Goal: Information Seeking & Learning: Check status

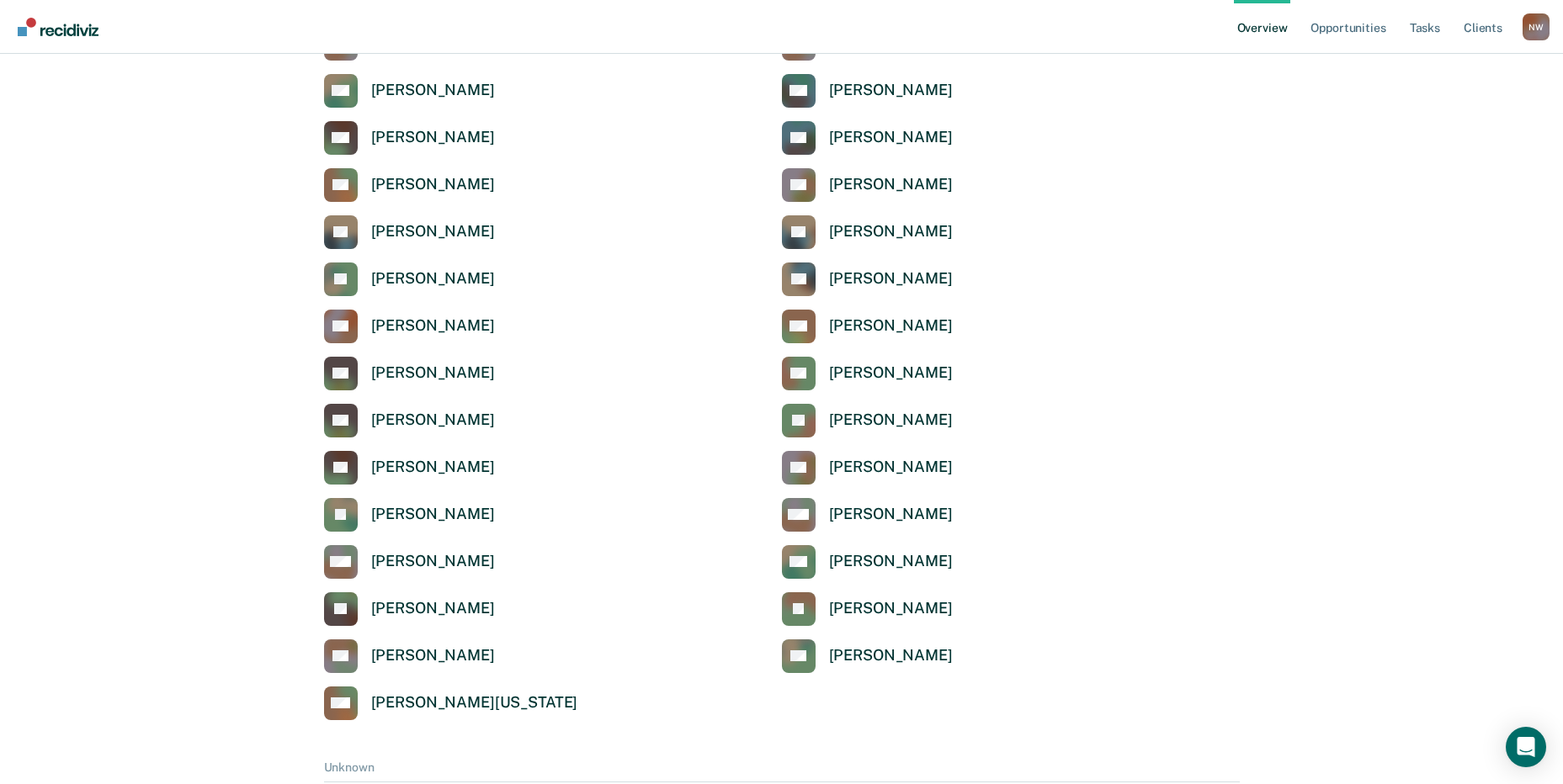
scroll to position [5611, 0]
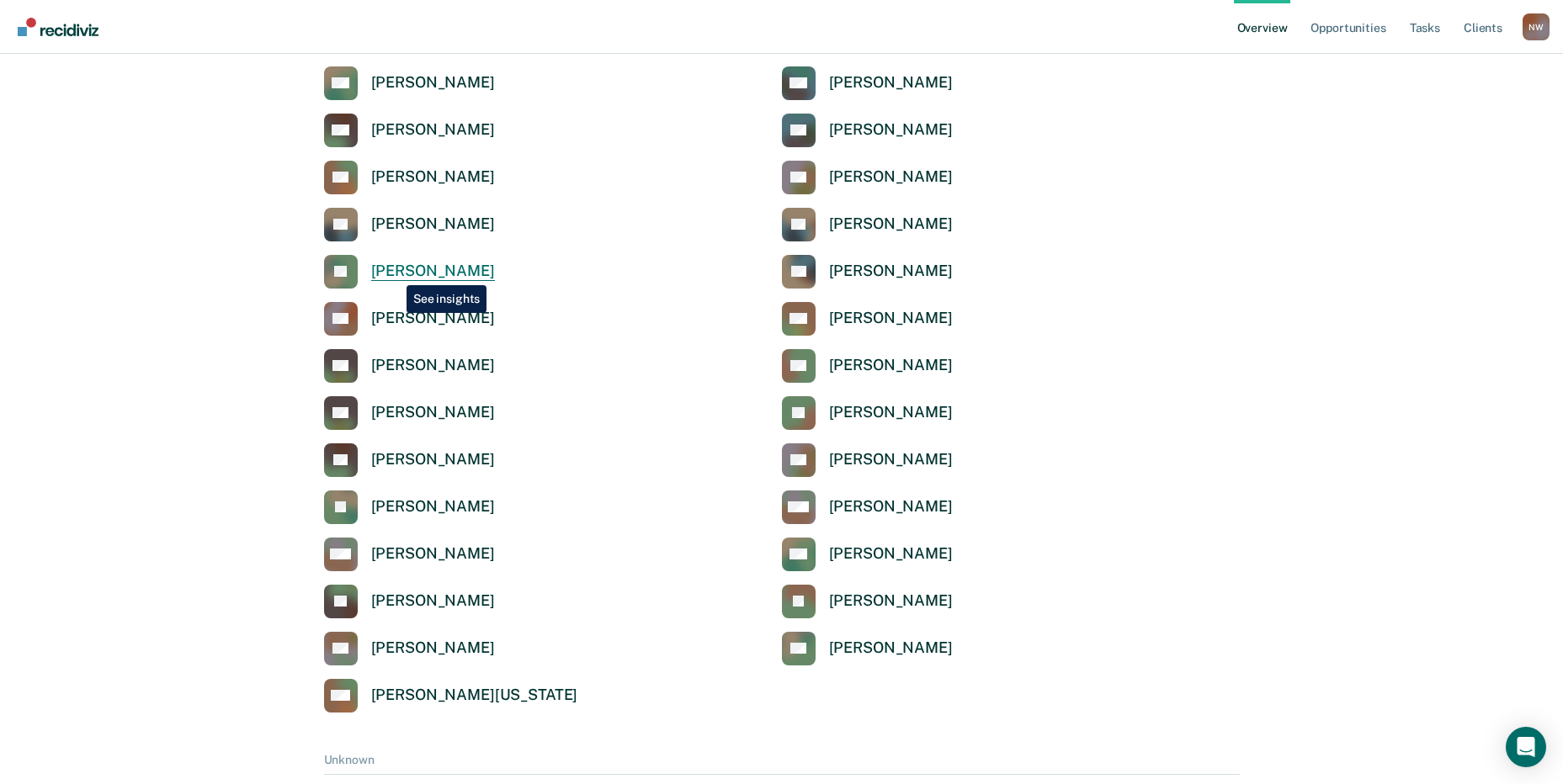
click at [394, 273] on div "[PERSON_NAME]" at bounding box center [433, 271] width 123 height 19
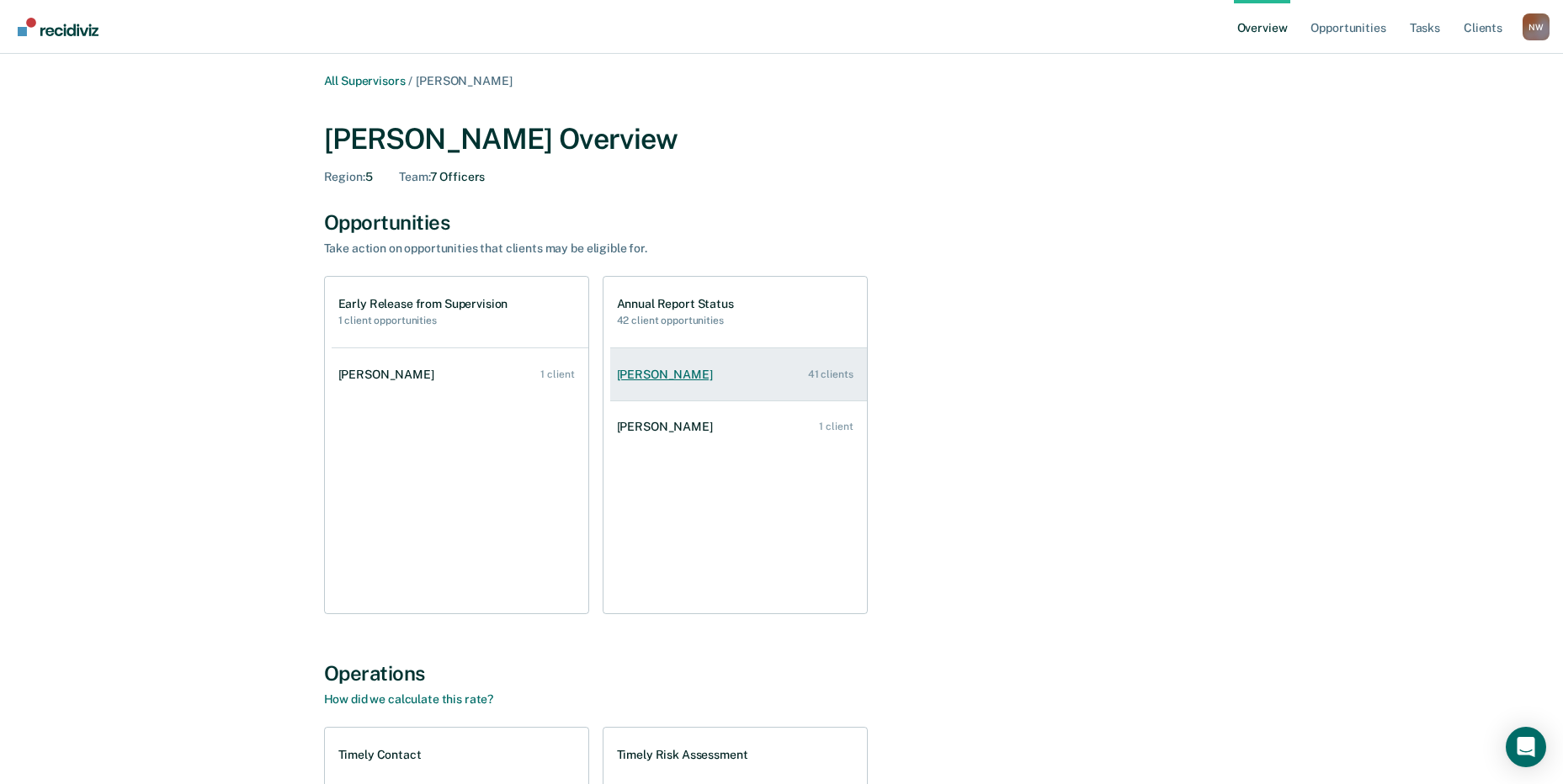
click at [709, 376] on div "[PERSON_NAME]" at bounding box center [668, 375] width 103 height 15
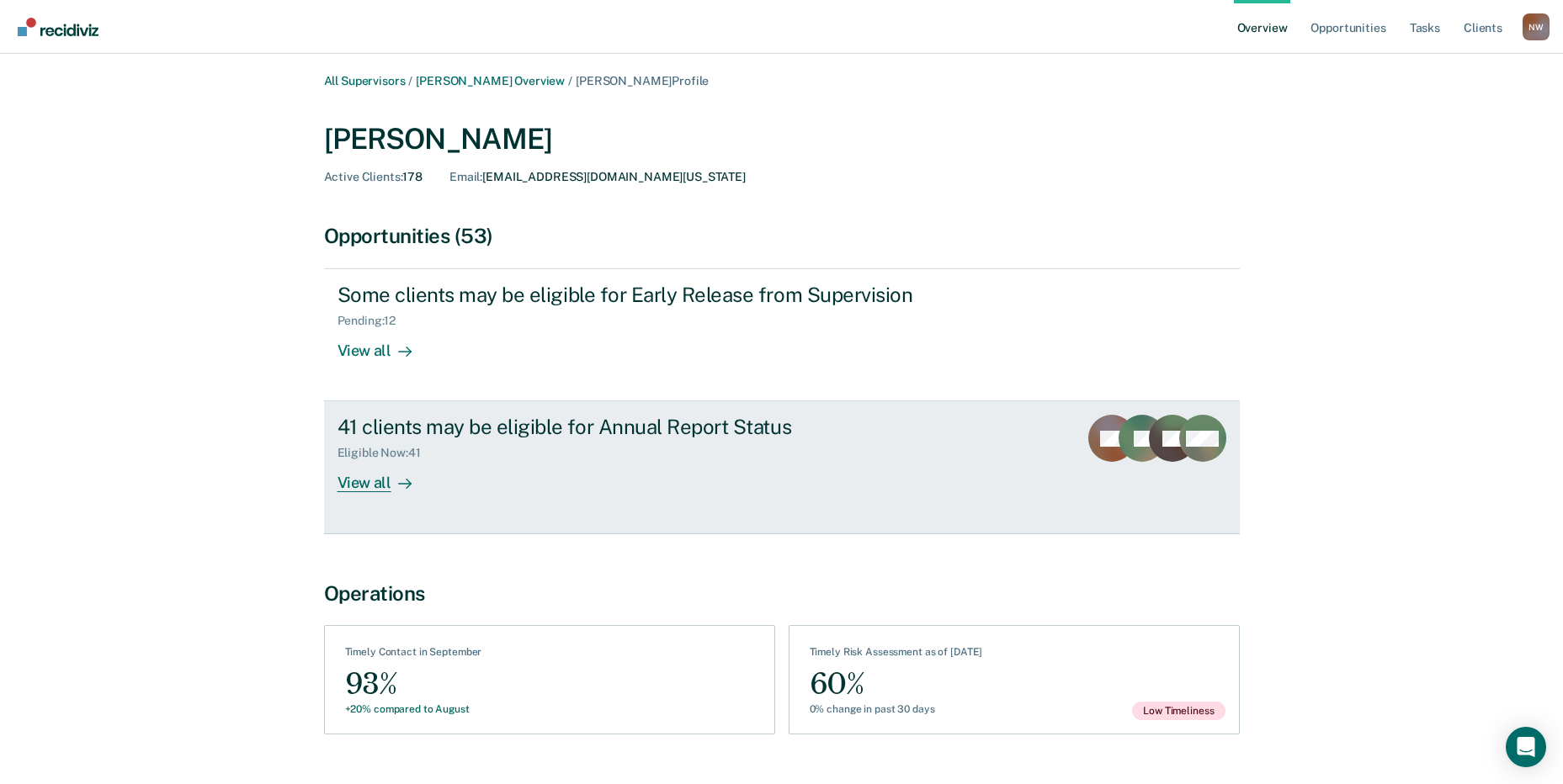
click at [368, 484] on div "View all" at bounding box center [384, 477] width 94 height 33
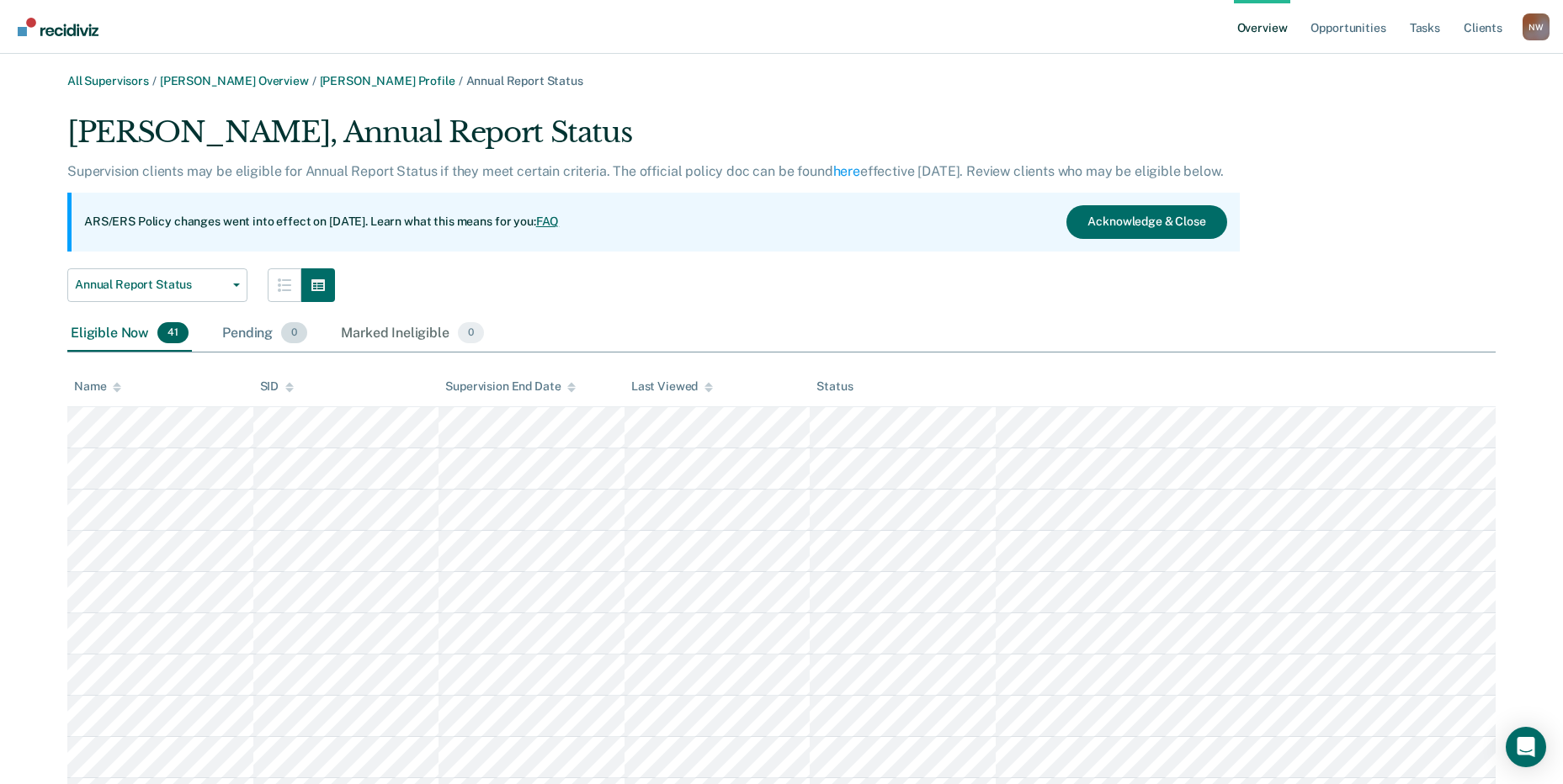
click at [253, 338] on div "Pending 0" at bounding box center [264, 333] width 92 height 37
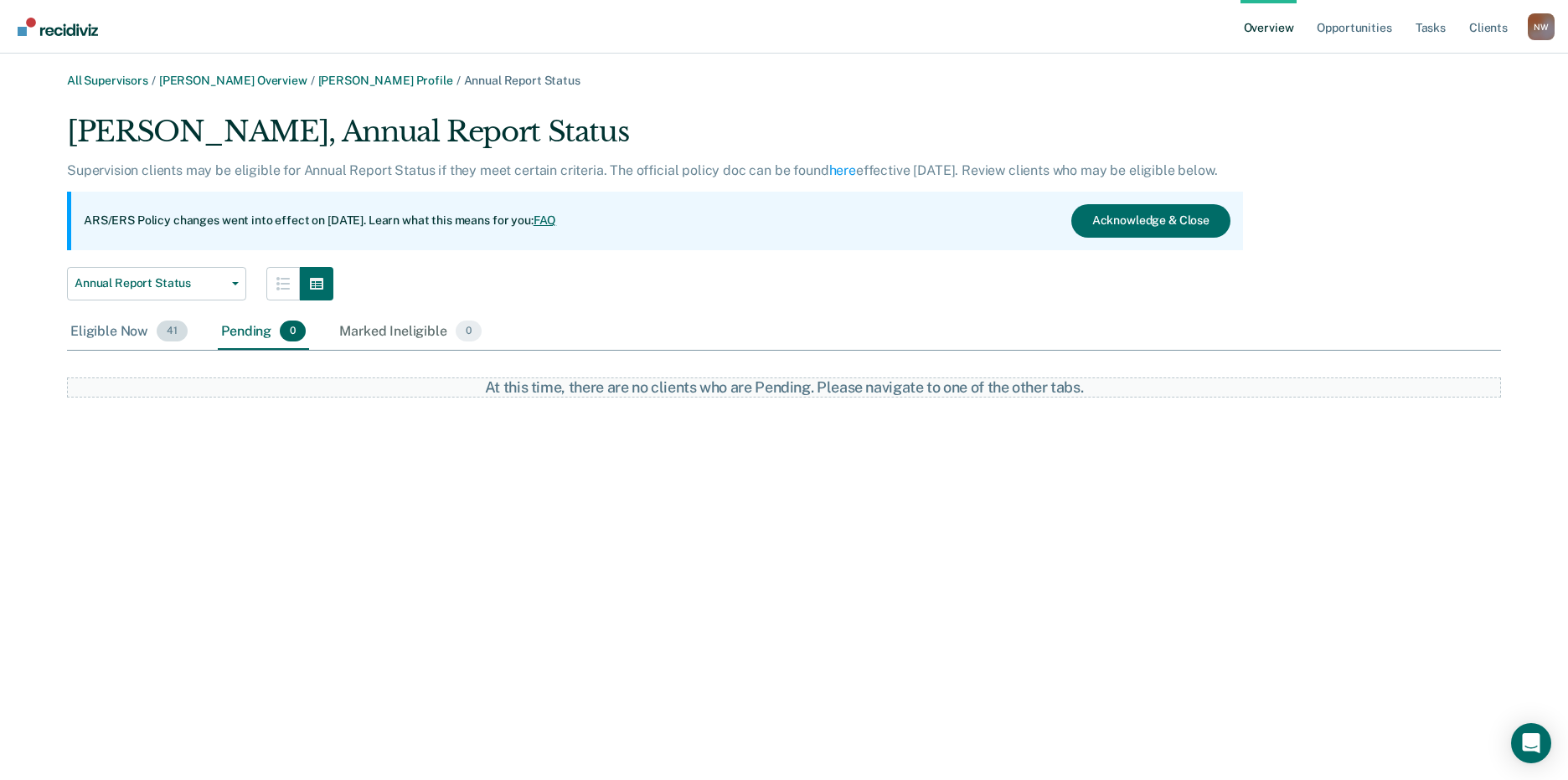
click at [88, 333] on div "Eligible Now 41" at bounding box center [129, 332] width 124 height 37
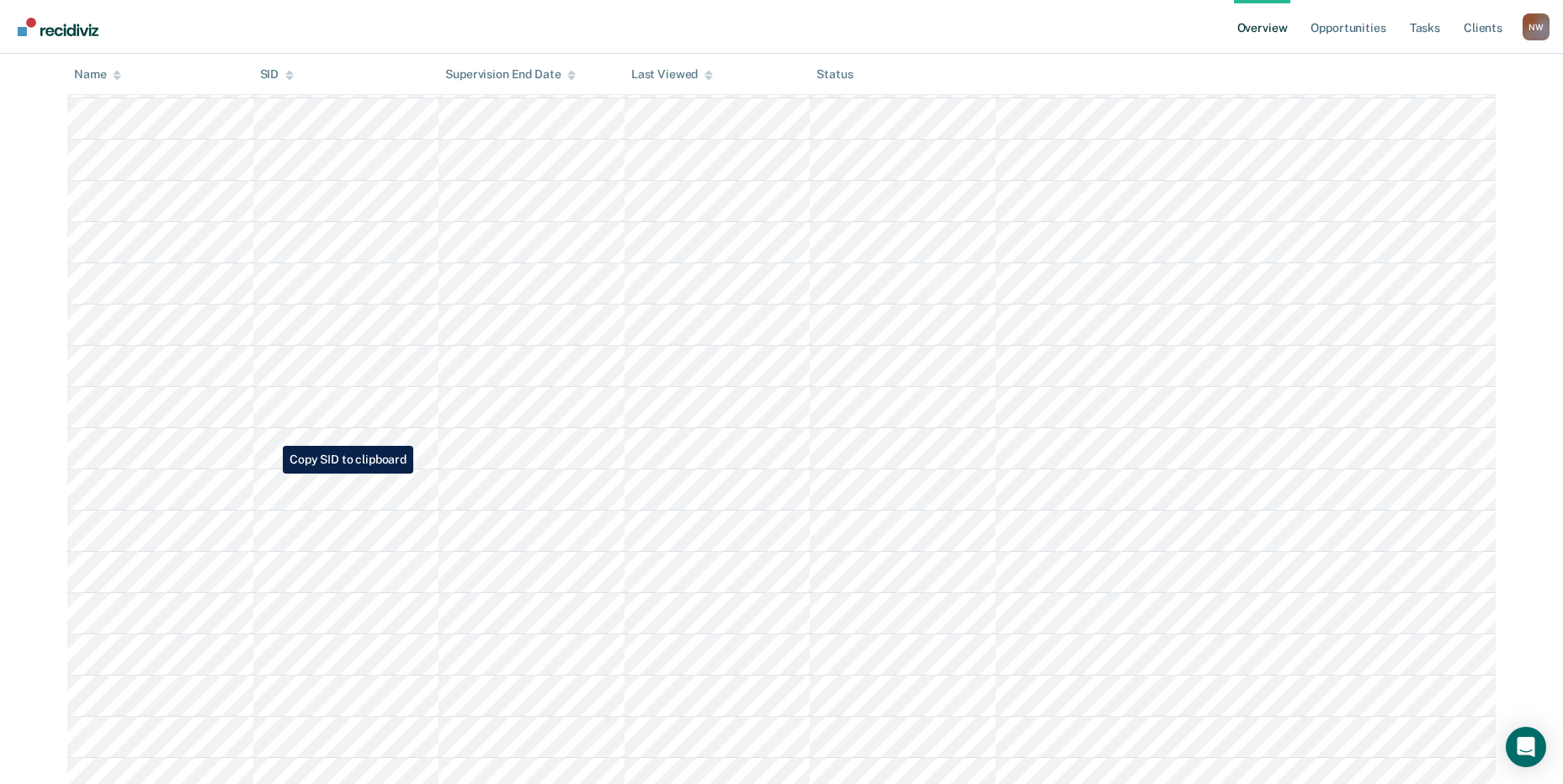
scroll to position [1368, 0]
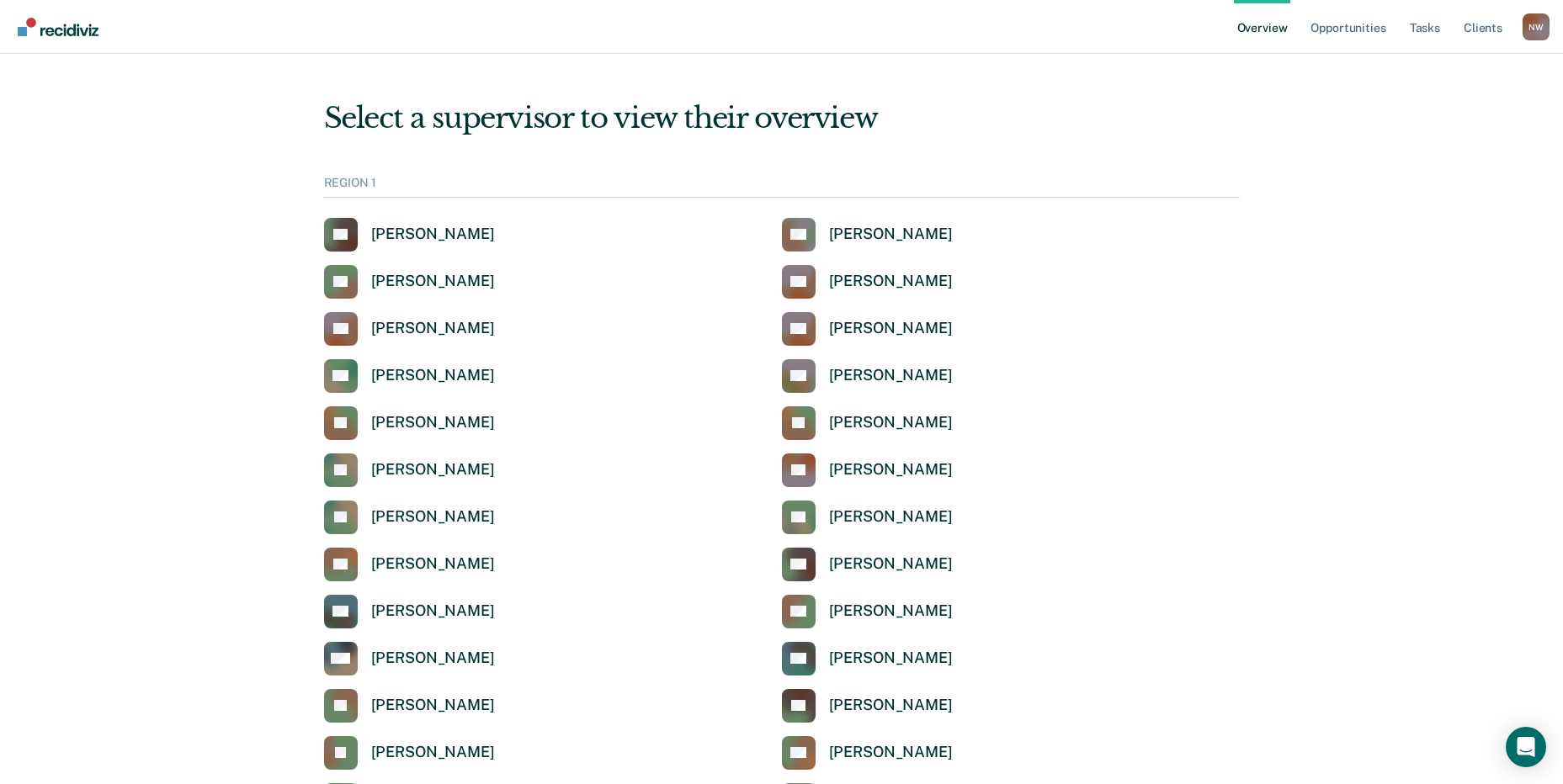
scroll to position [5611, 0]
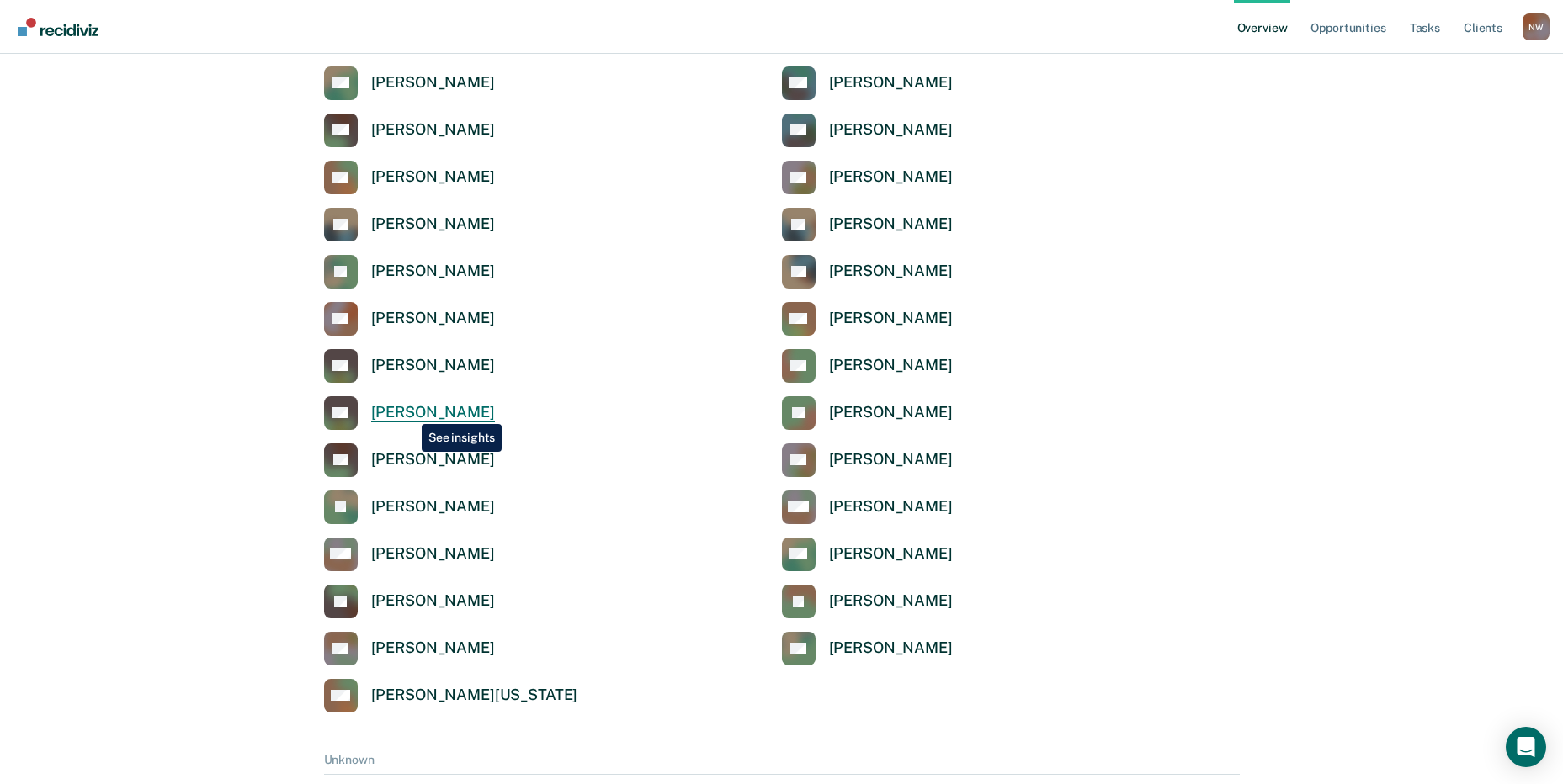
click at [409, 412] on div "[PERSON_NAME]" at bounding box center [433, 413] width 123 height 19
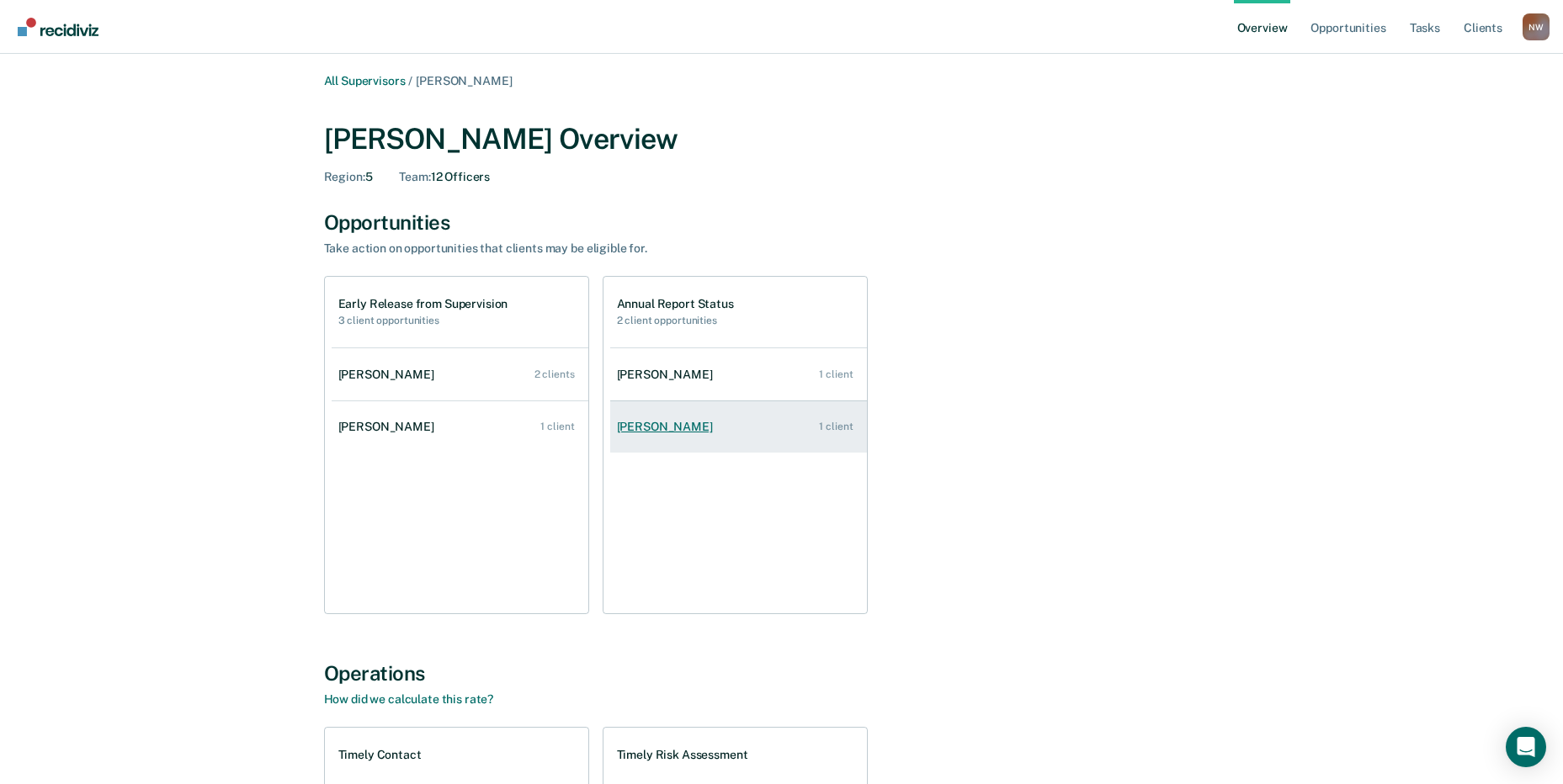
click at [679, 423] on div "[PERSON_NAME]" at bounding box center [668, 427] width 103 height 15
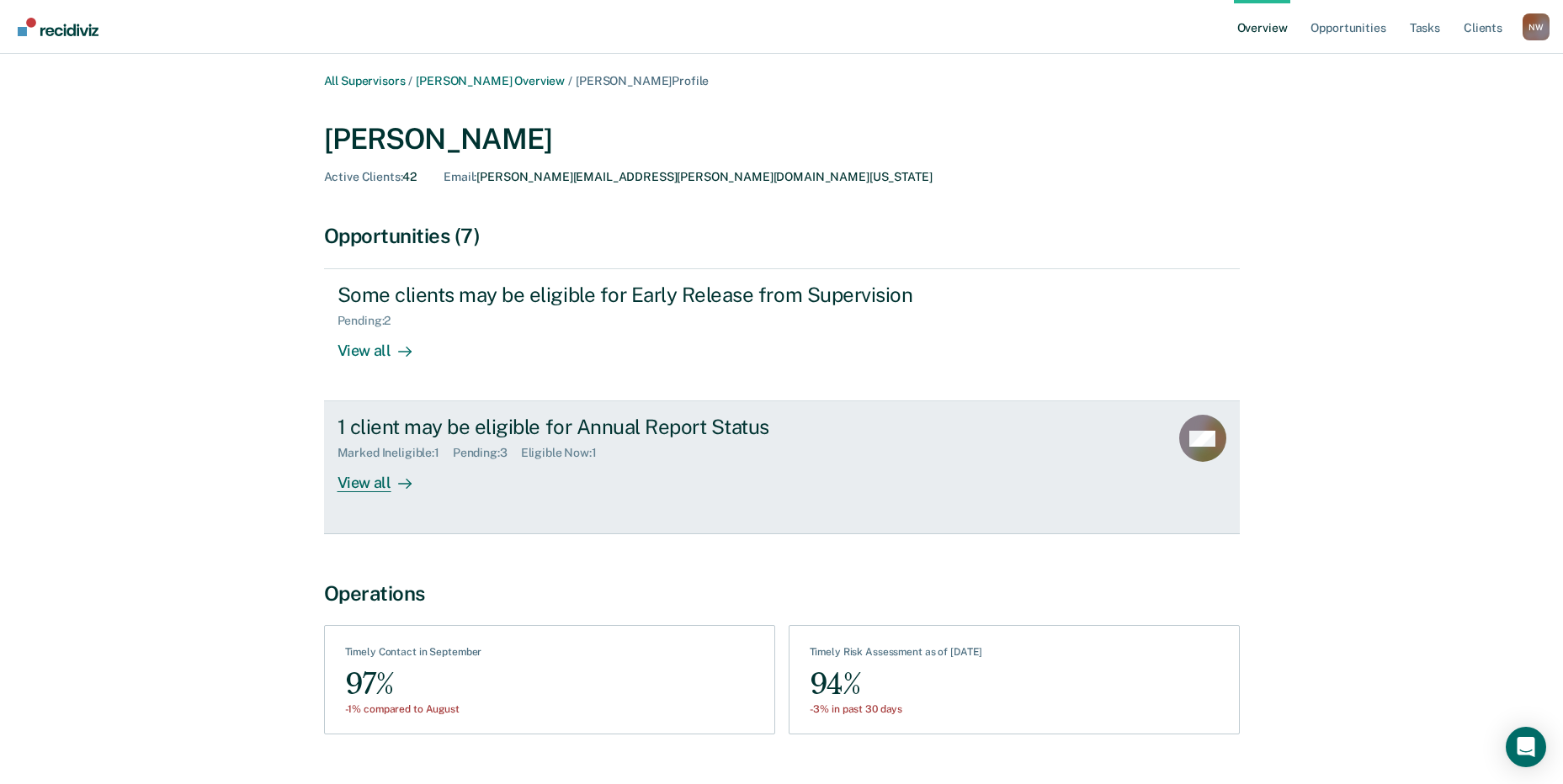
click at [377, 484] on div "View all" at bounding box center [384, 477] width 94 height 33
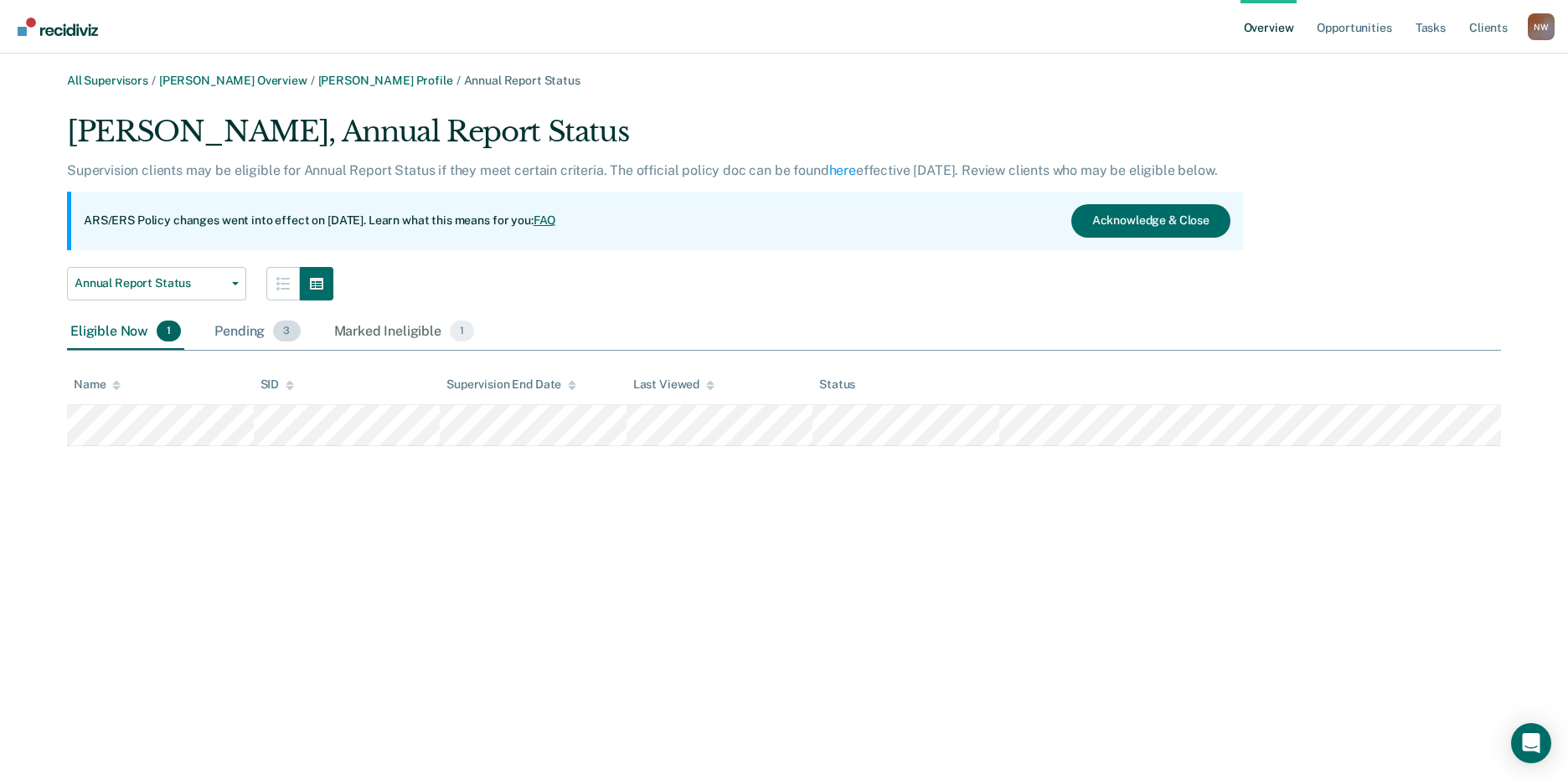
click at [237, 334] on div "Pending 3" at bounding box center [257, 332] width 92 height 37
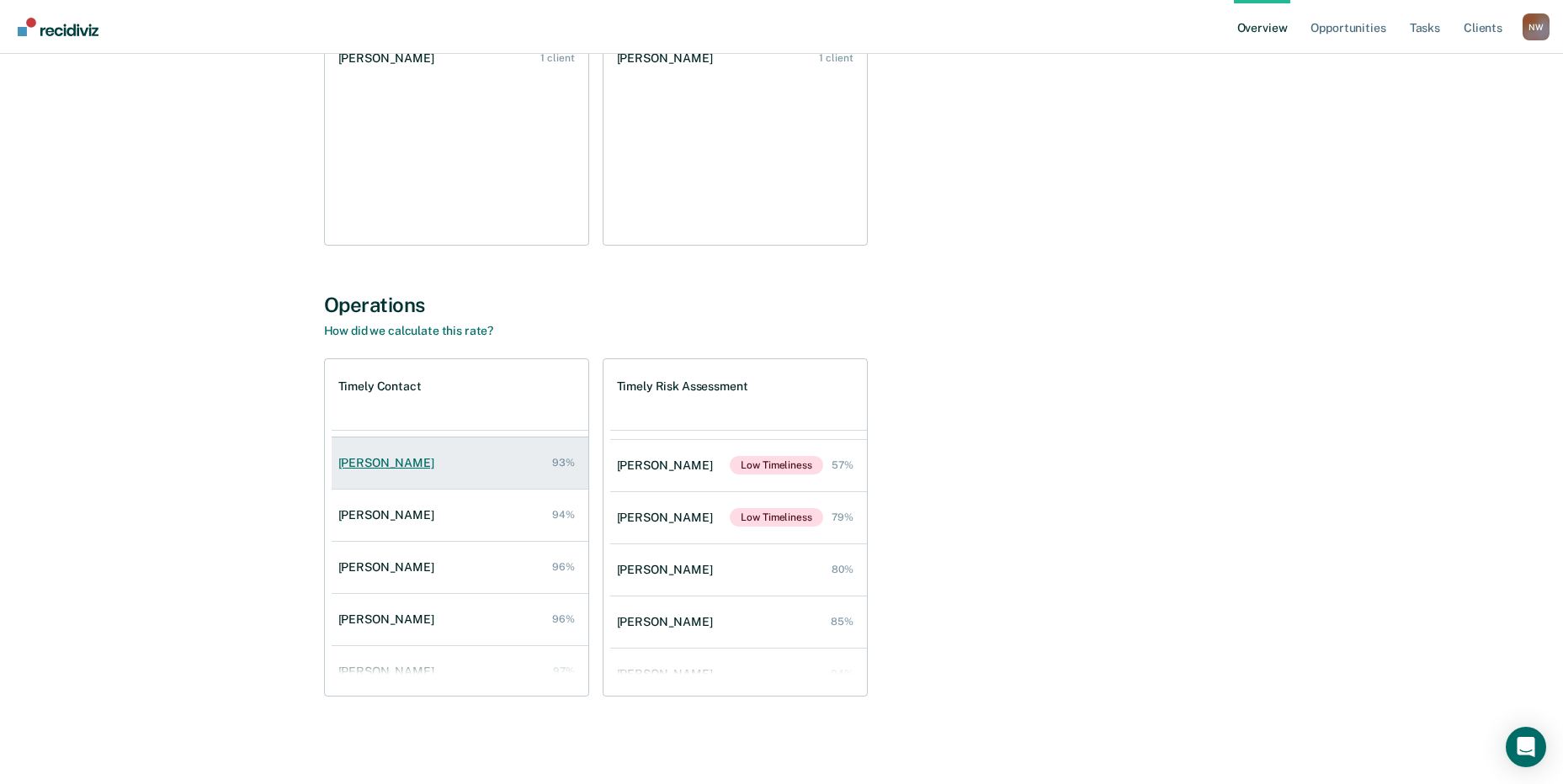
scroll to position [252, 0]
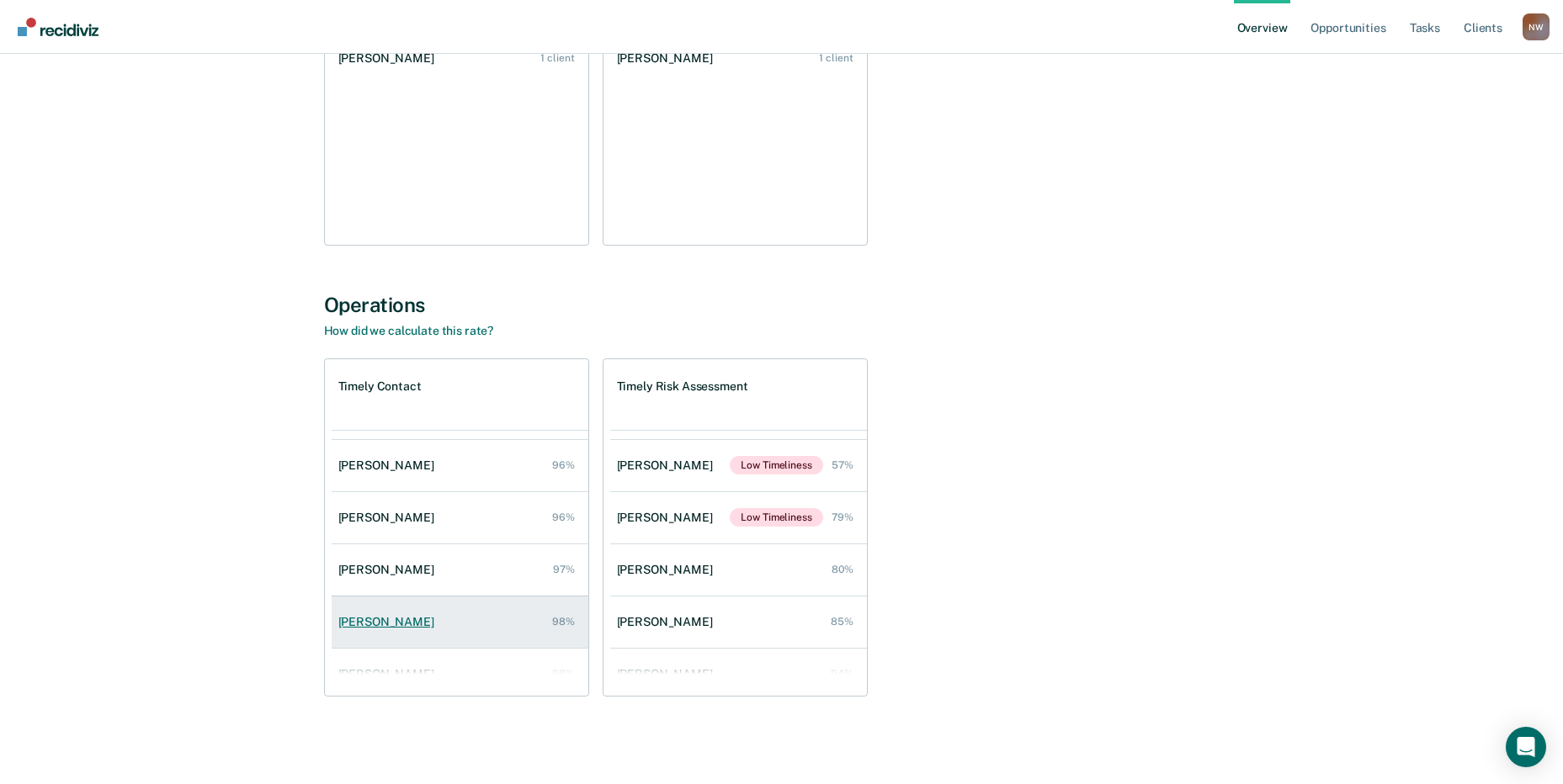
click at [389, 625] on div "[PERSON_NAME]" at bounding box center [389, 622] width 103 height 15
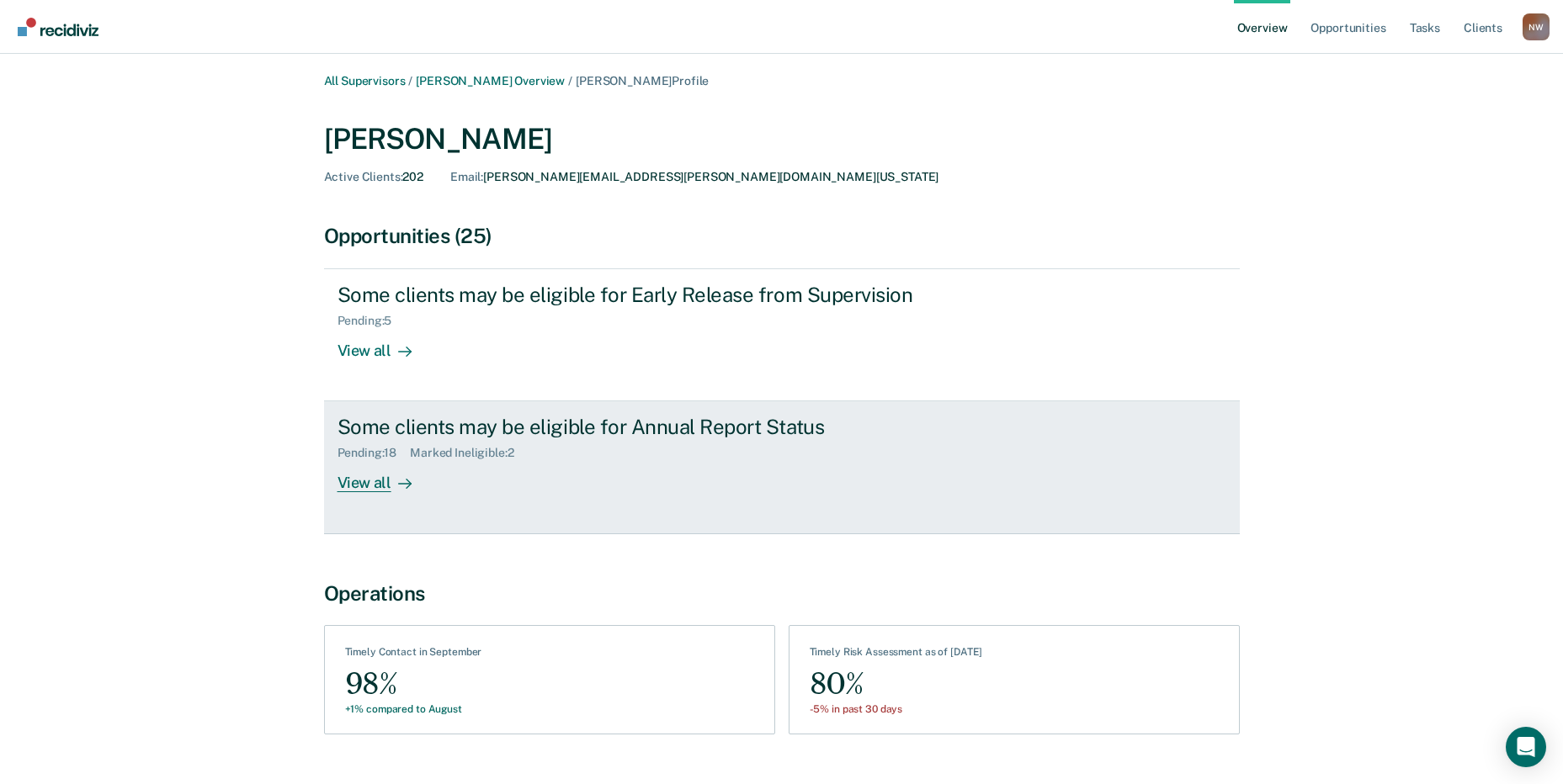
click at [375, 482] on div "View all" at bounding box center [384, 477] width 94 height 33
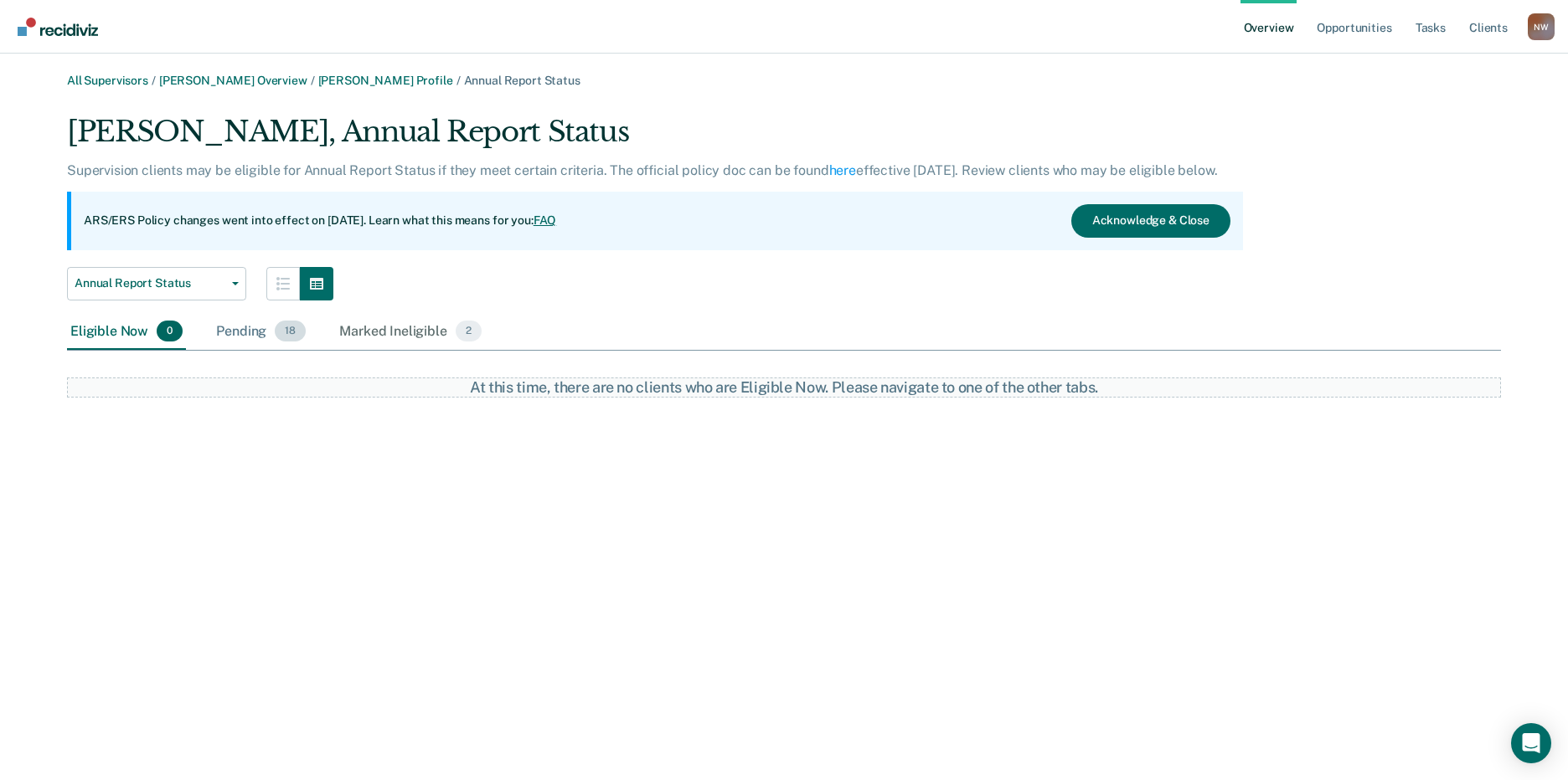
click at [237, 341] on div "Pending 18" at bounding box center [261, 332] width 96 height 37
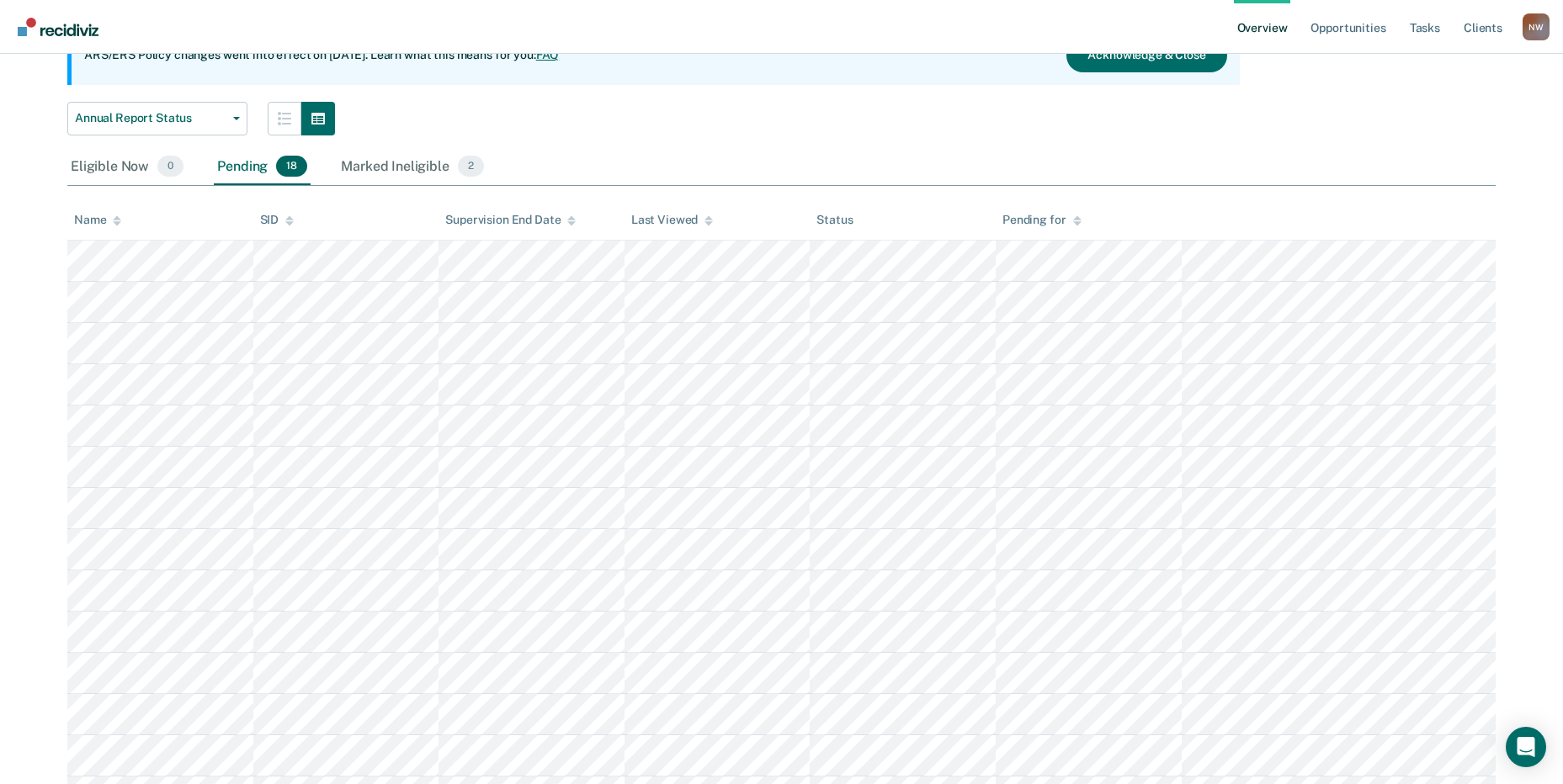
scroll to position [419, 0]
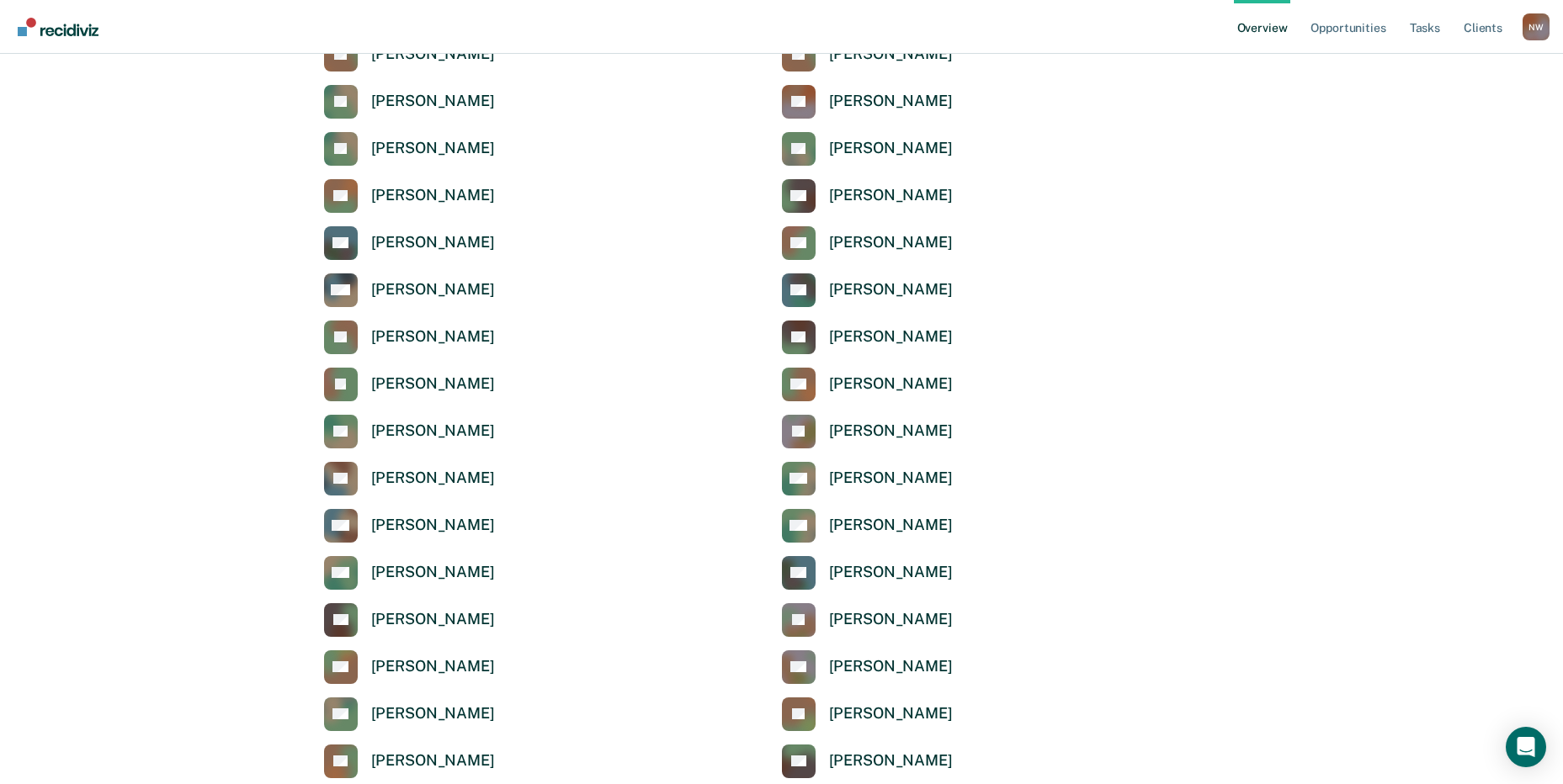
scroll to position [5611, 0]
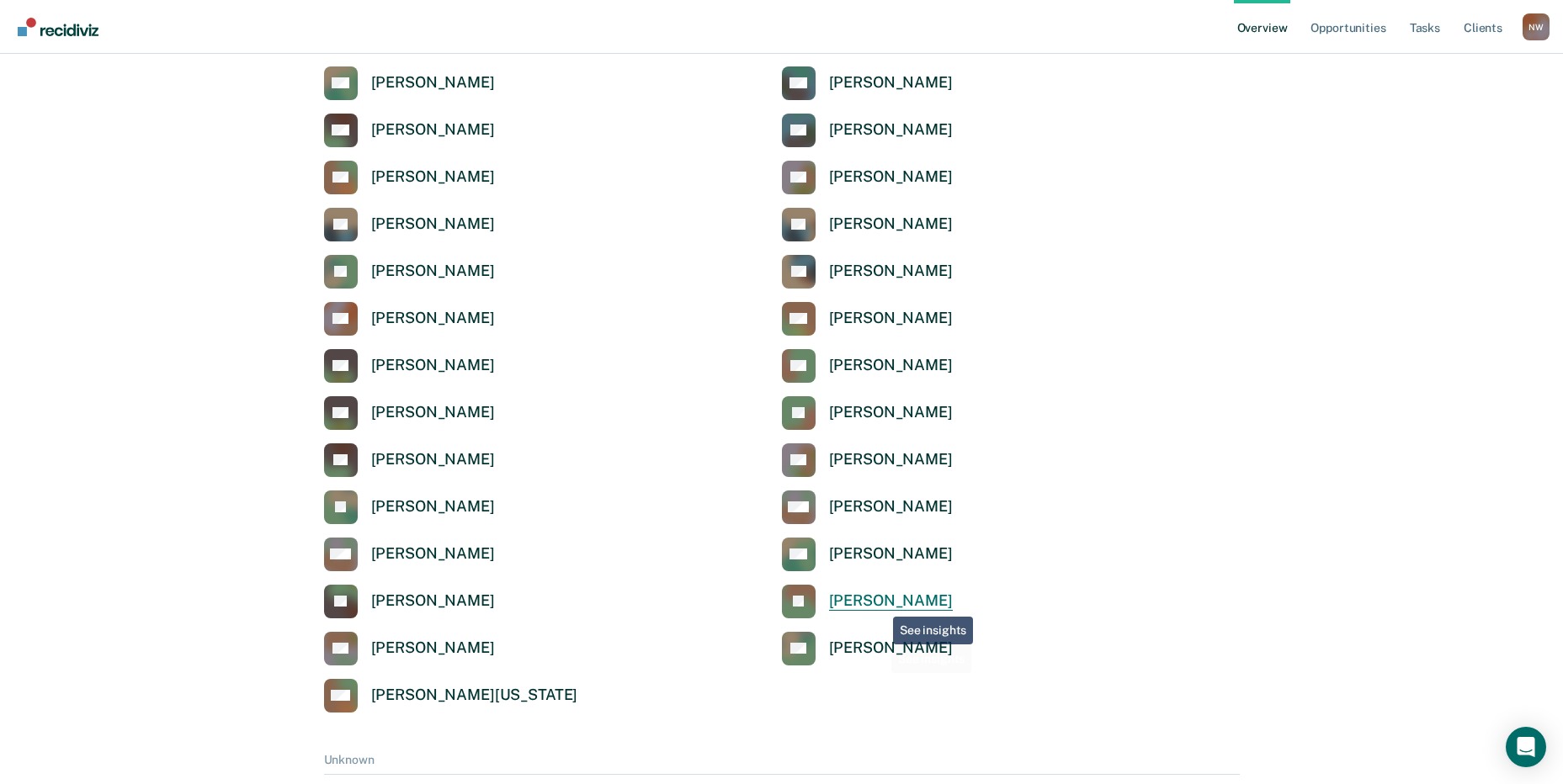
click at [880, 597] on div "[PERSON_NAME]" at bounding box center [890, 601] width 123 height 19
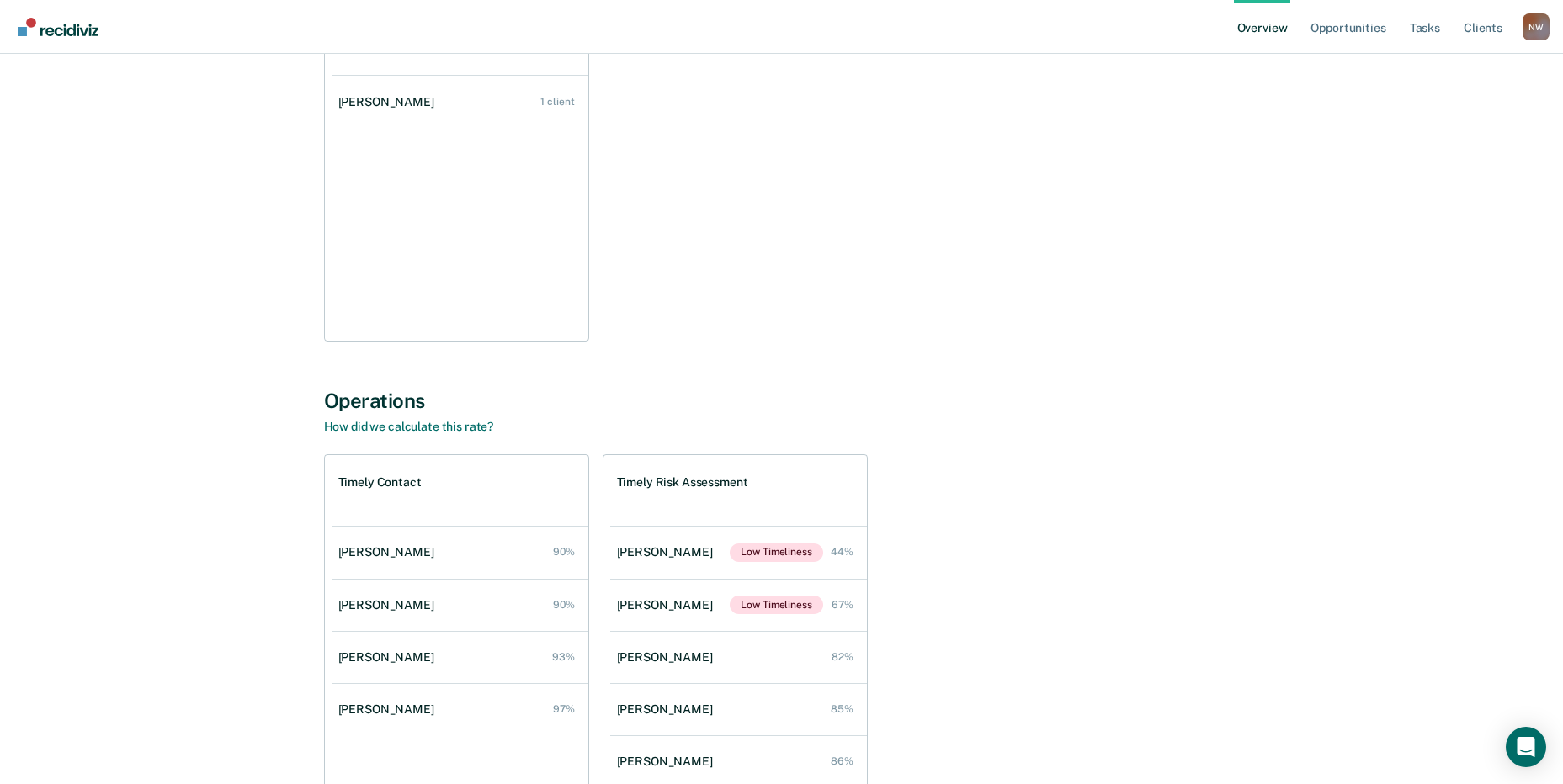
scroll to position [337, 0]
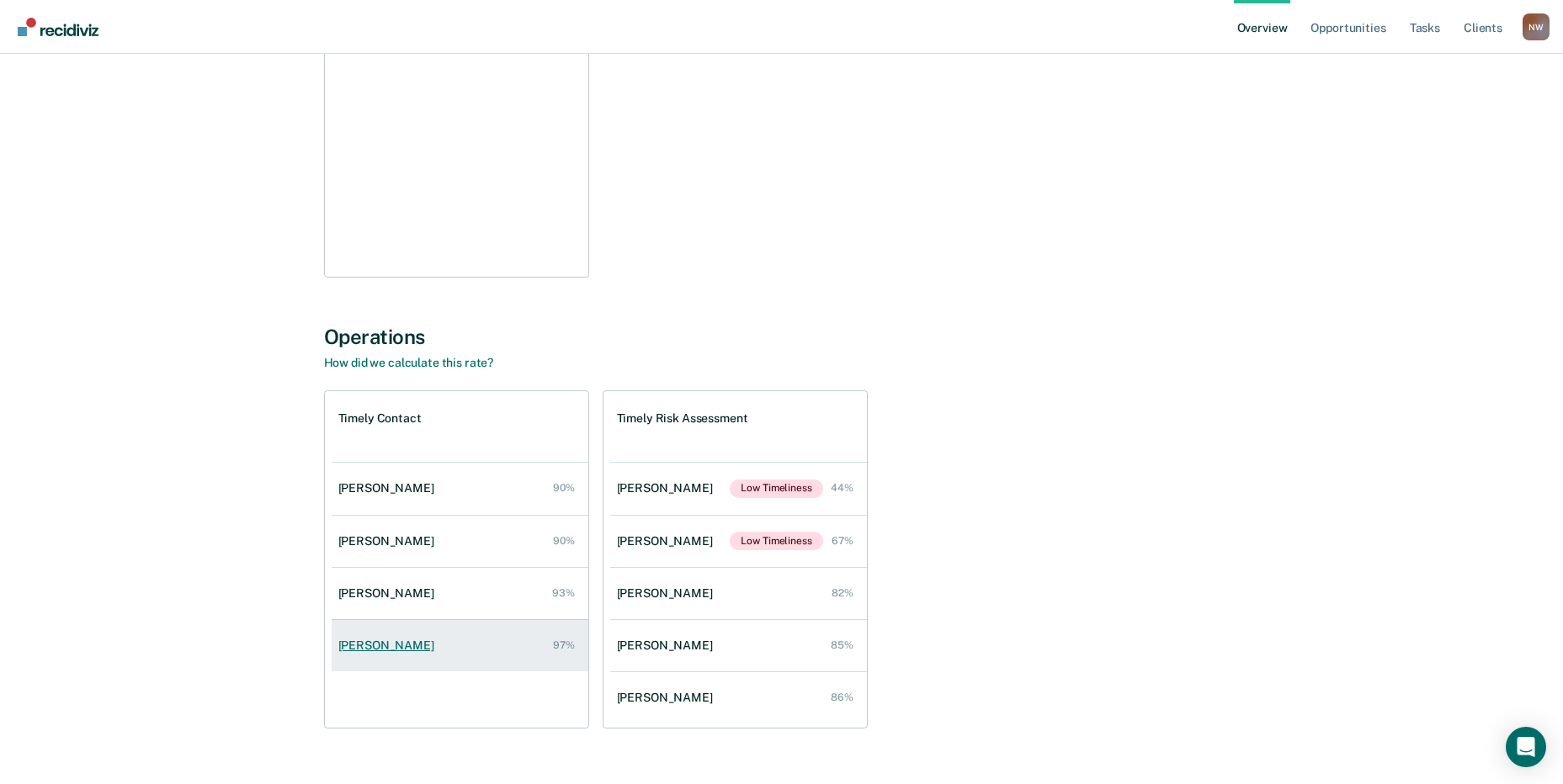
click at [411, 652] on div "[PERSON_NAME]" at bounding box center [389, 646] width 103 height 15
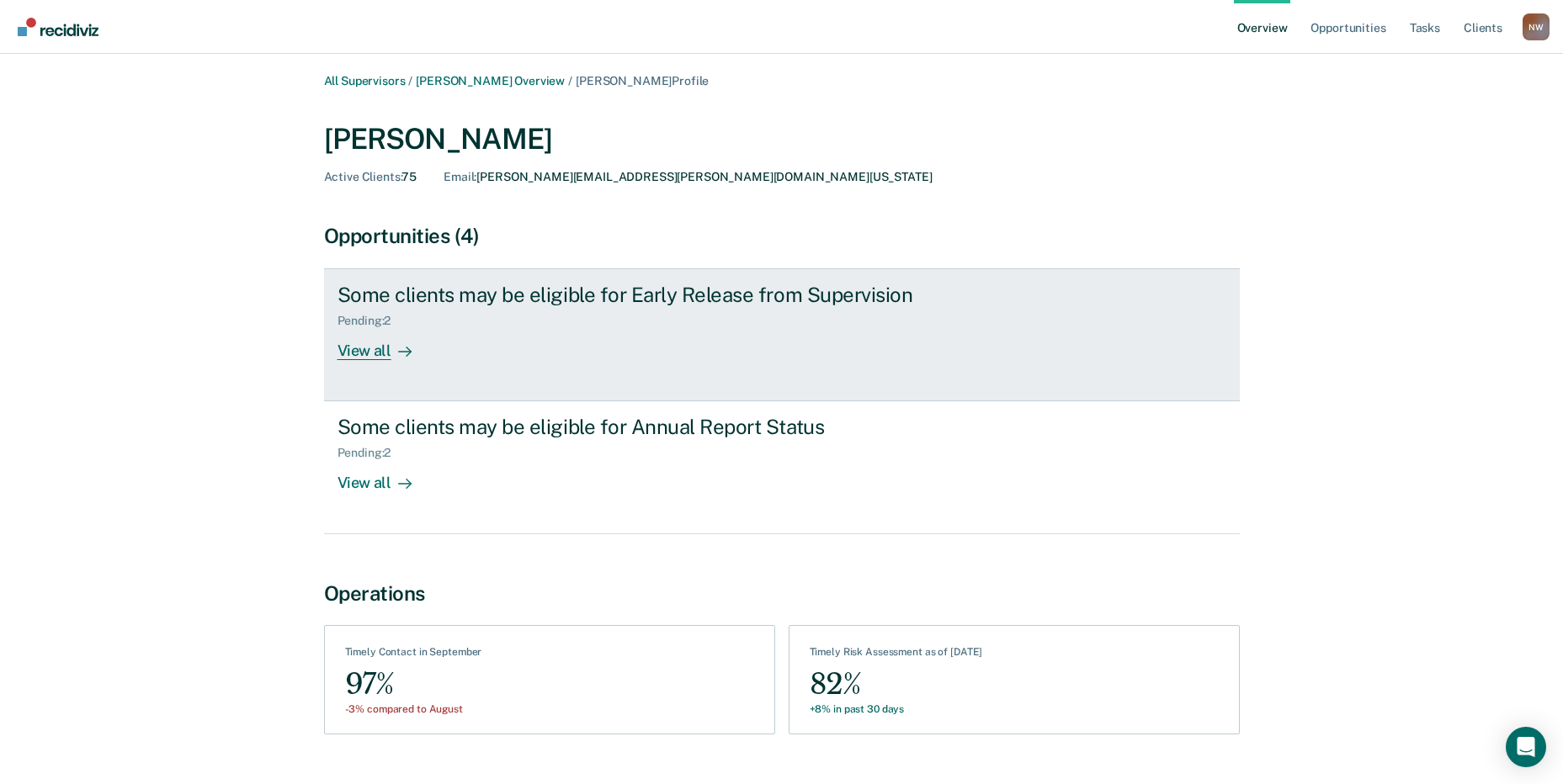
click at [371, 359] on div "View all" at bounding box center [384, 345] width 94 height 33
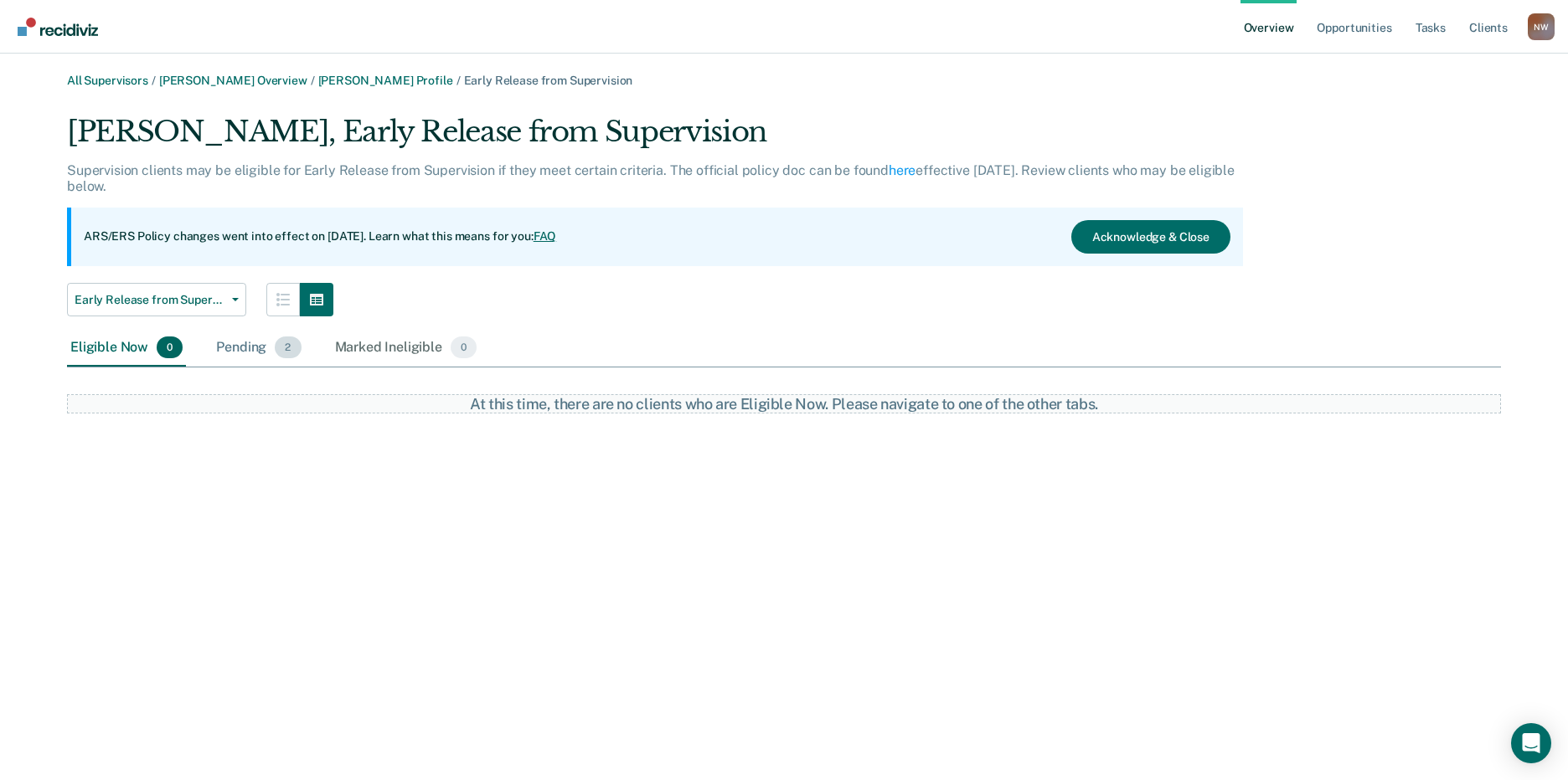
click at [231, 347] on div "Pending 2" at bounding box center [259, 348] width 91 height 37
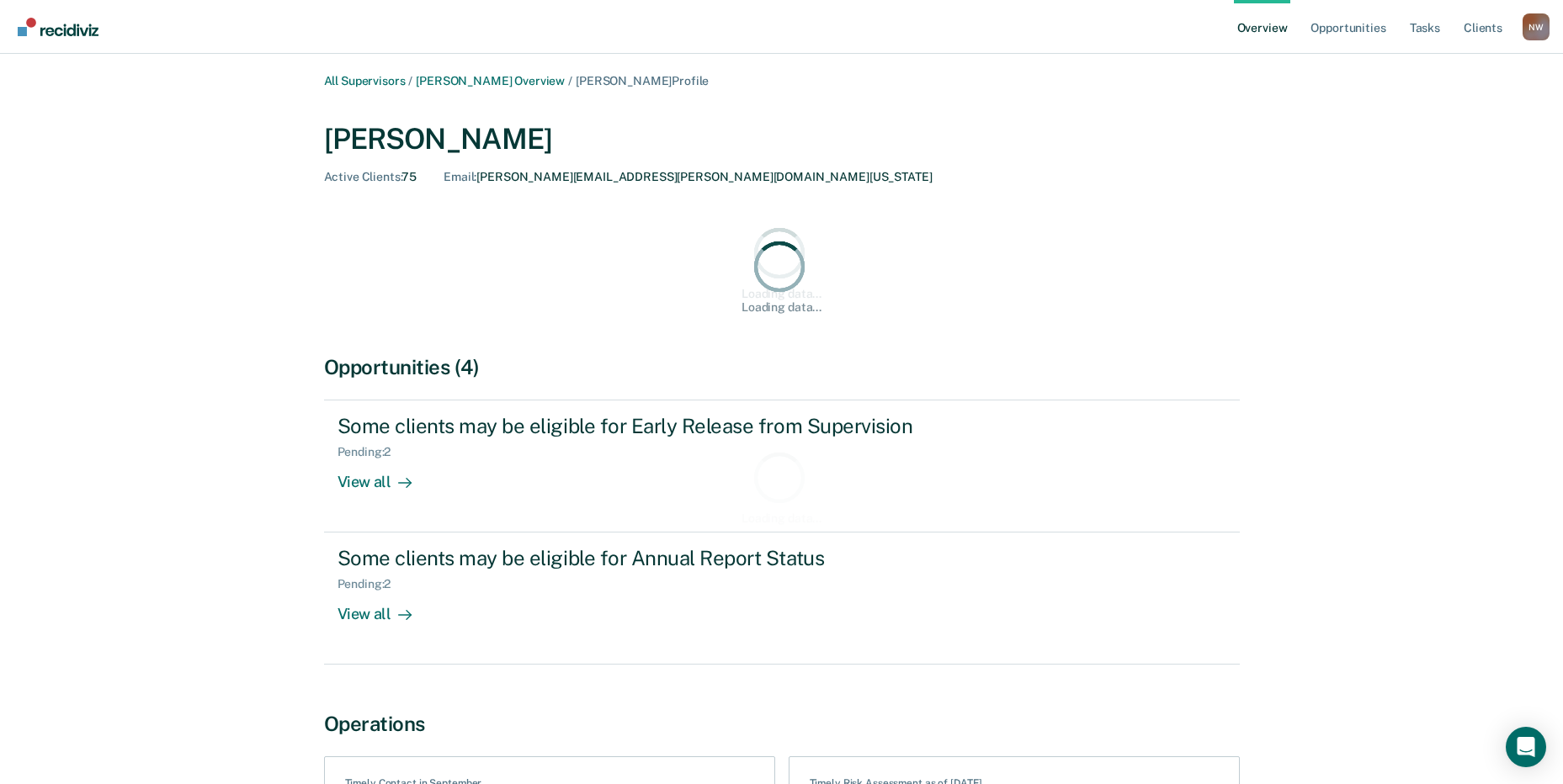
scroll to position [337, 0]
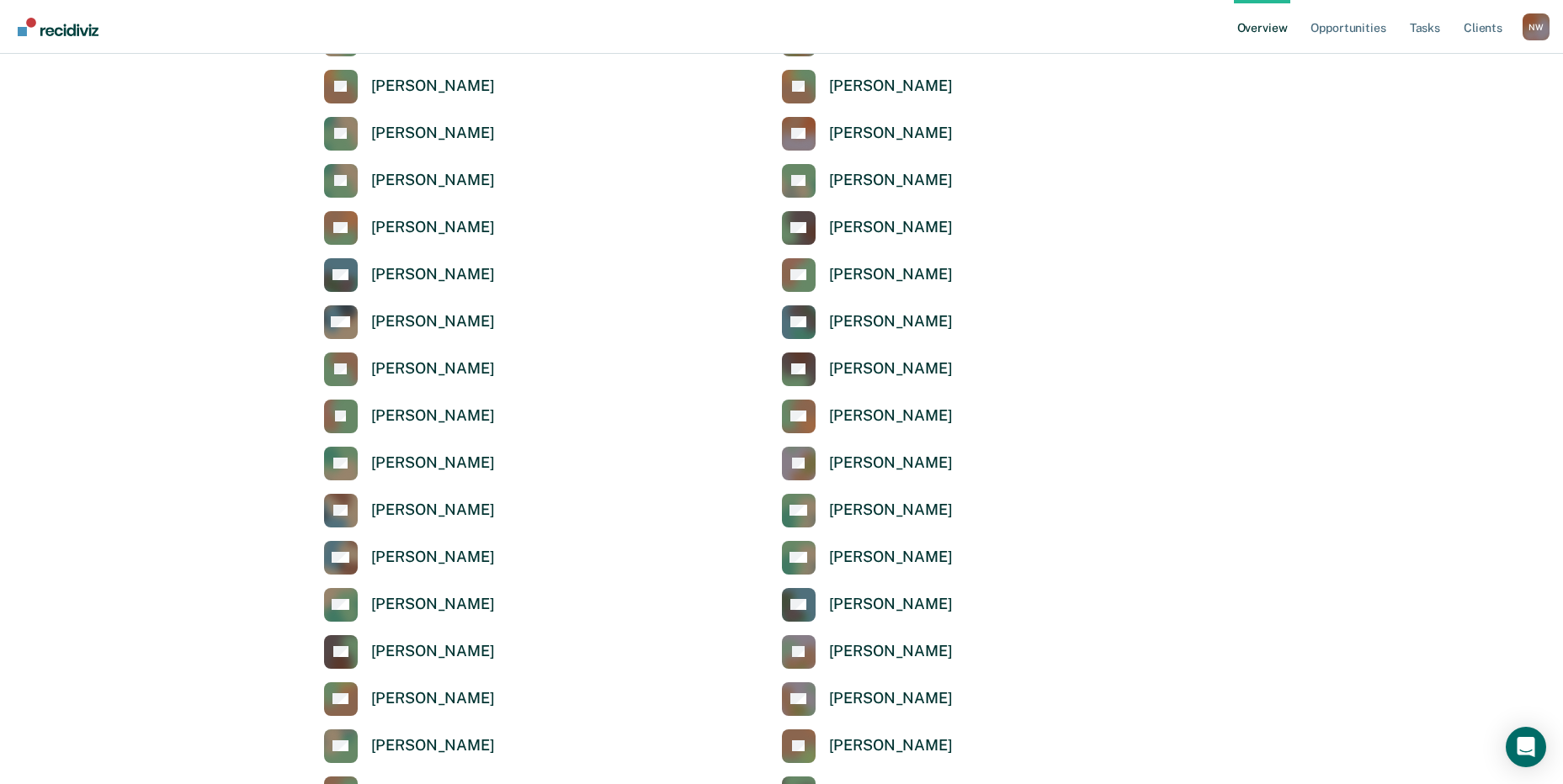
scroll to position [5611, 0]
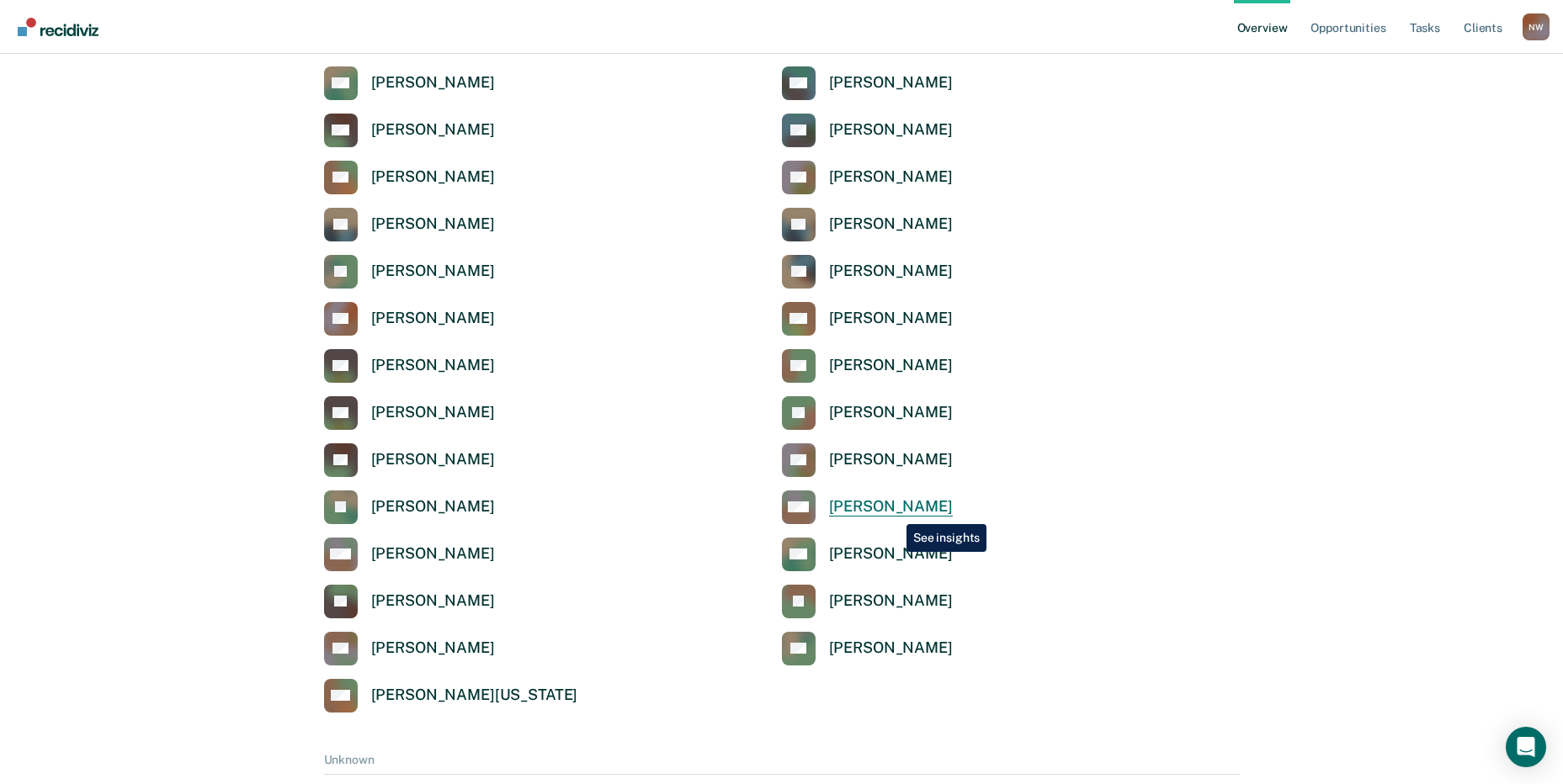
click at [894, 512] on div "[PERSON_NAME]" at bounding box center [890, 507] width 123 height 19
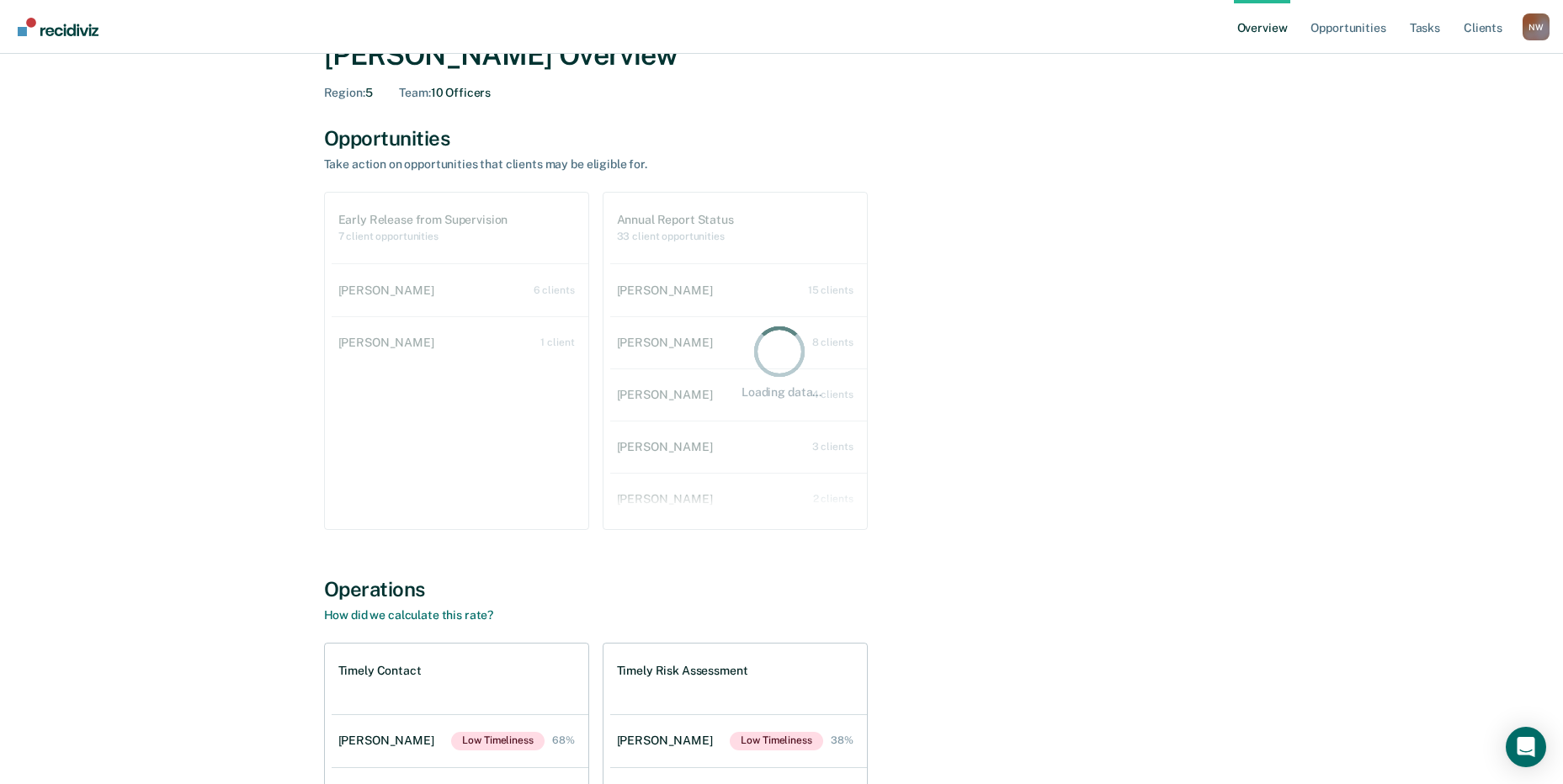
scroll to position [161, 0]
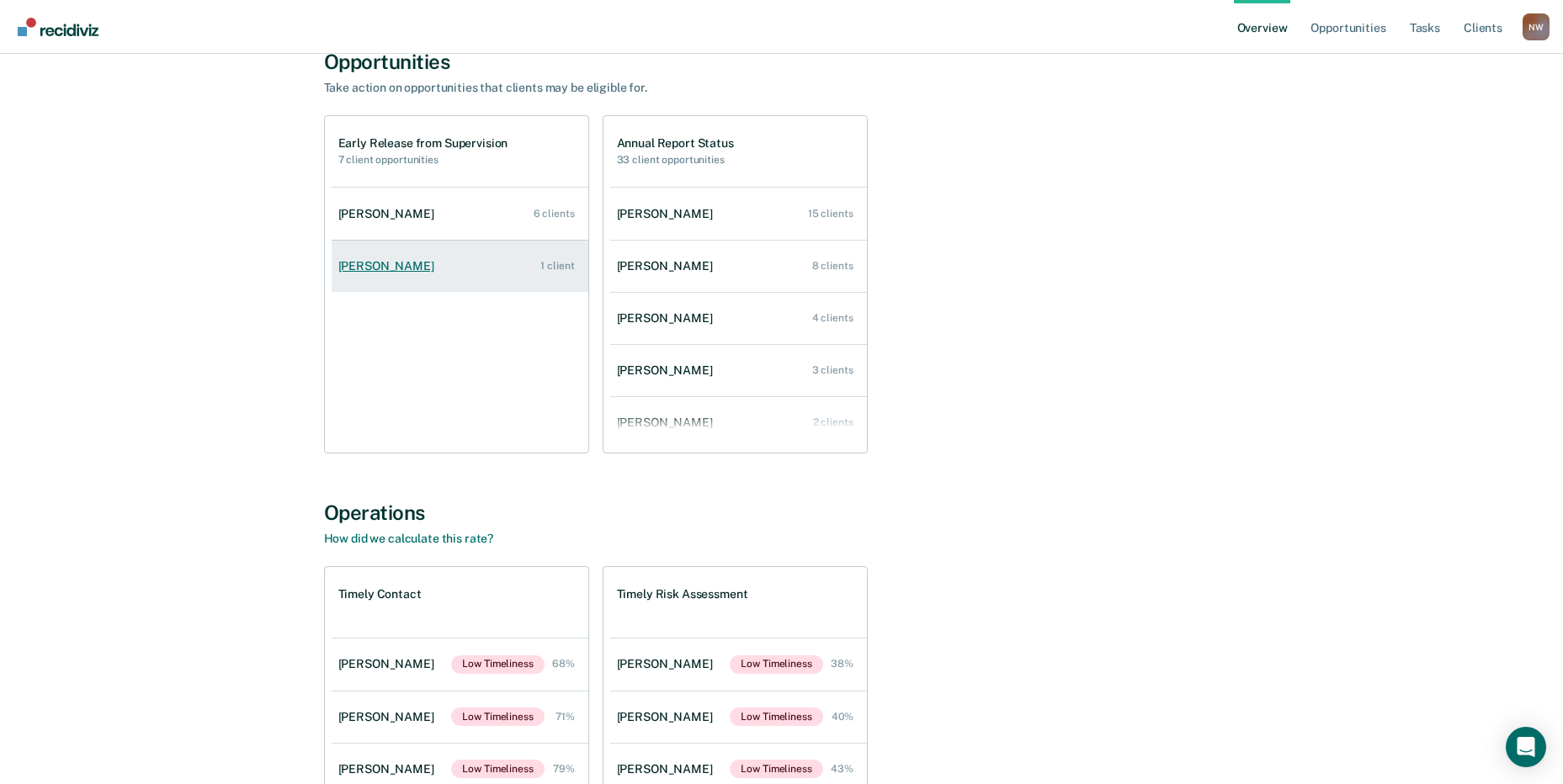
click at [387, 266] on div "[PERSON_NAME]" at bounding box center [389, 266] width 103 height 15
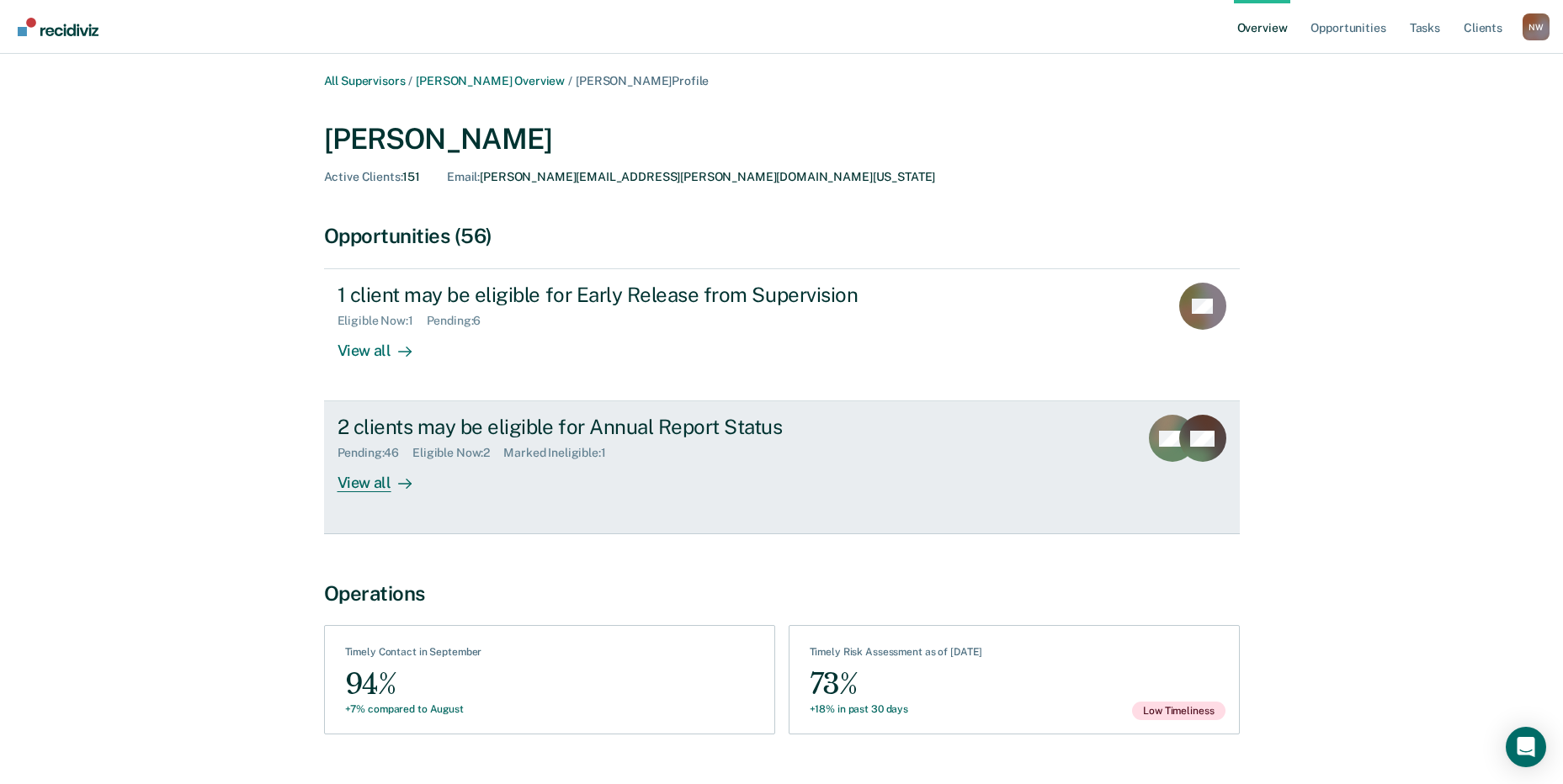
click at [376, 484] on div "View all" at bounding box center [384, 477] width 94 height 33
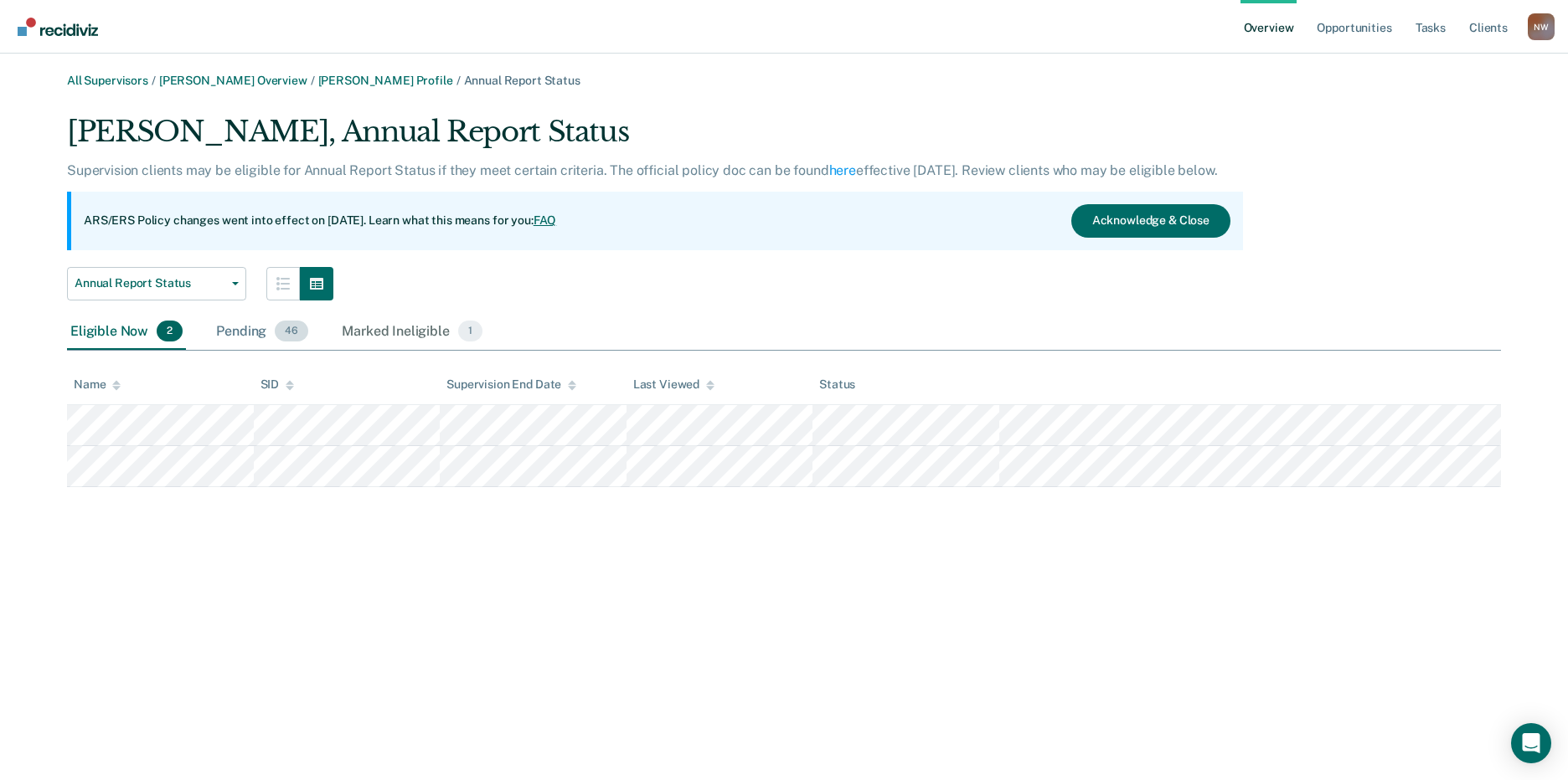
click at [240, 336] on div "Pending 46" at bounding box center [262, 332] width 99 height 37
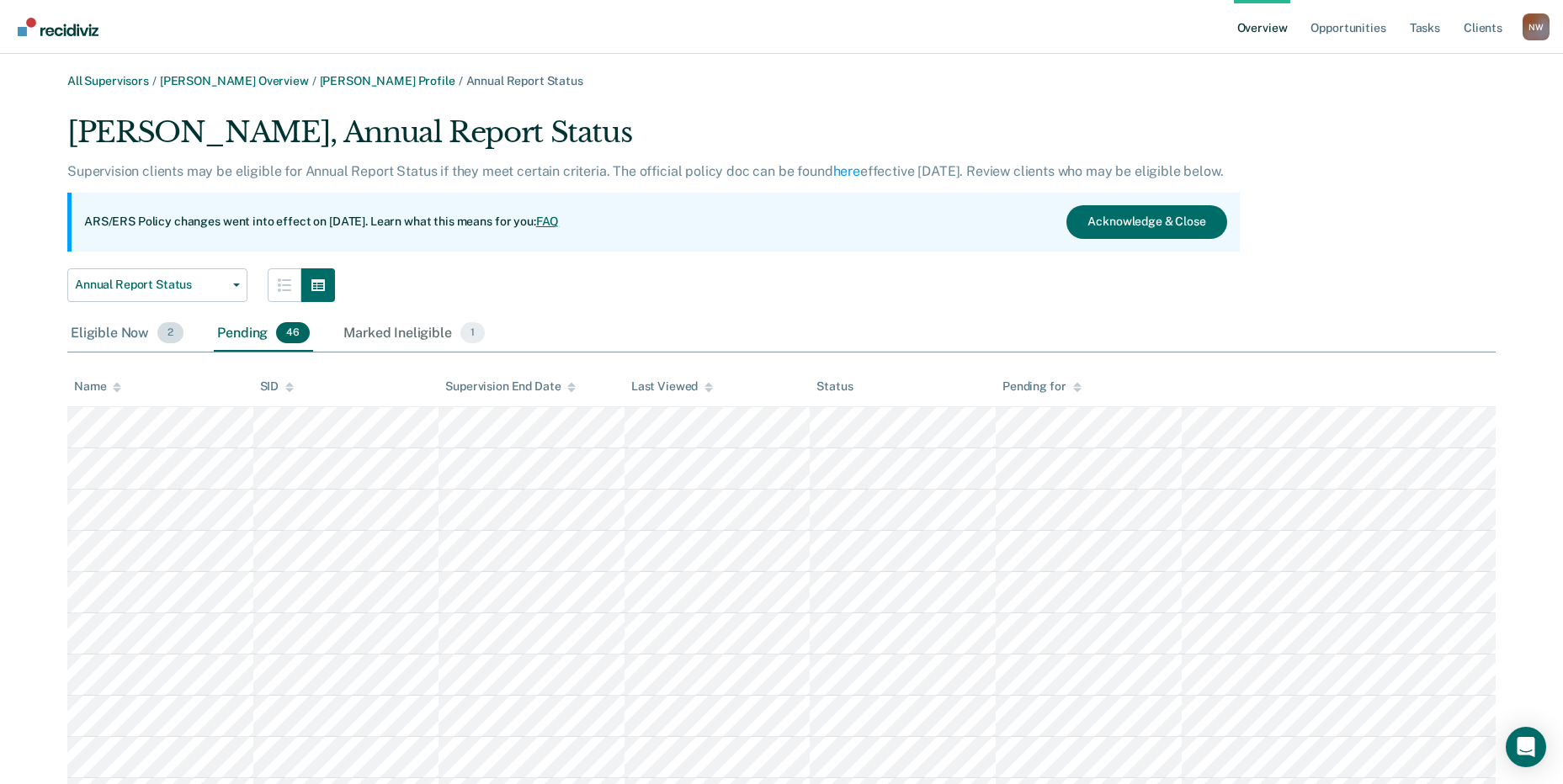
click at [117, 337] on div "Eligible Now 2" at bounding box center [127, 333] width 119 height 37
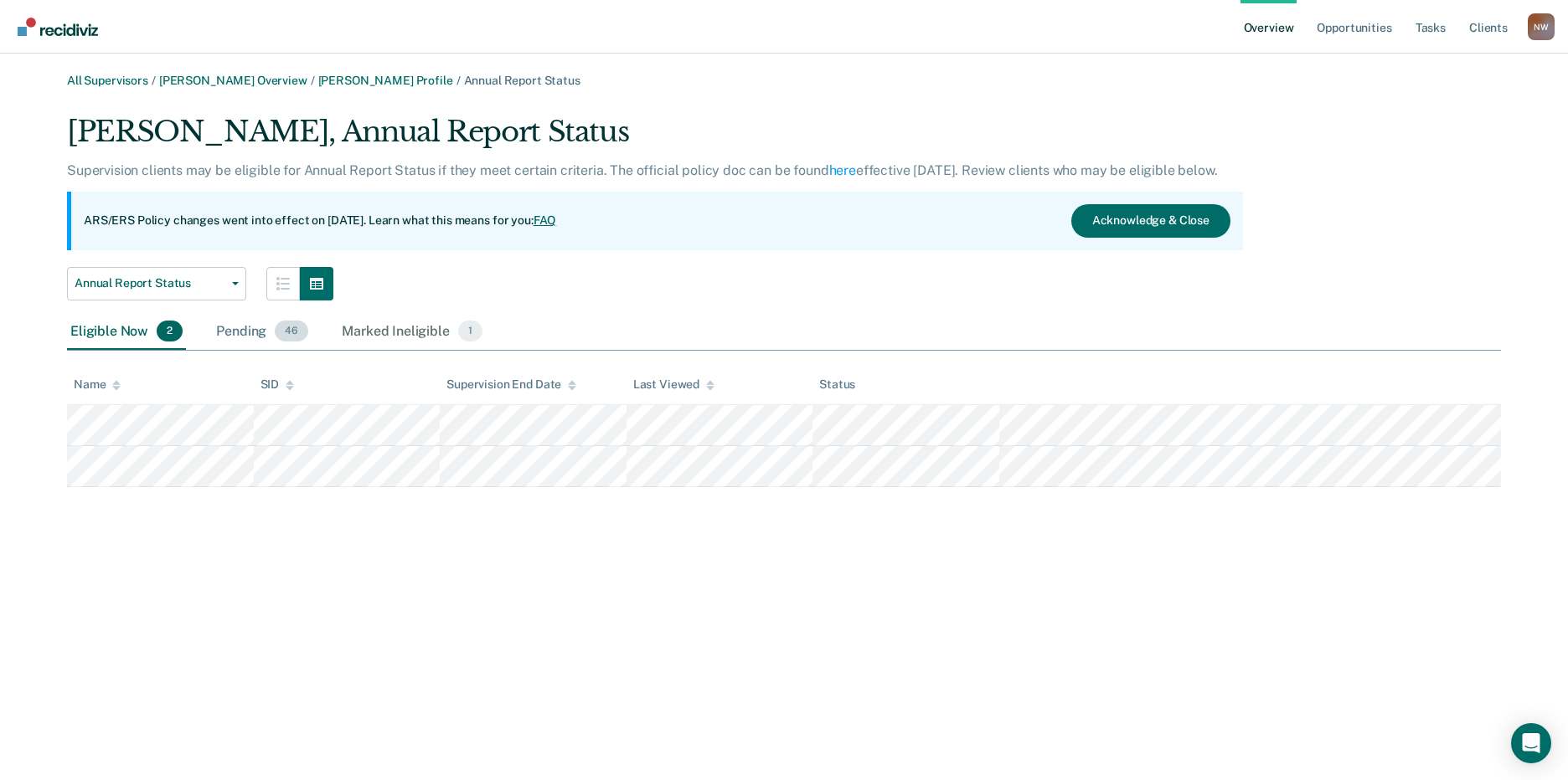
click at [235, 334] on div "Pending 46" at bounding box center [262, 332] width 99 height 37
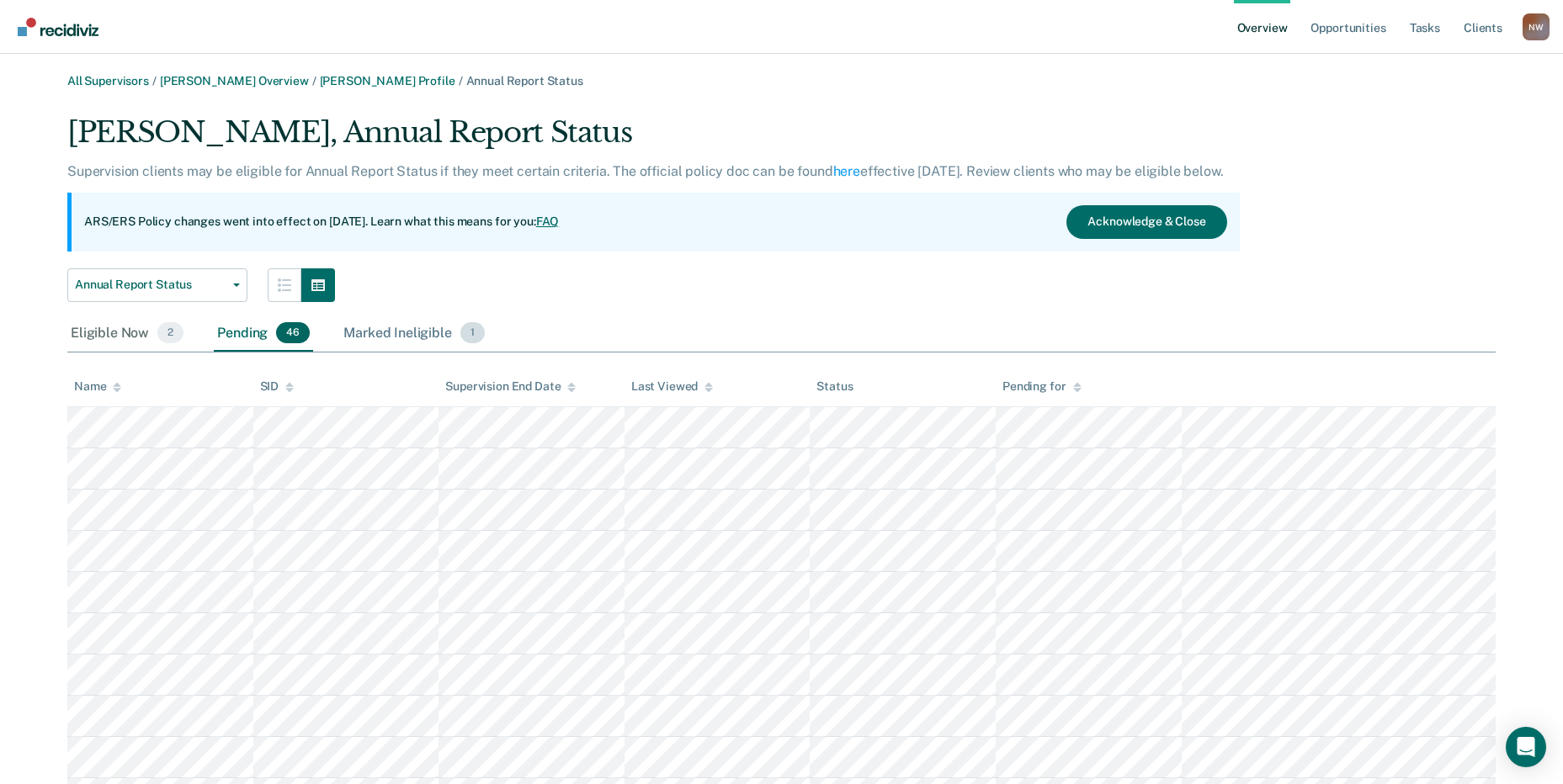
click at [407, 331] on div "Marked Ineligible 1" at bounding box center [414, 333] width 149 height 37
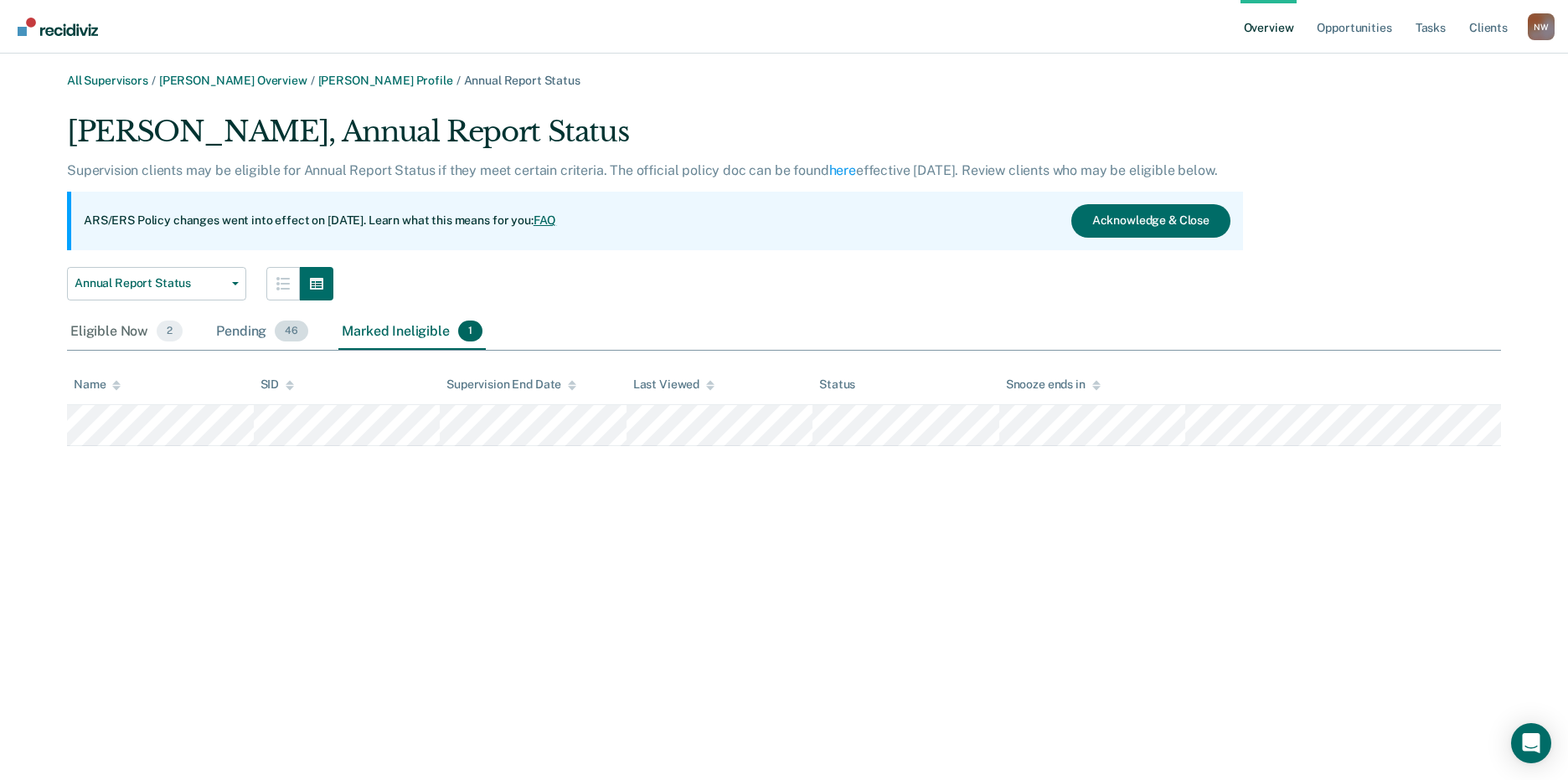
click at [220, 328] on div "Pending 46" at bounding box center [262, 332] width 99 height 37
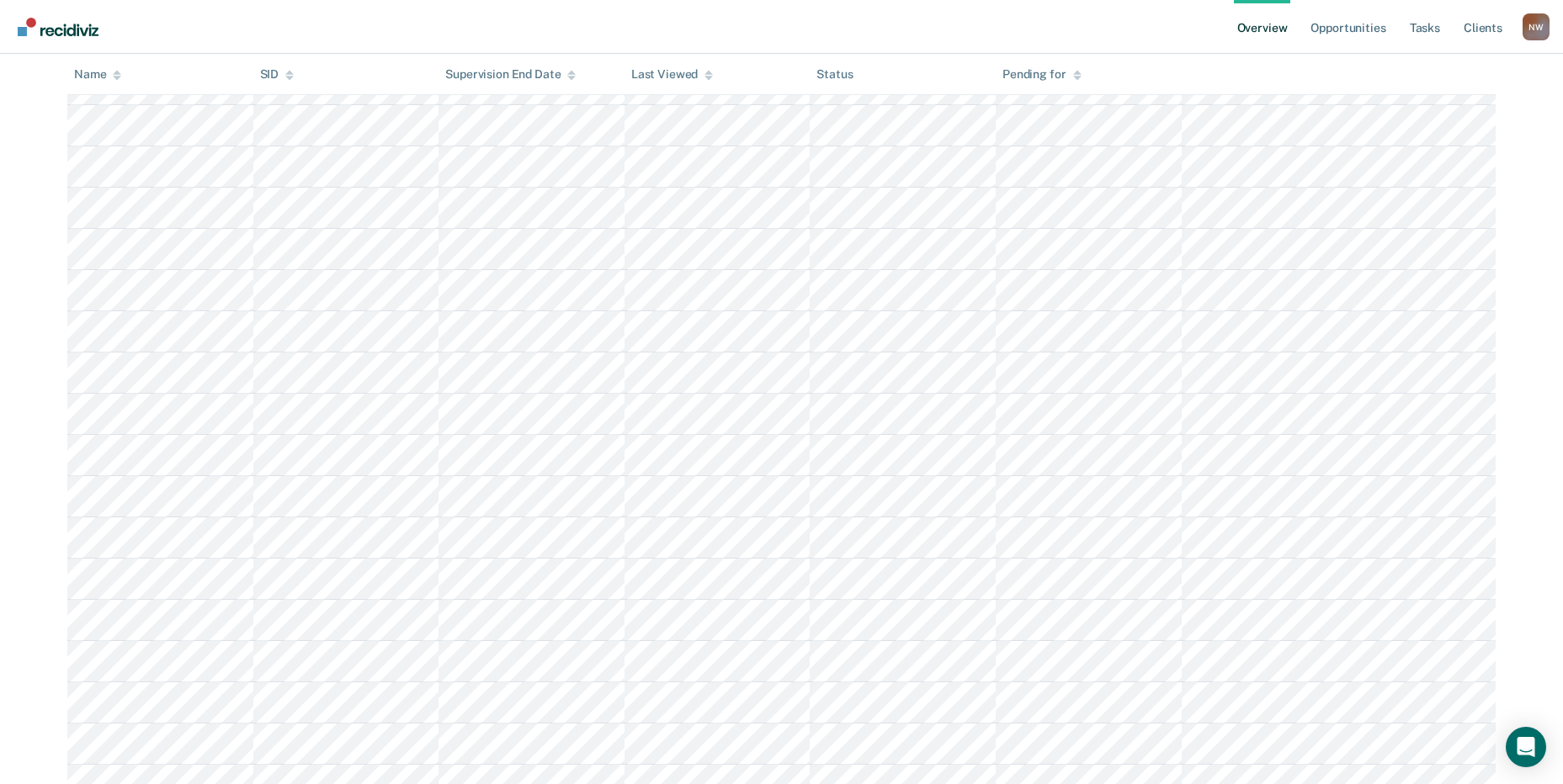
scroll to position [842, 0]
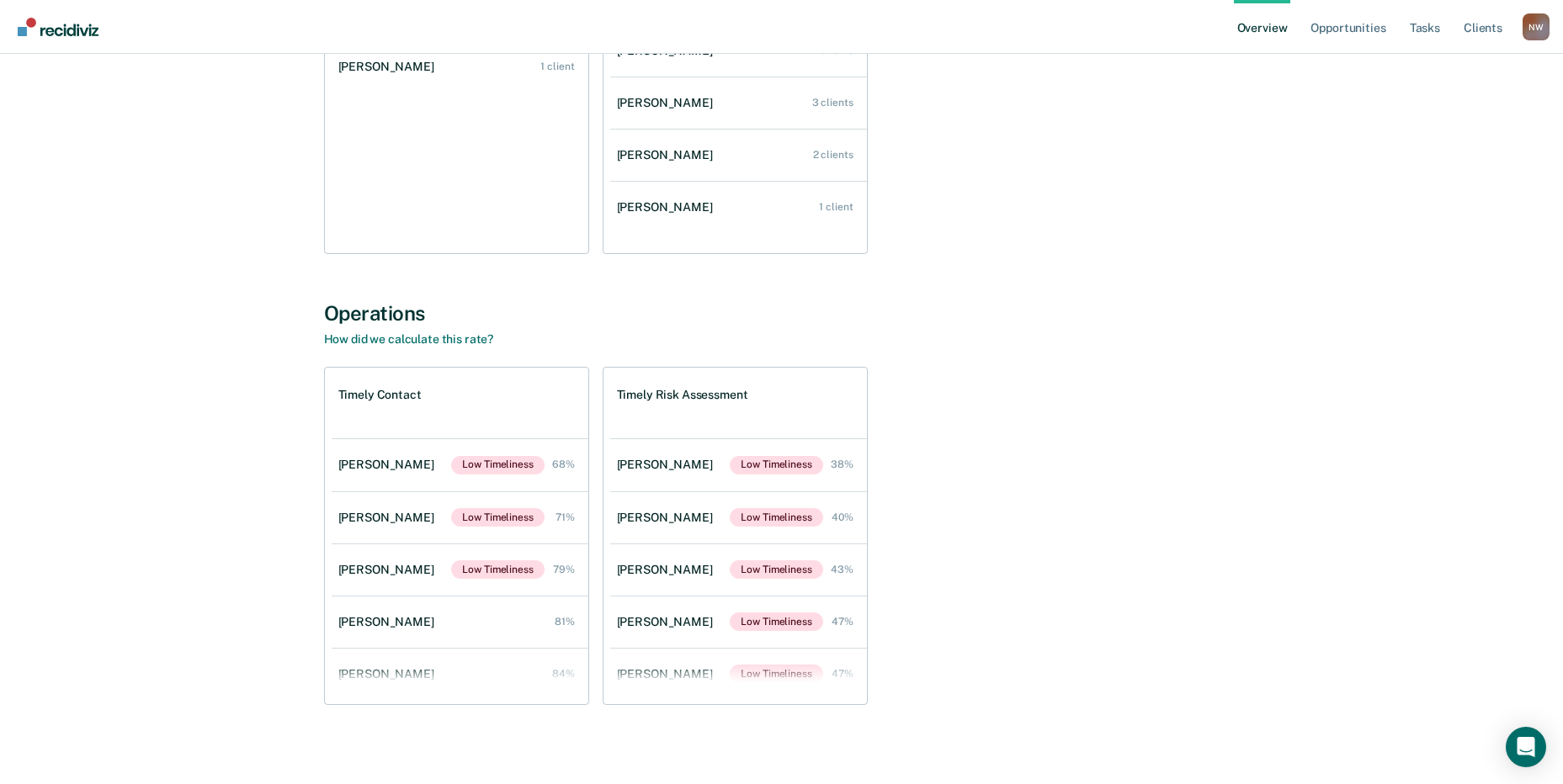
scroll to position [369, 0]
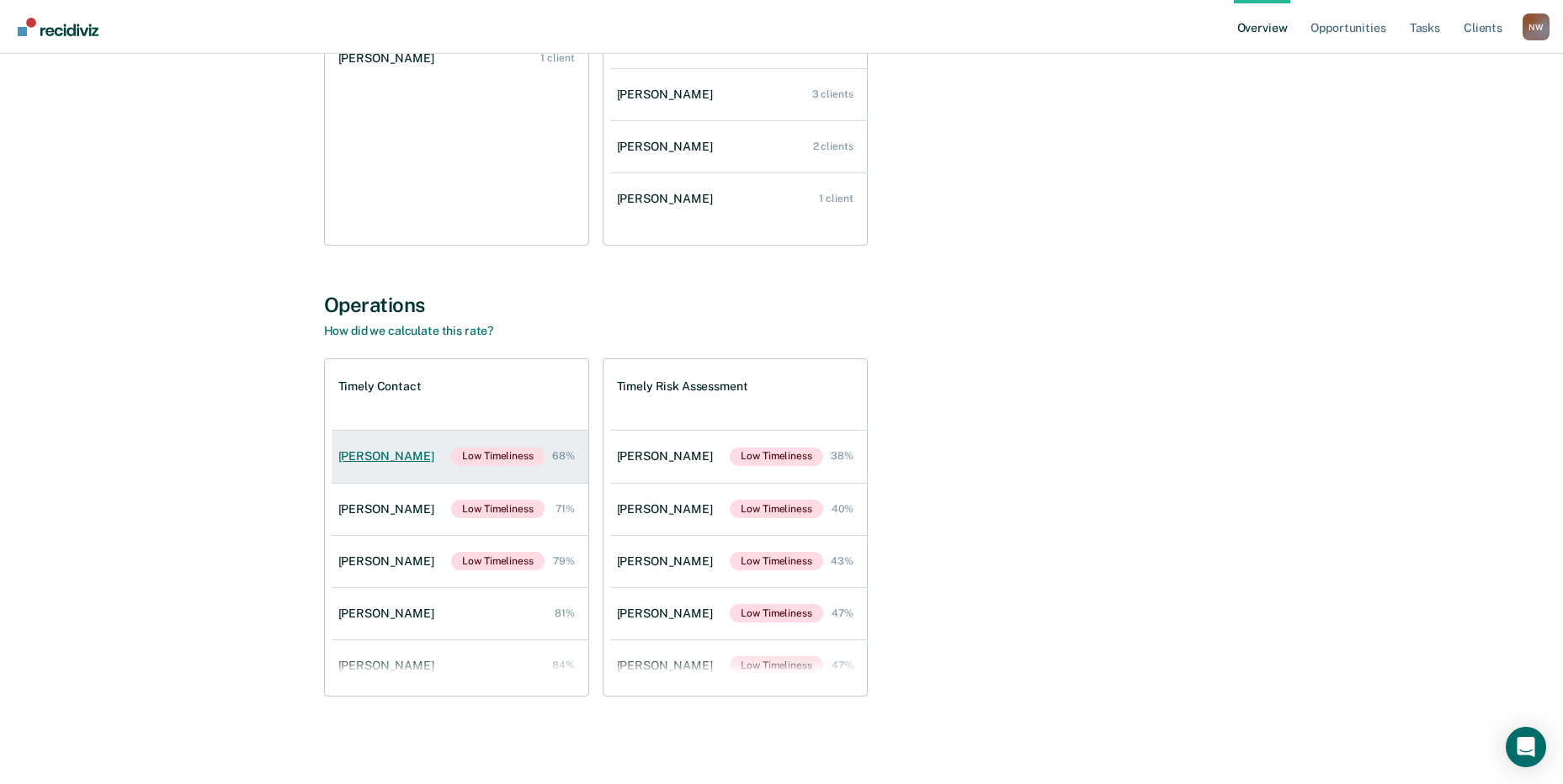
click at [371, 449] on link "[PERSON_NAME] Low Timeliness 68%" at bounding box center [459, 457] width 256 height 52
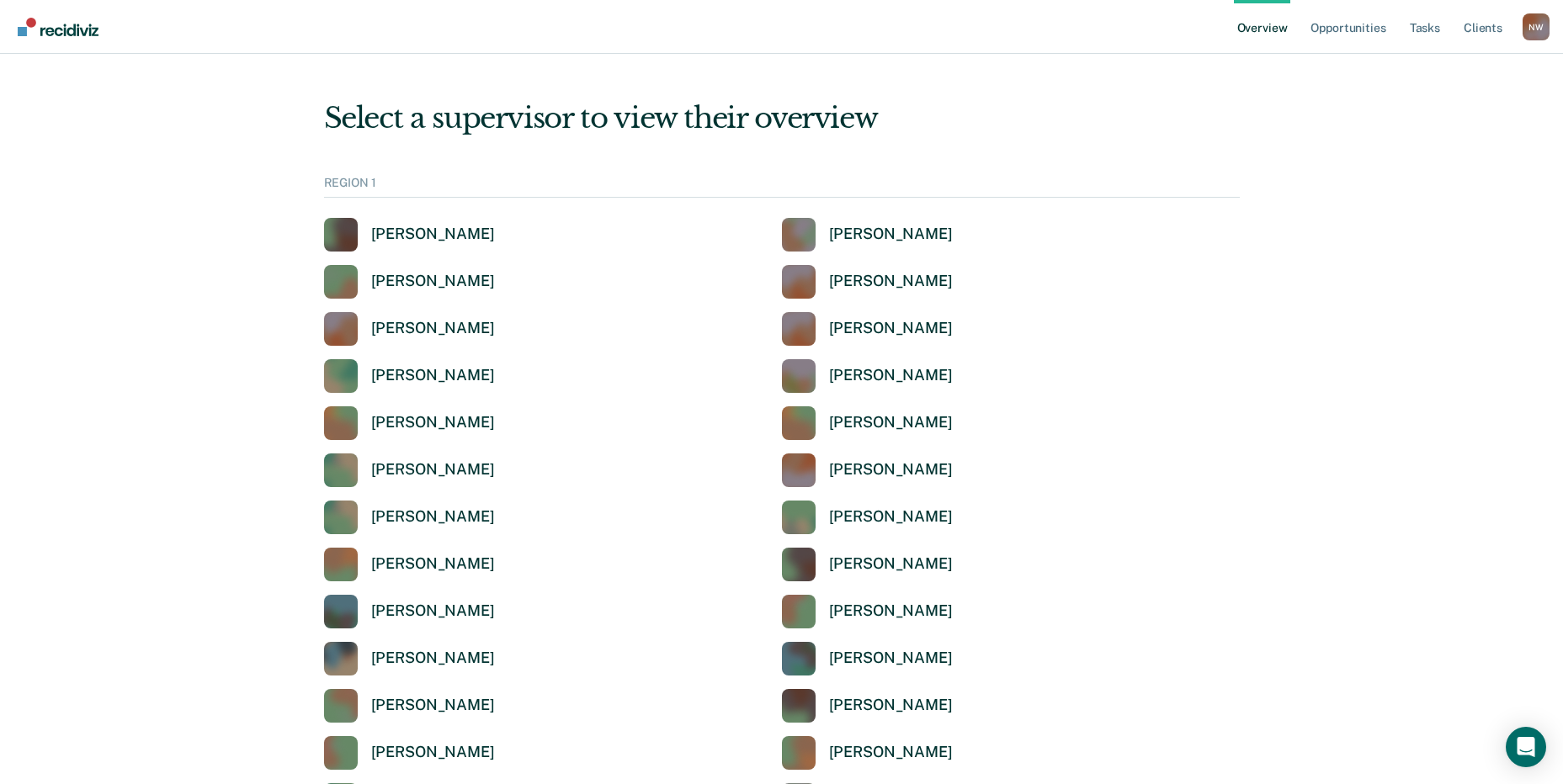
scroll to position [5611, 0]
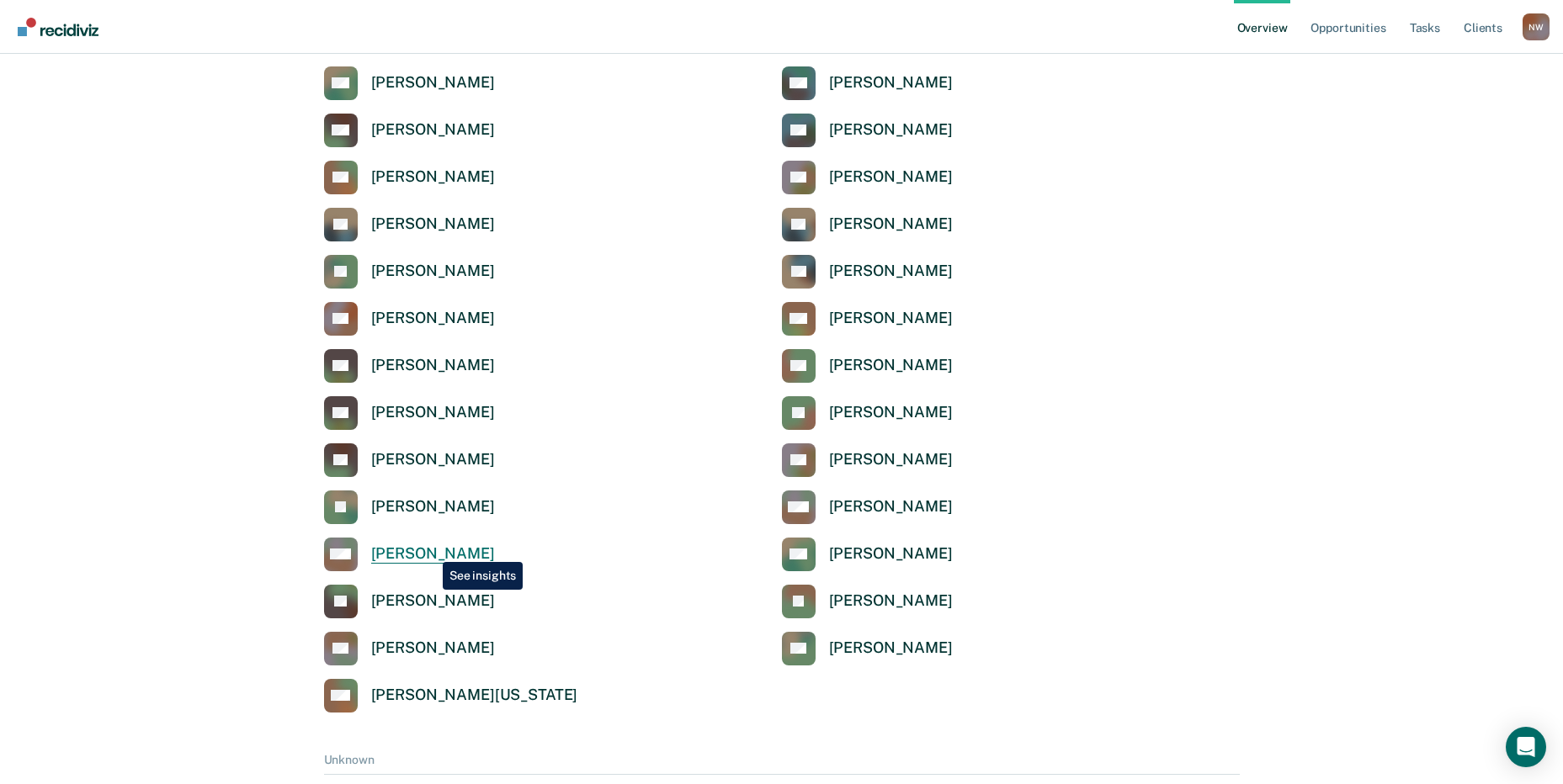
click at [430, 549] on div "[PERSON_NAME]" at bounding box center [433, 554] width 123 height 19
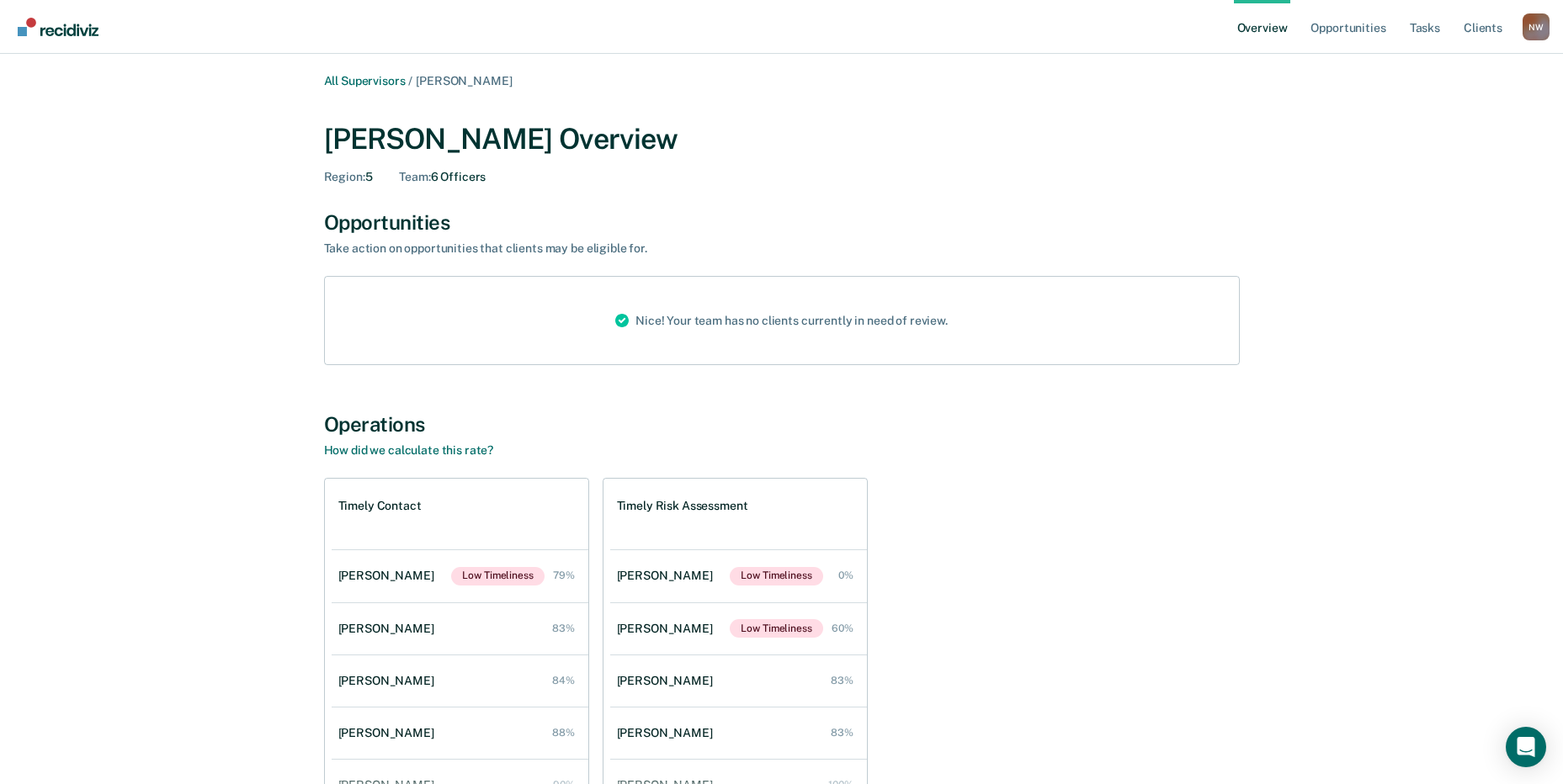
scroll to position [5611, 0]
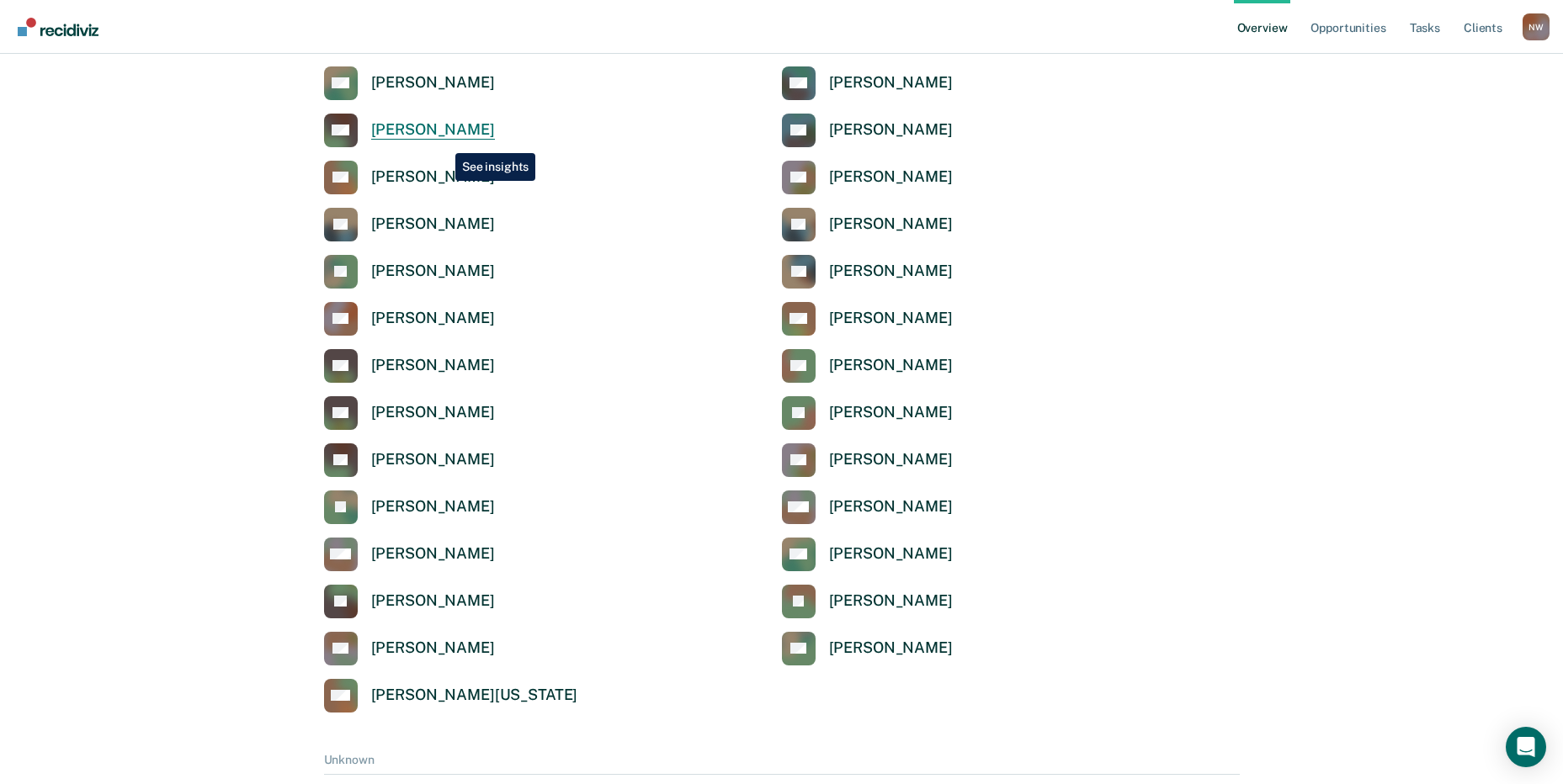
click at [443, 141] on link "MB [PERSON_NAME]" at bounding box center [409, 130] width 171 height 34
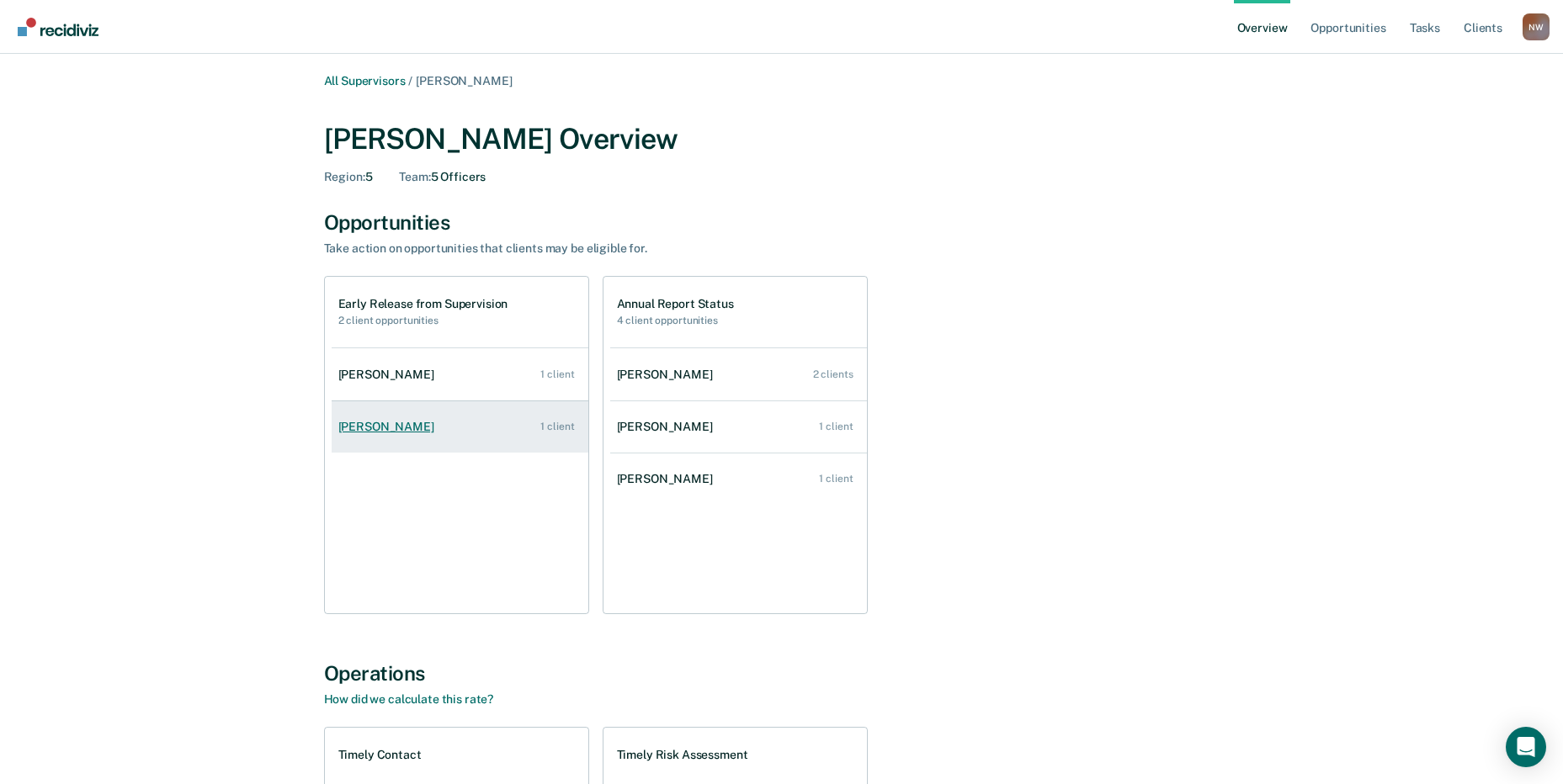
click at [374, 430] on div "[PERSON_NAME]" at bounding box center [389, 427] width 103 height 15
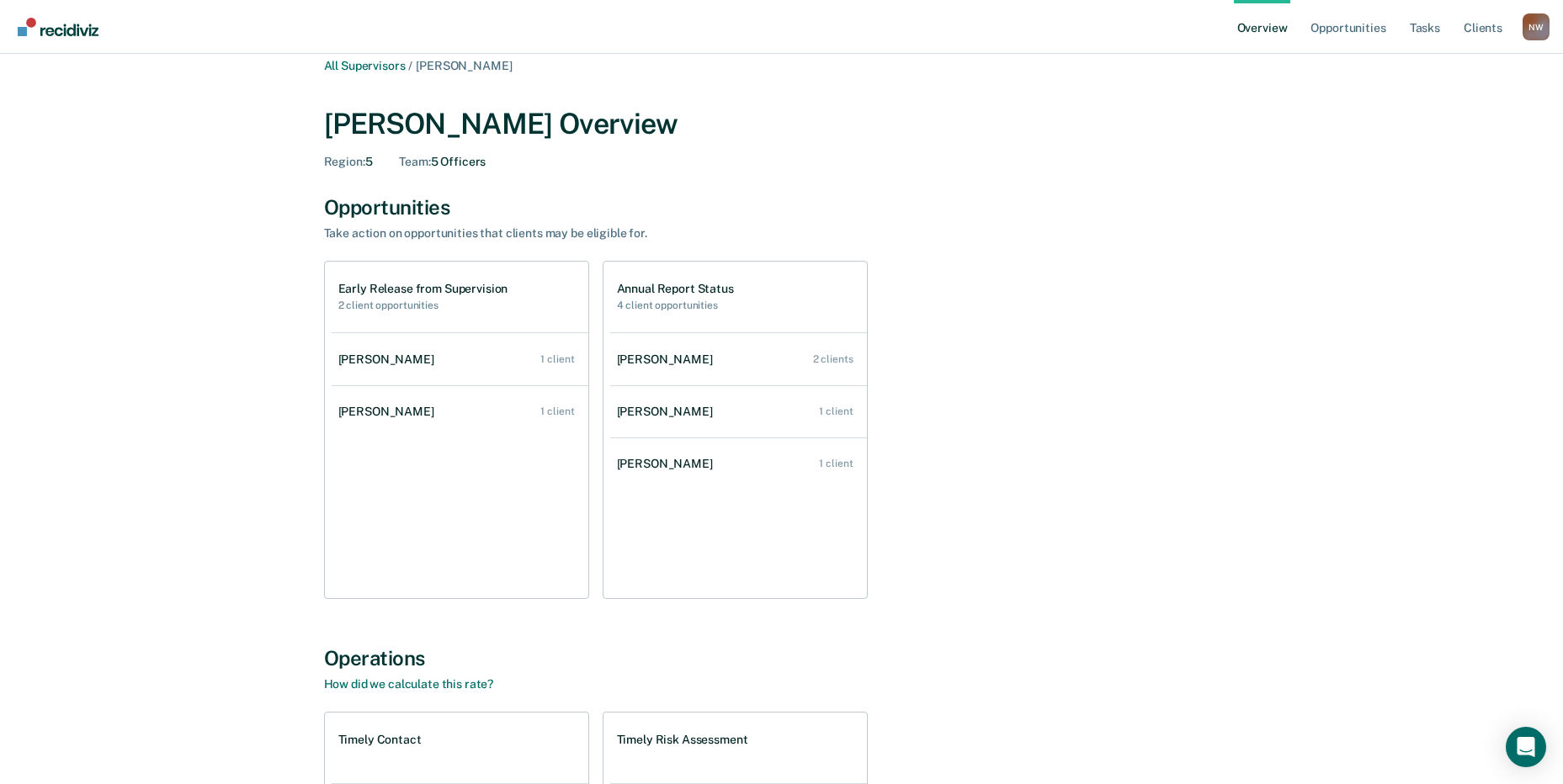
scroll to position [369, 0]
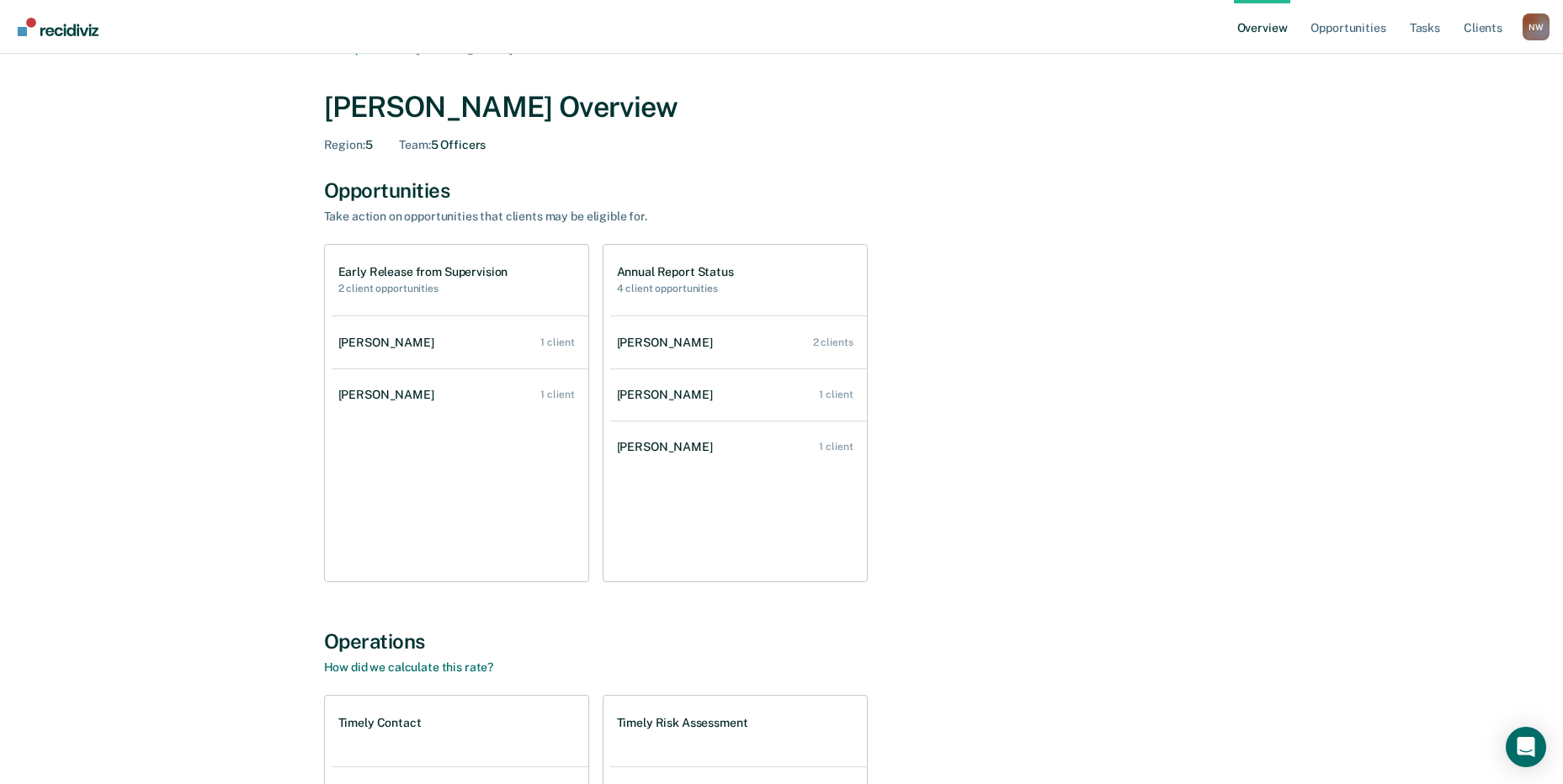
scroll to position [5611, 0]
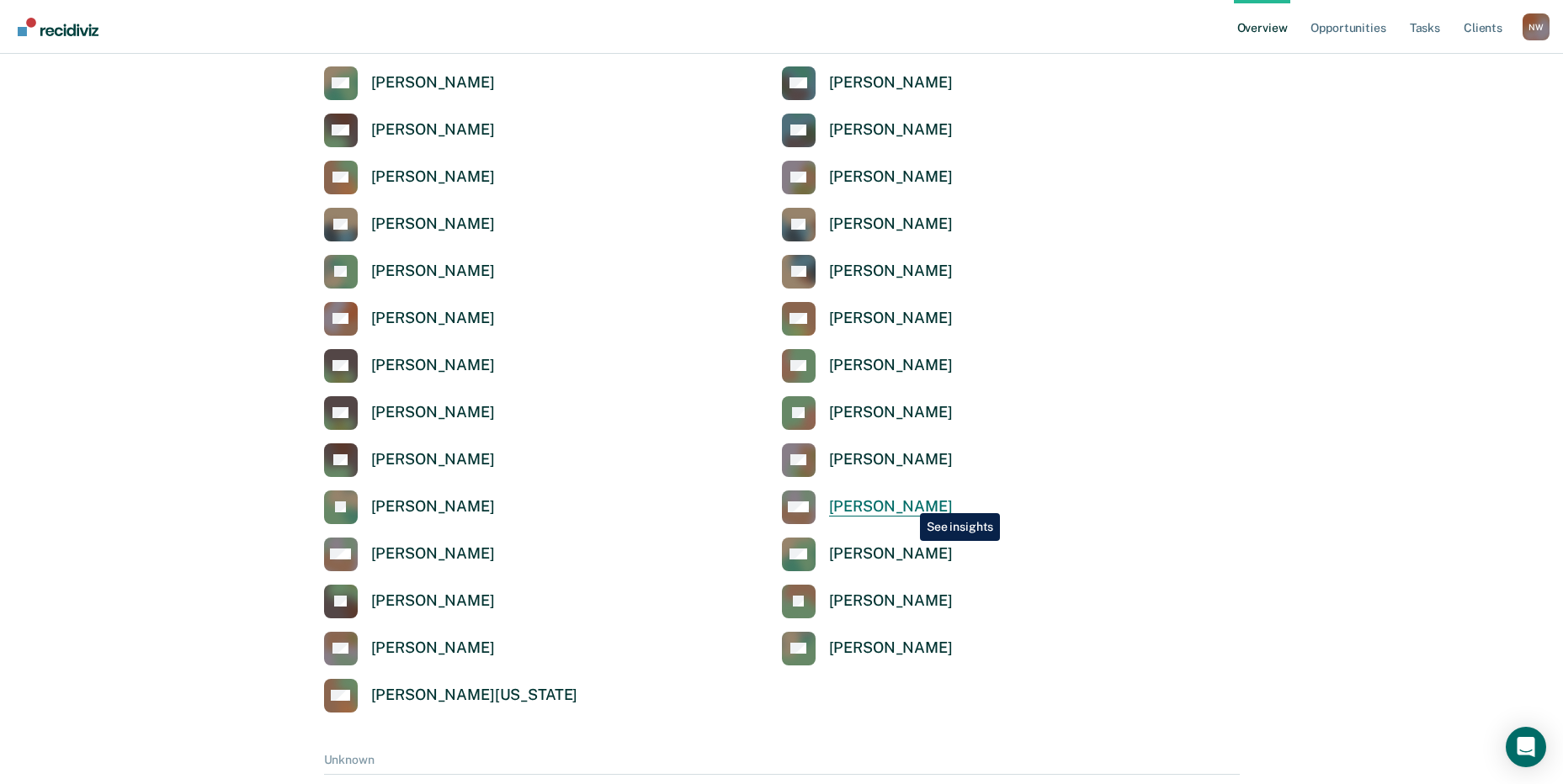
click at [908, 501] on div "[PERSON_NAME]" at bounding box center [890, 507] width 123 height 19
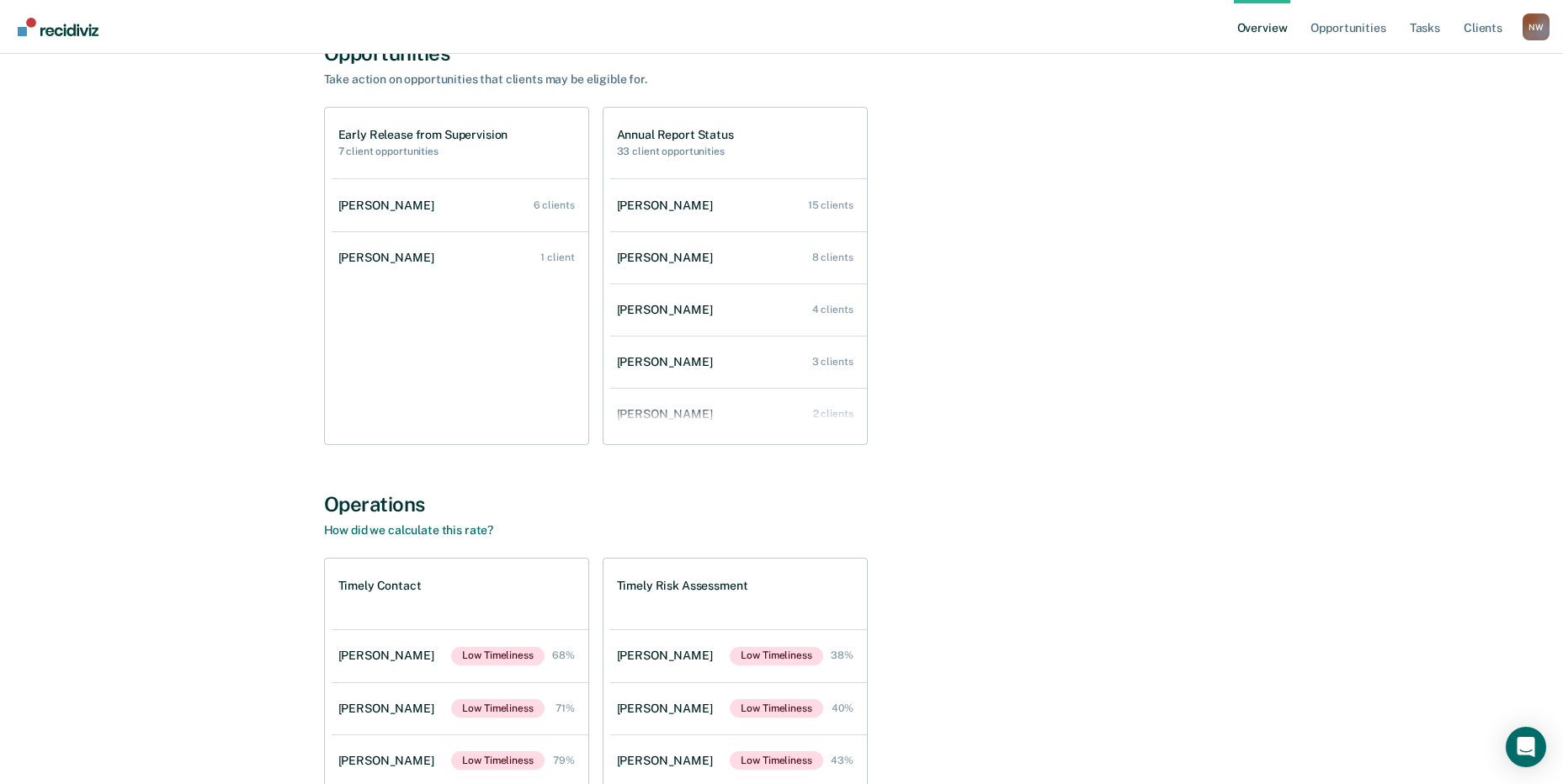
scroll to position [337, 0]
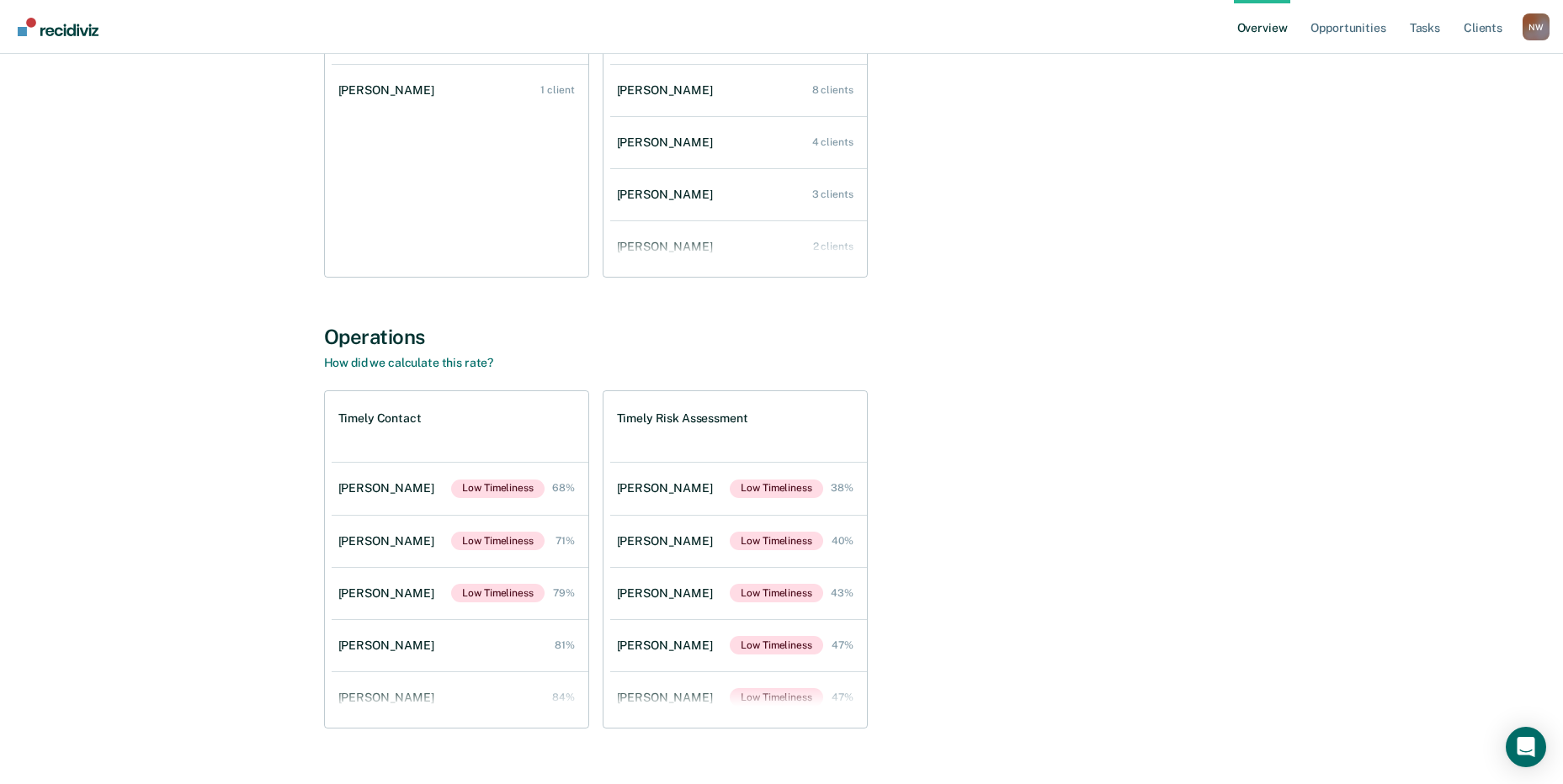
scroll to position [5611, 0]
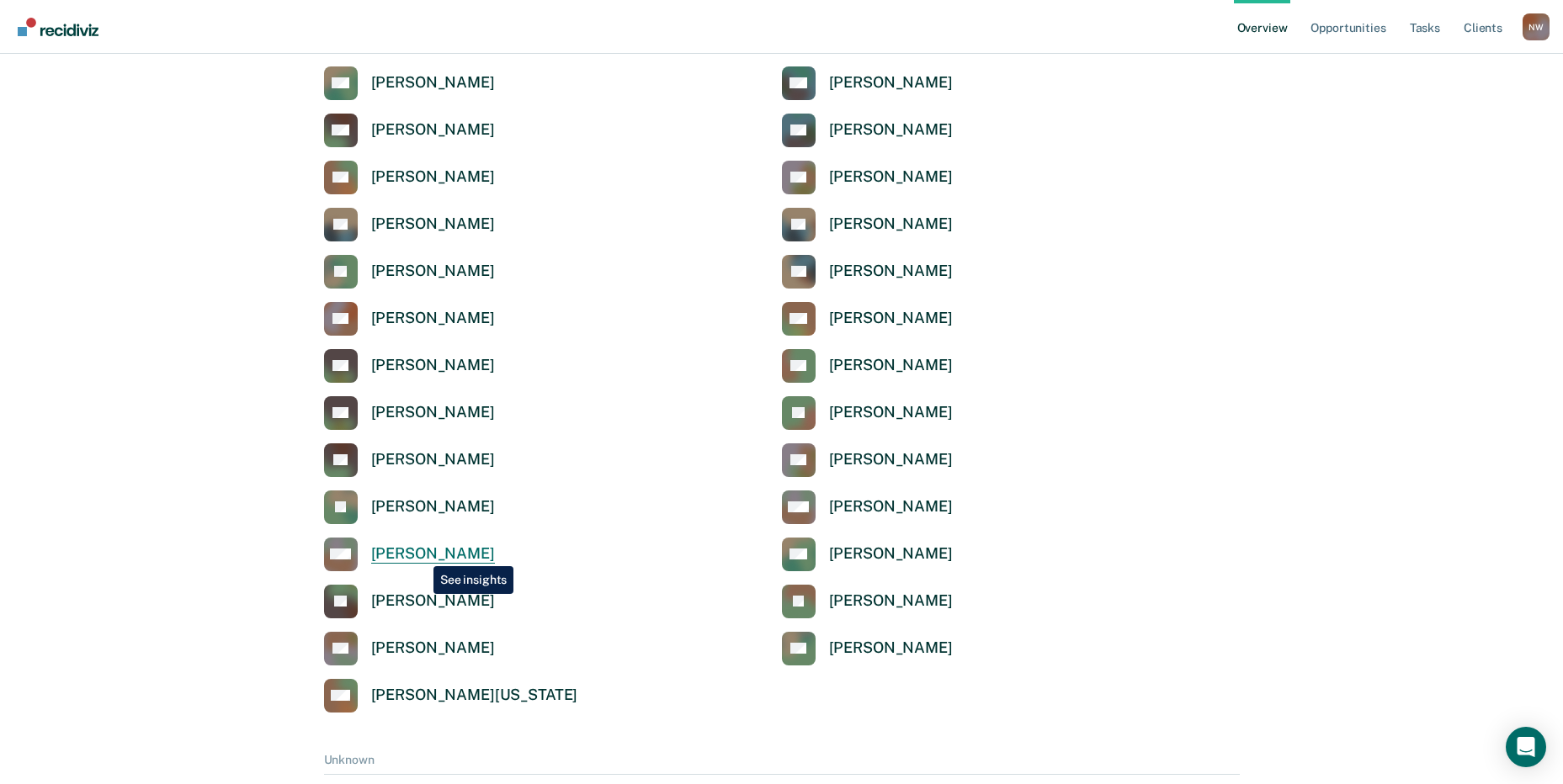
click at [421, 553] on div "[PERSON_NAME]" at bounding box center [433, 554] width 123 height 19
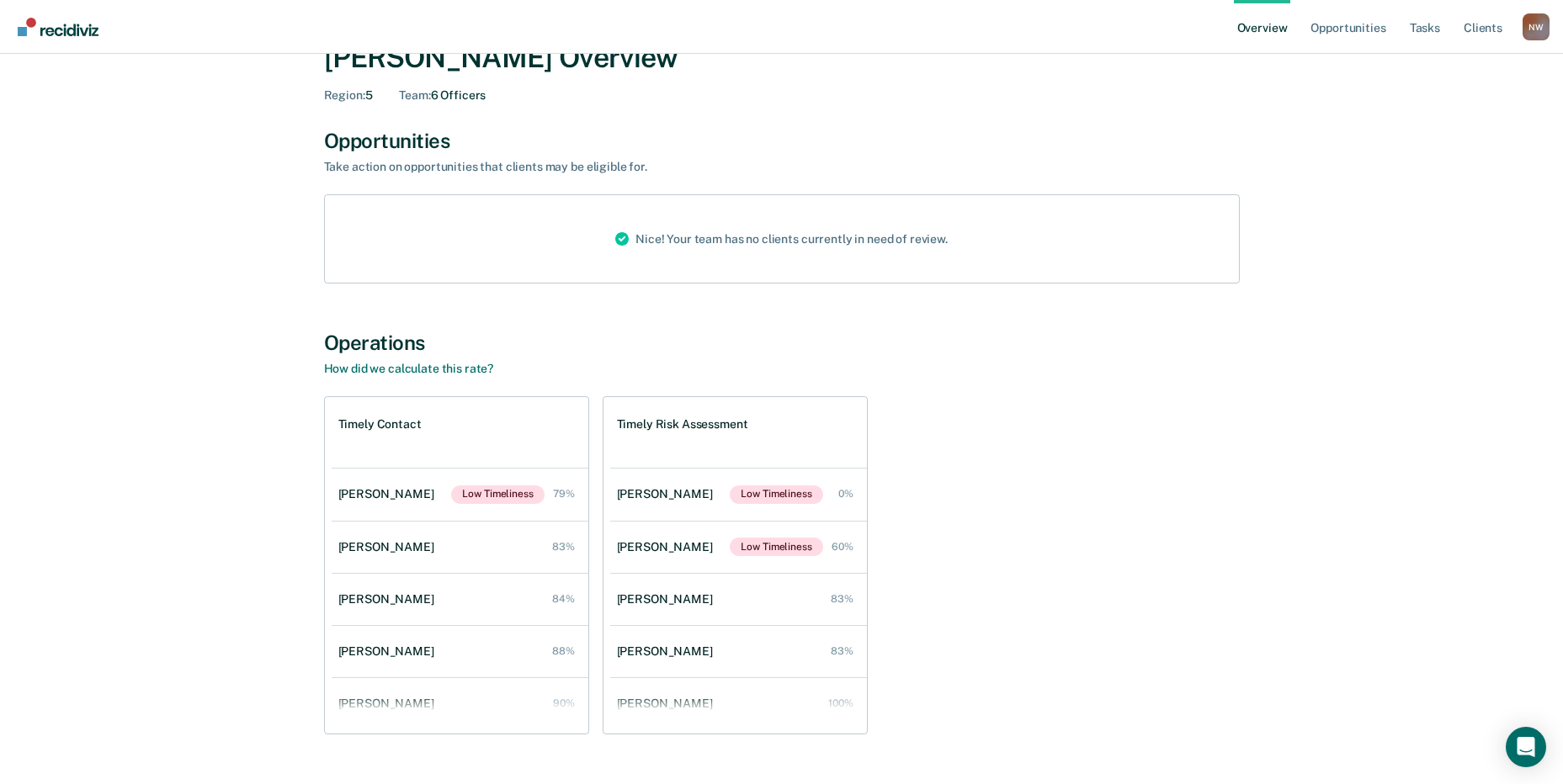
scroll to position [119, 0]
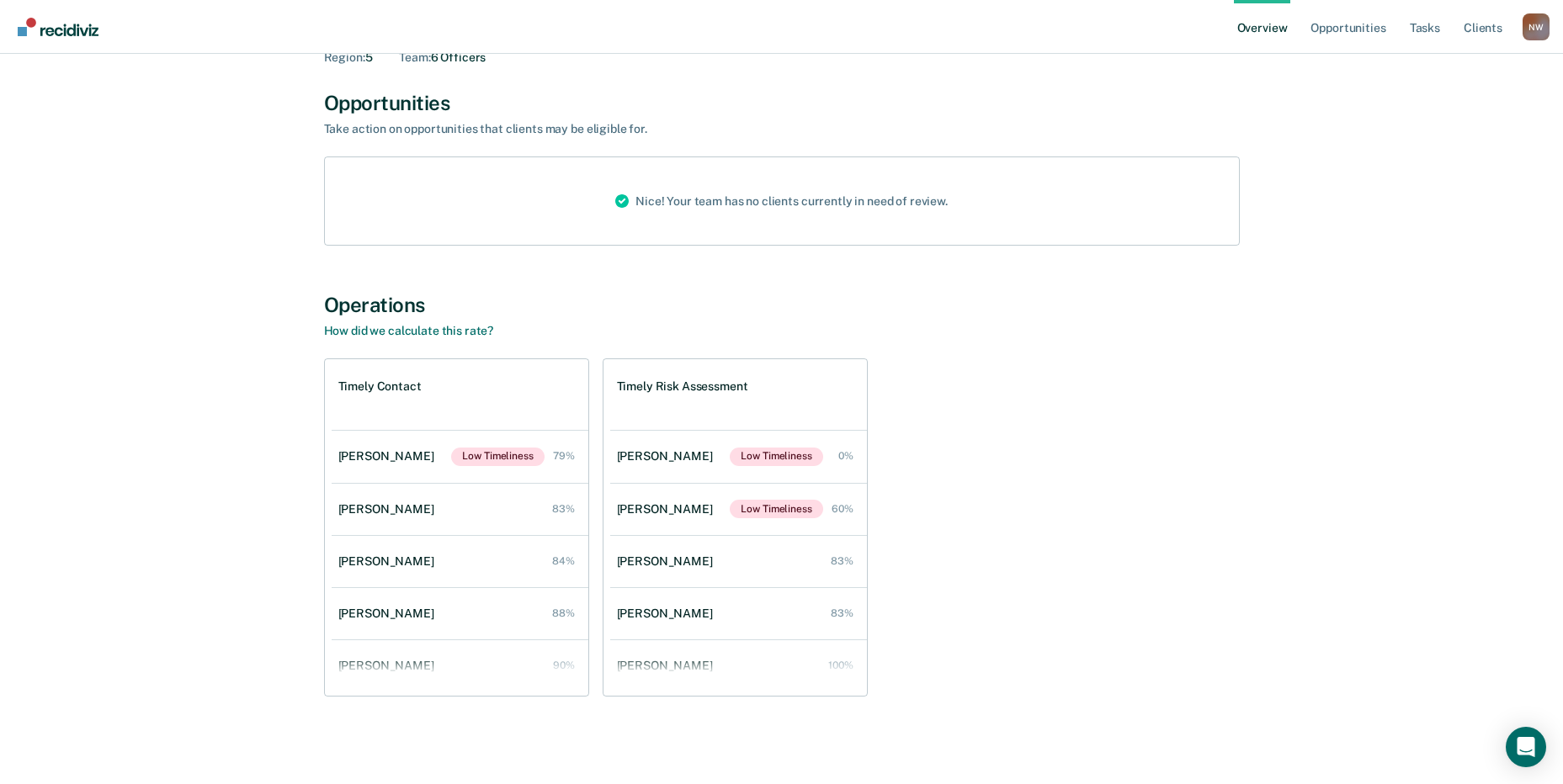
scroll to position [5611, 0]
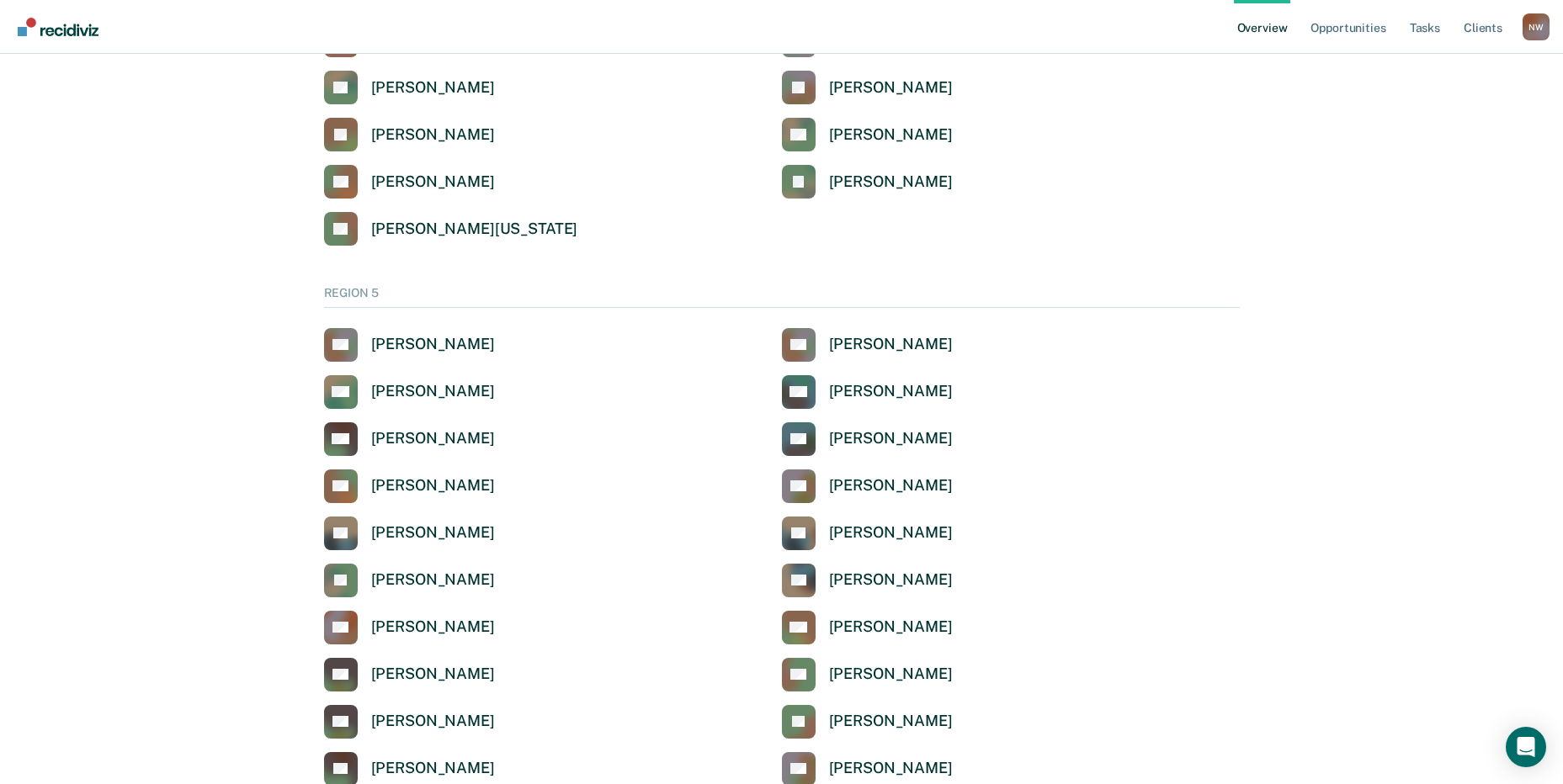
scroll to position [5386, 0]
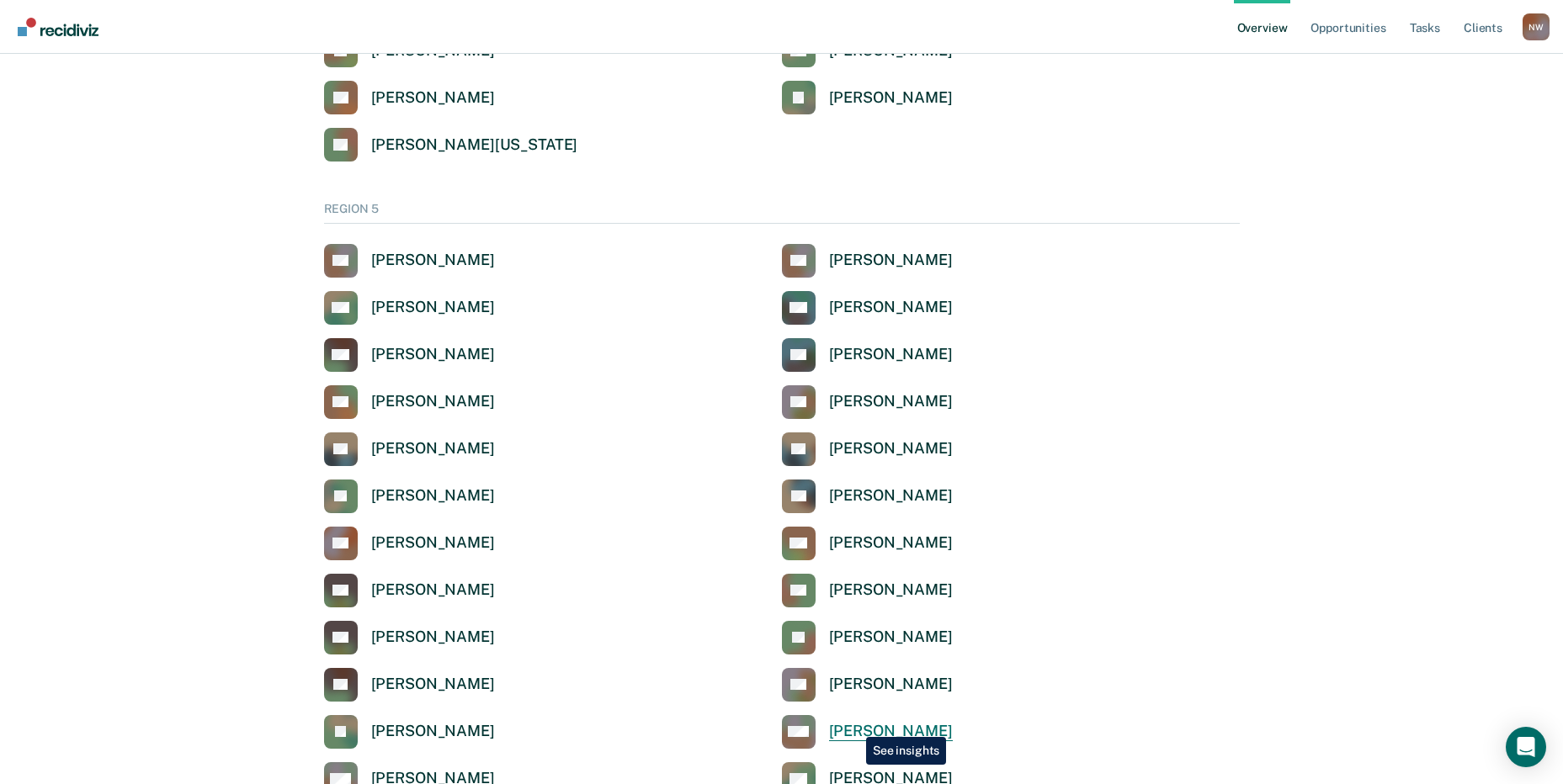
click at [853, 724] on div "[PERSON_NAME]" at bounding box center [890, 731] width 123 height 19
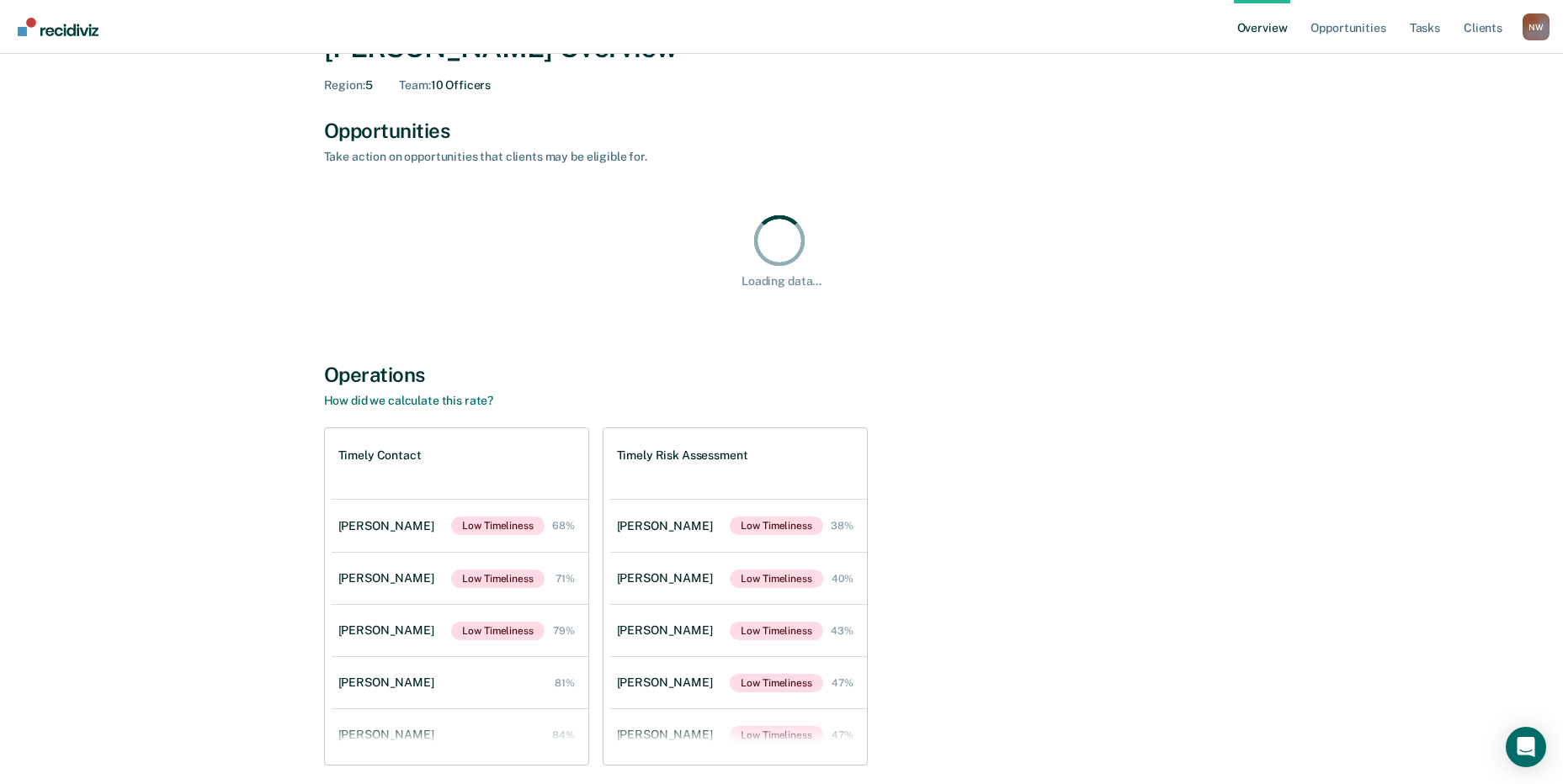
scroll to position [161, 0]
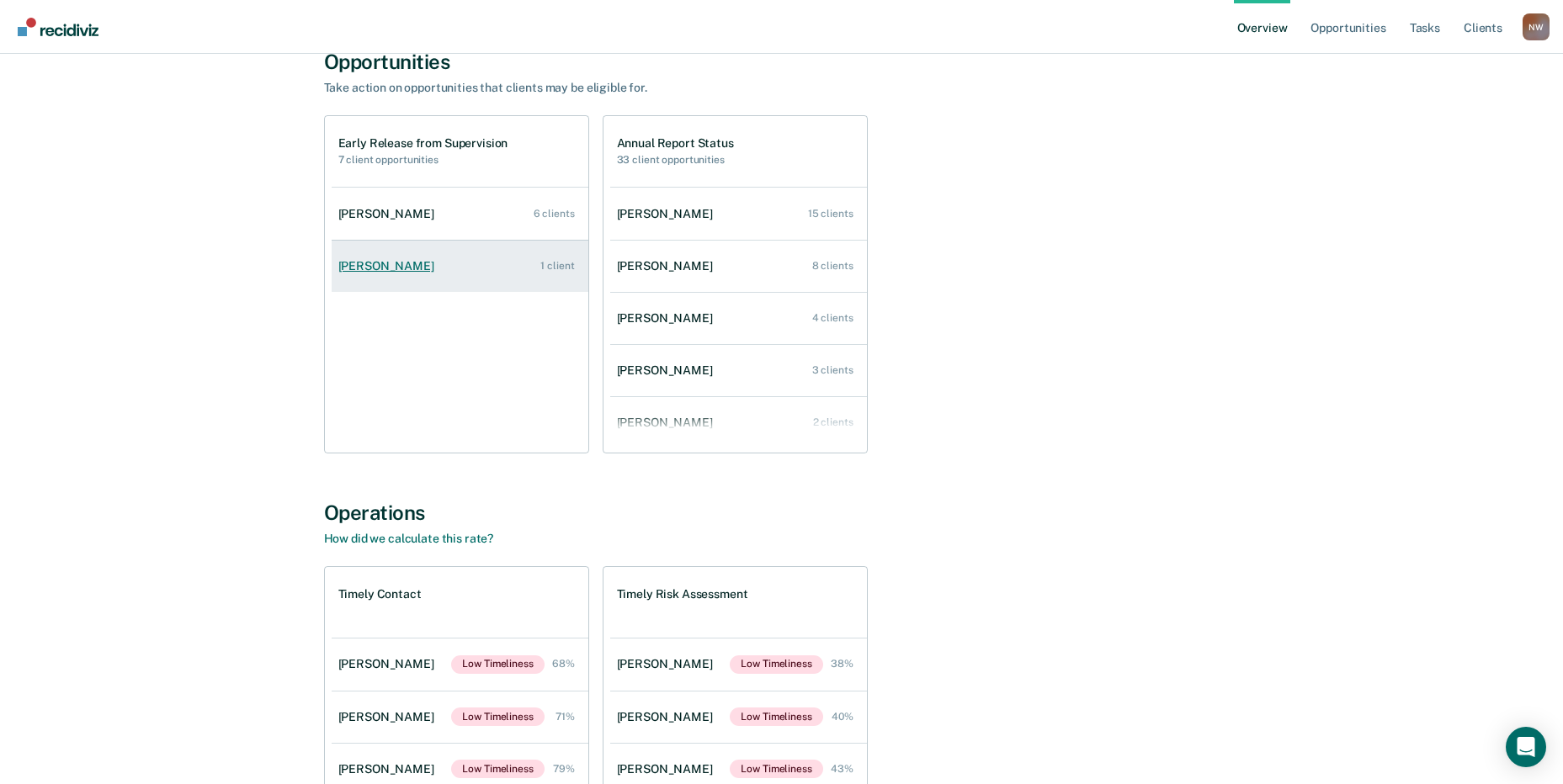
click at [365, 264] on div "[PERSON_NAME]" at bounding box center [389, 266] width 103 height 15
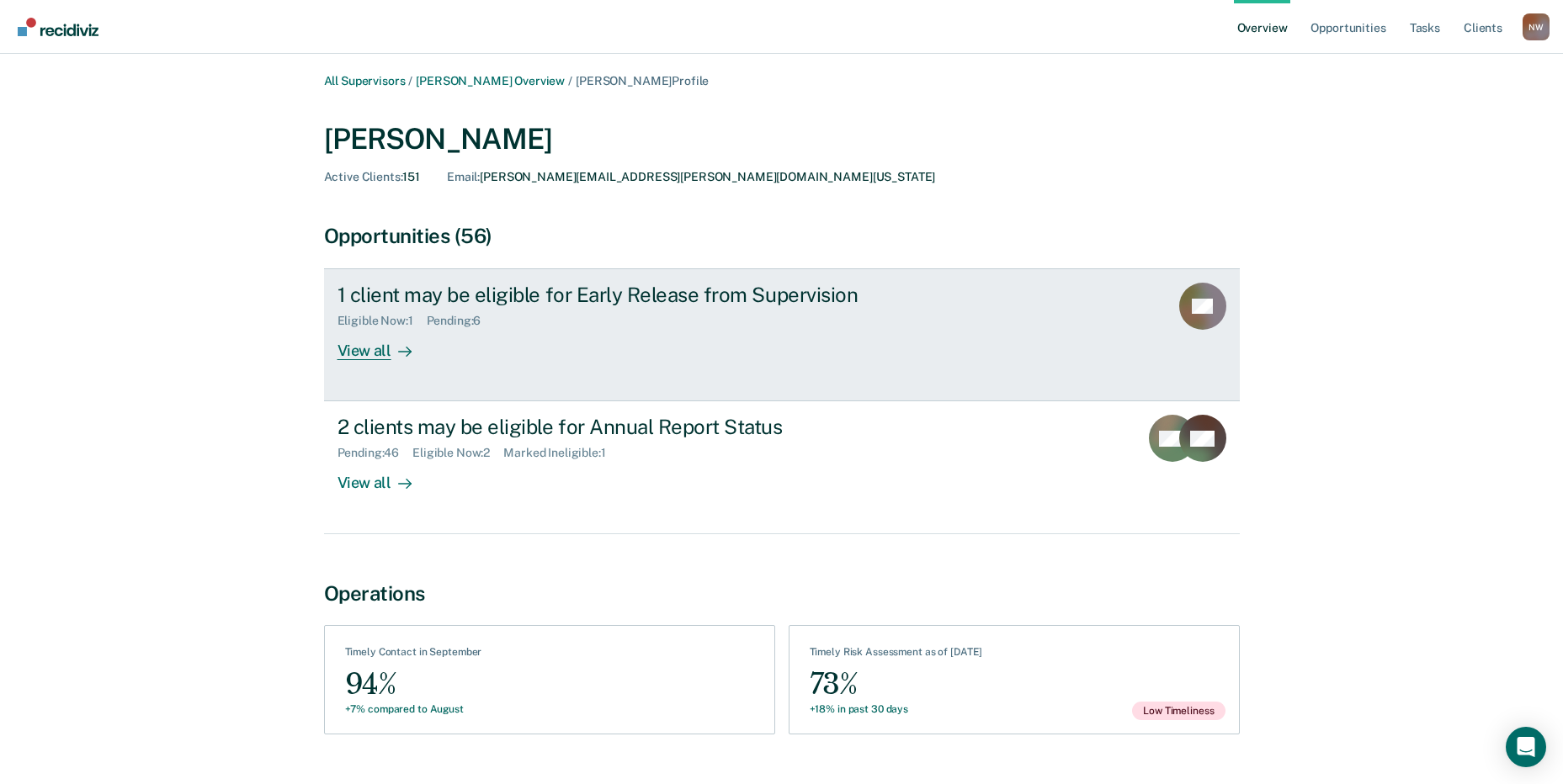
click at [371, 355] on div "View all" at bounding box center [384, 345] width 94 height 33
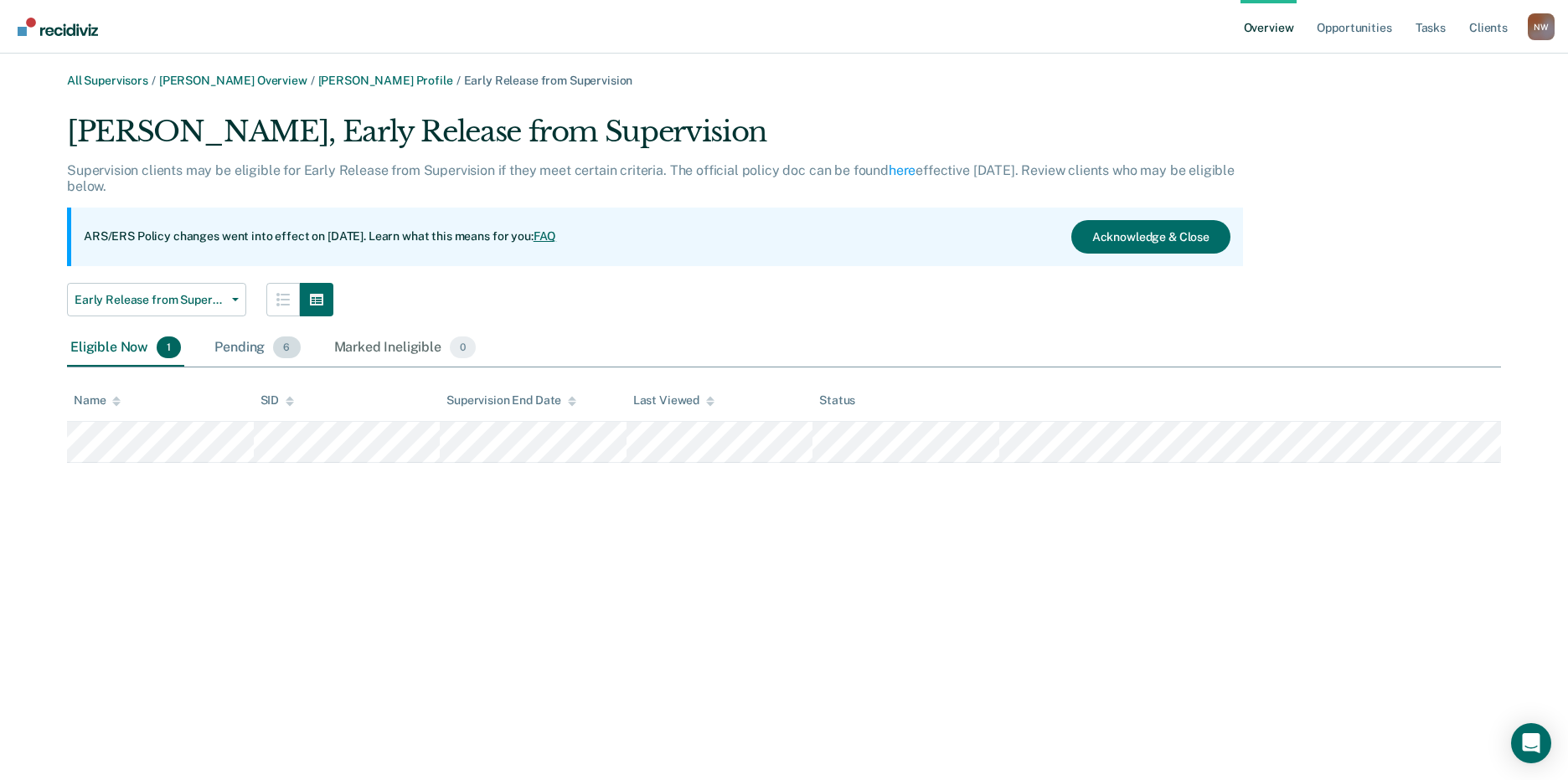
click at [235, 349] on div "Pending 6" at bounding box center [257, 348] width 92 height 37
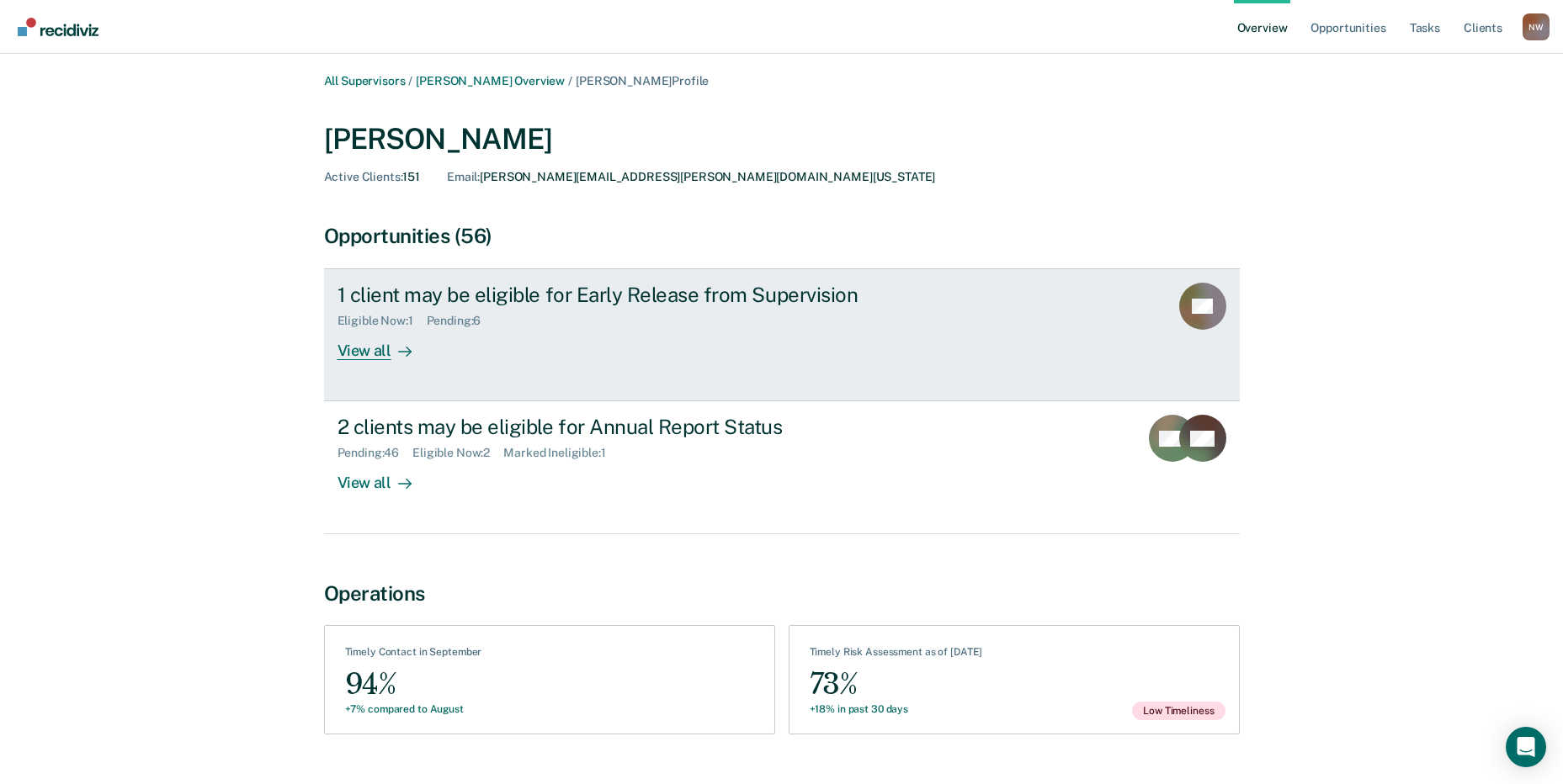
click at [380, 344] on div "View all" at bounding box center [384, 345] width 94 height 33
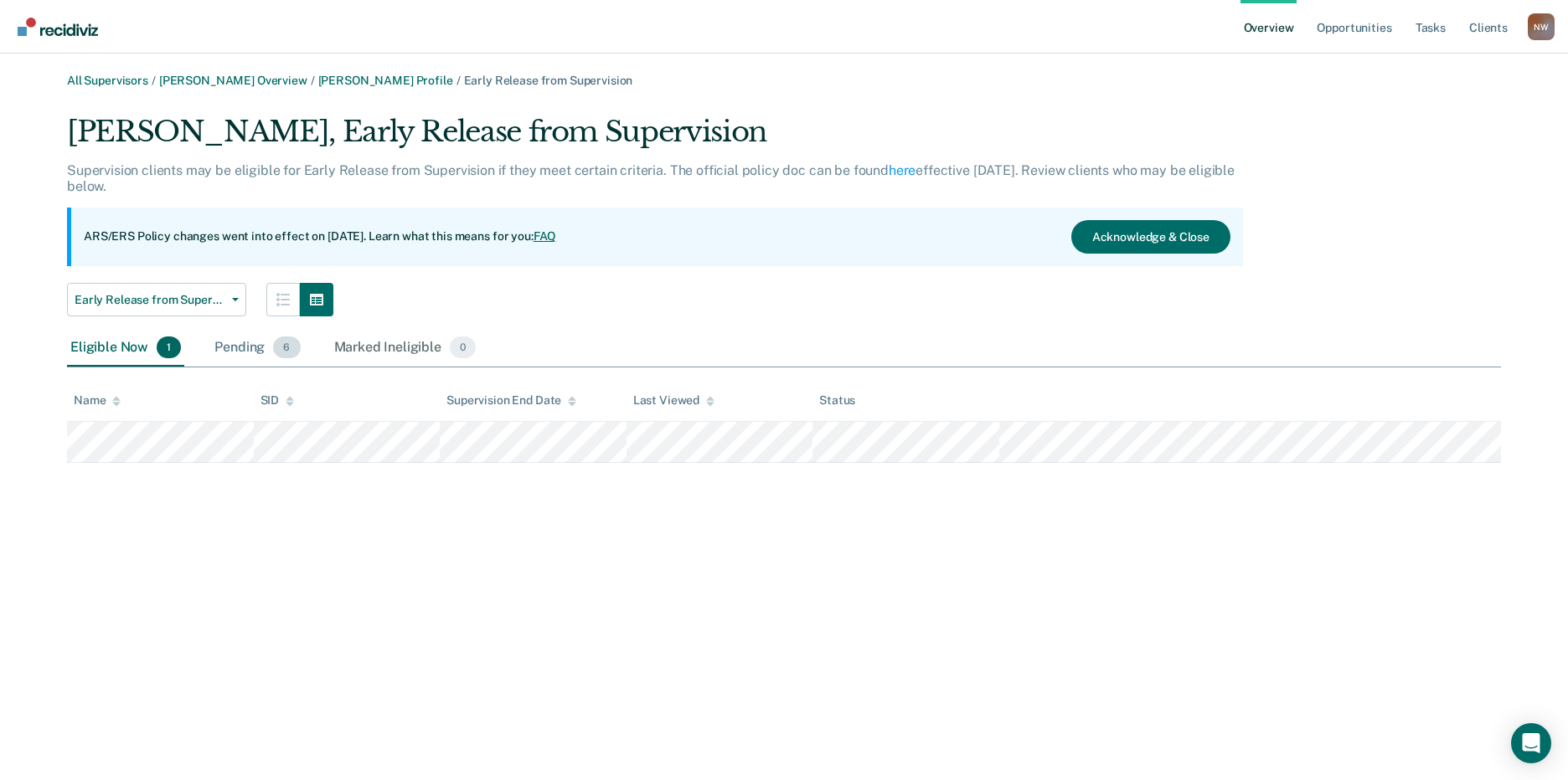
click at [249, 350] on div "Pending 6" at bounding box center [257, 348] width 92 height 37
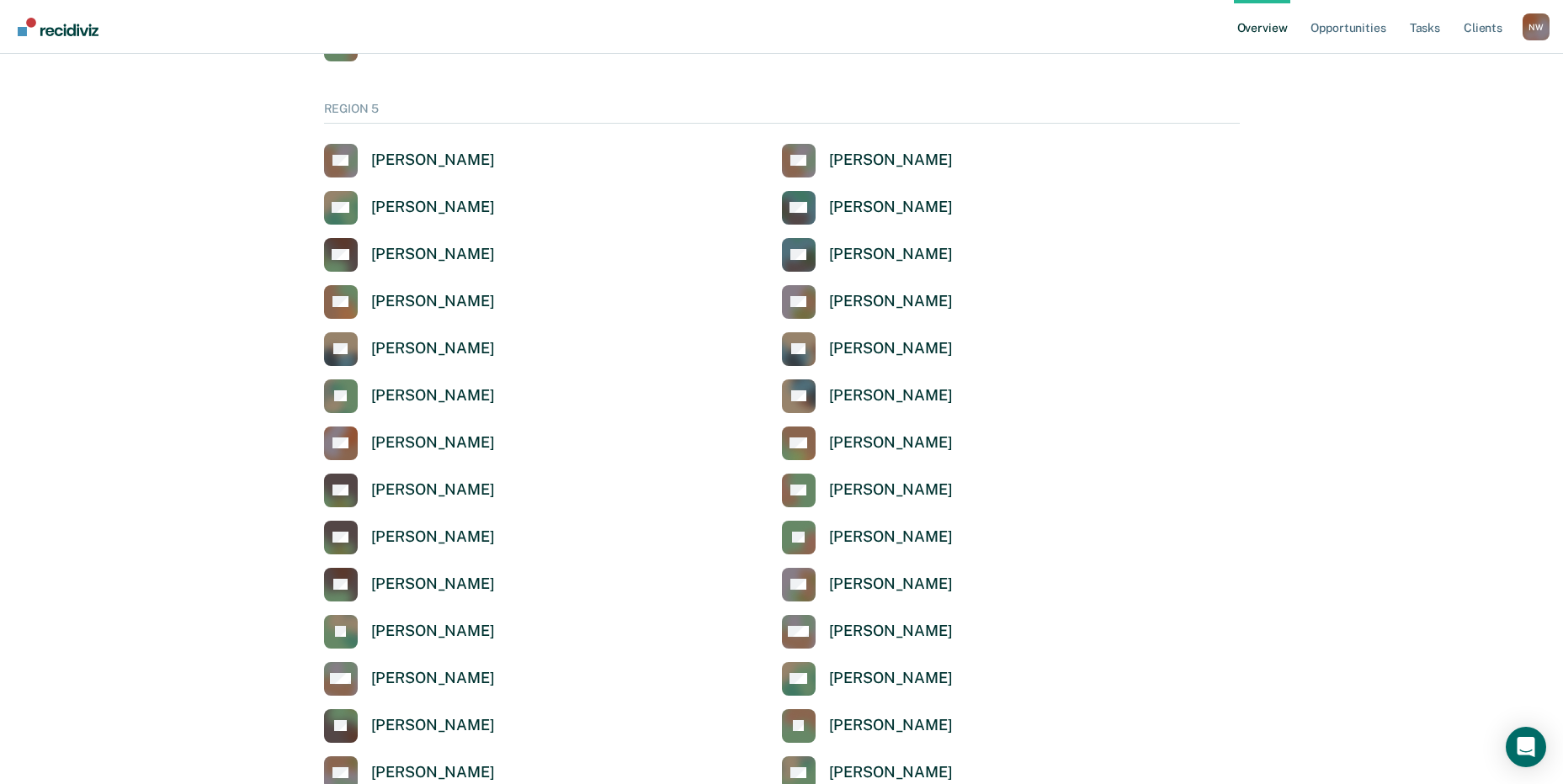
scroll to position [5638, 0]
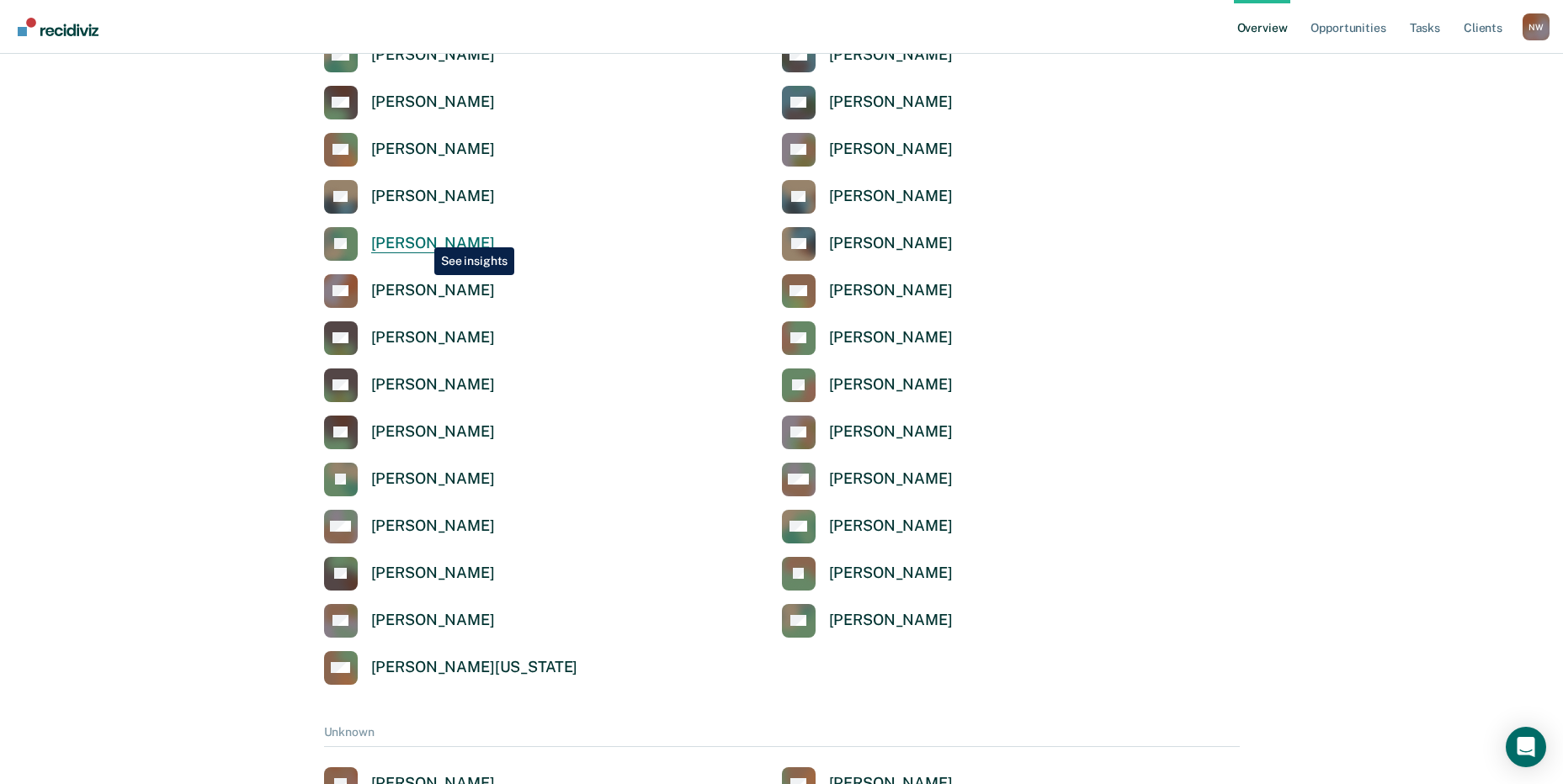
click at [421, 235] on div "[PERSON_NAME]" at bounding box center [433, 243] width 123 height 19
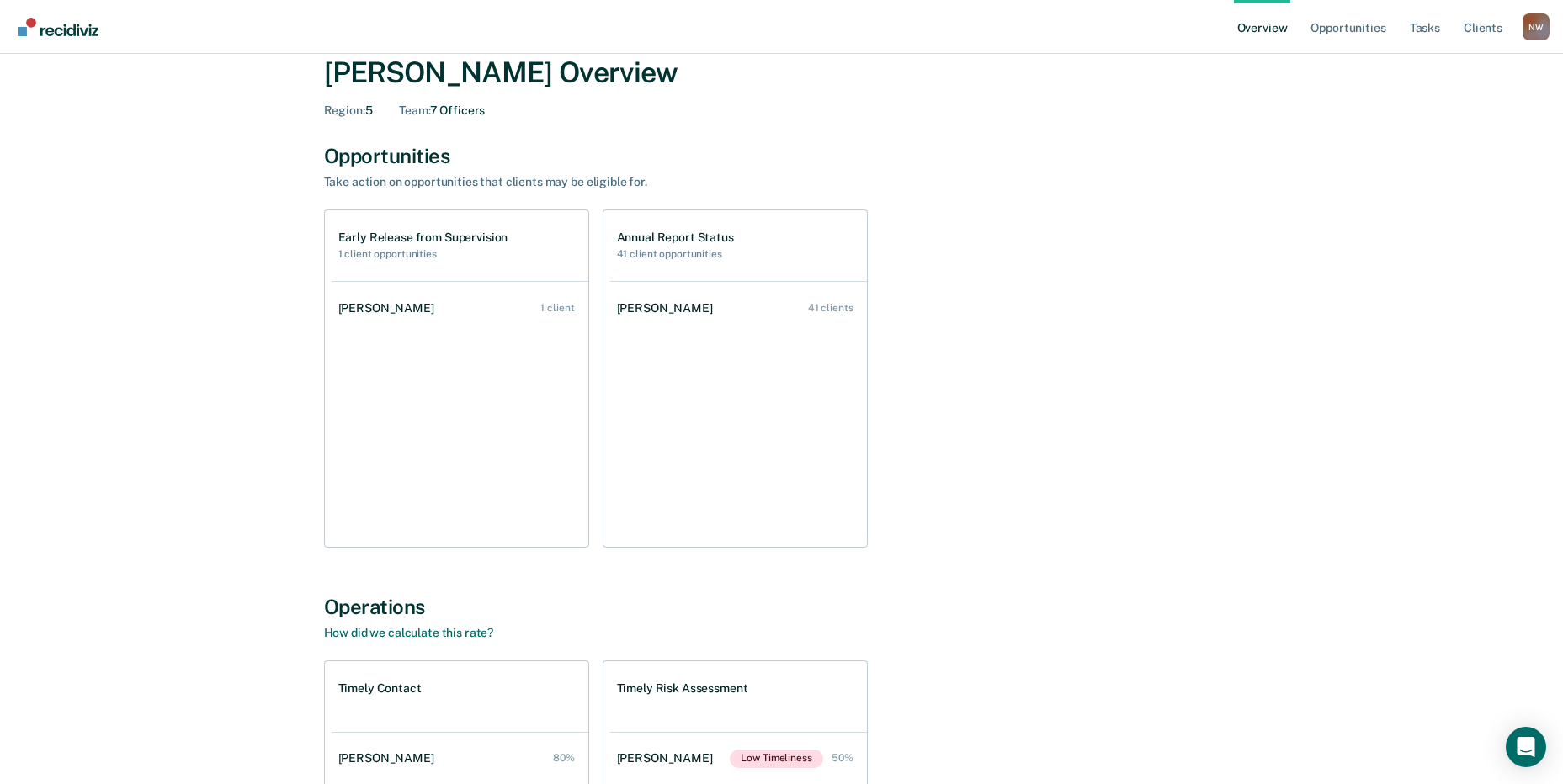
scroll to position [168, 0]
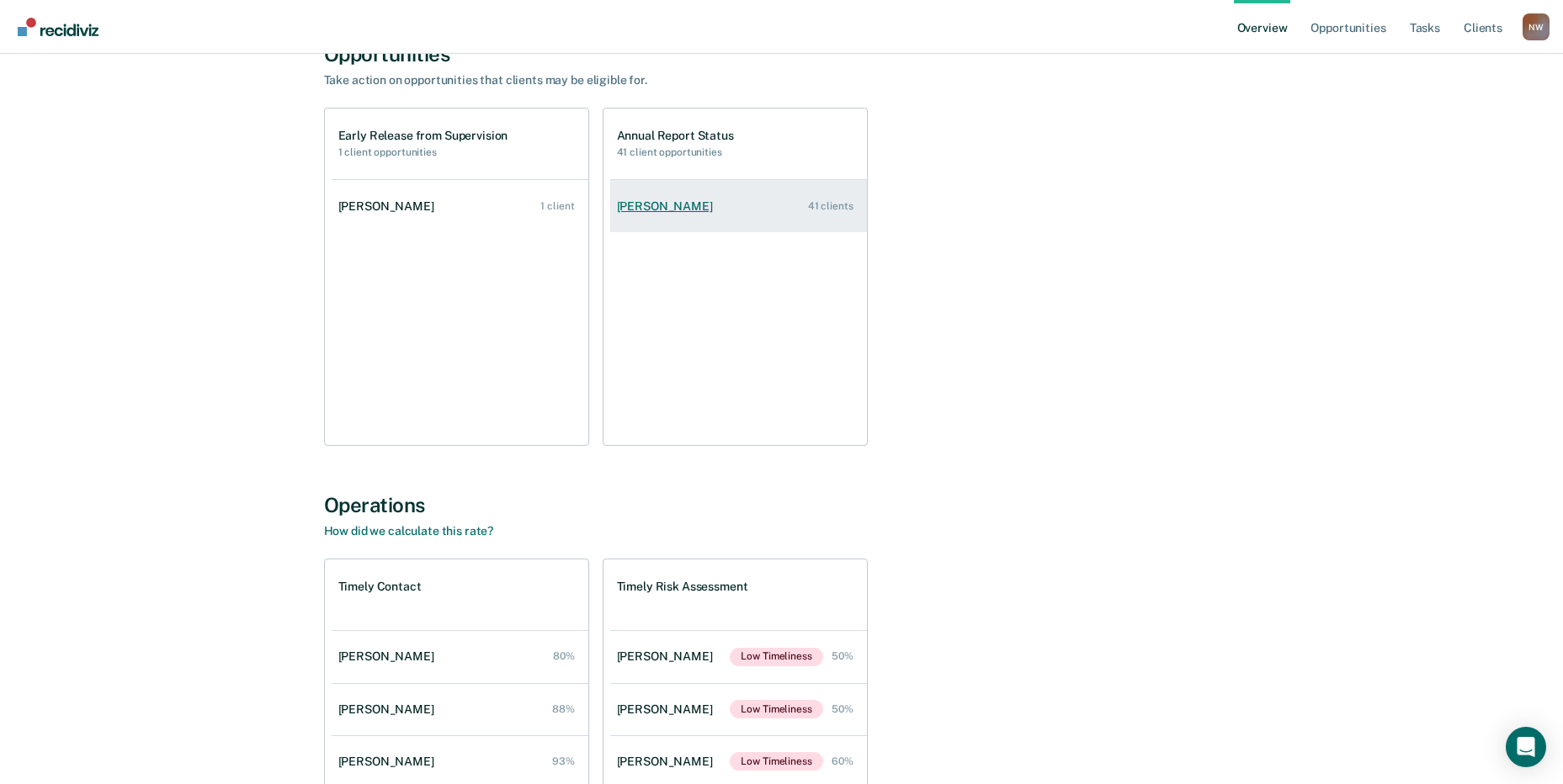
click at [715, 212] on div "[PERSON_NAME]" at bounding box center [668, 206] width 103 height 15
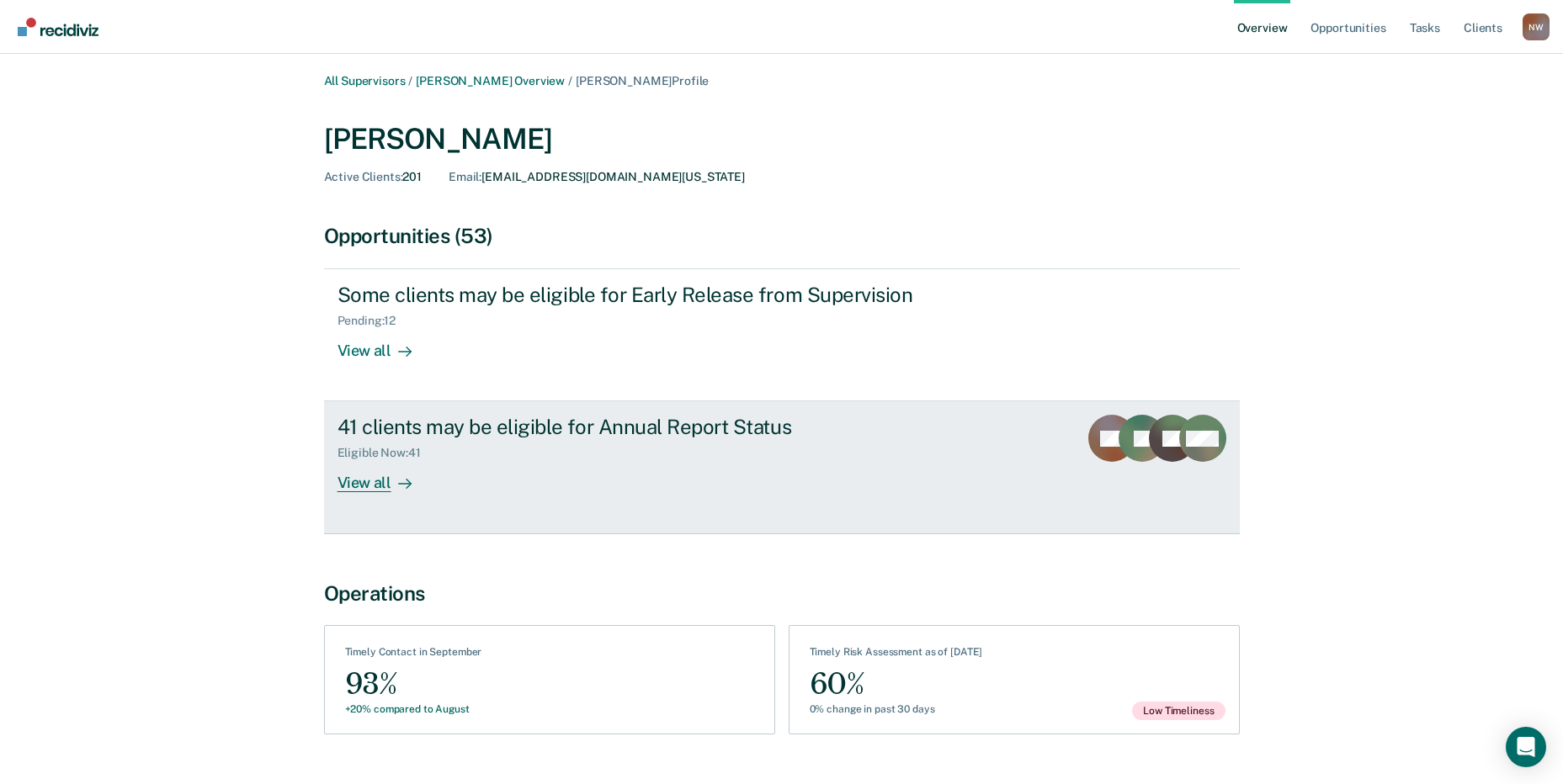
click at [345, 482] on div "View all" at bounding box center [384, 477] width 94 height 33
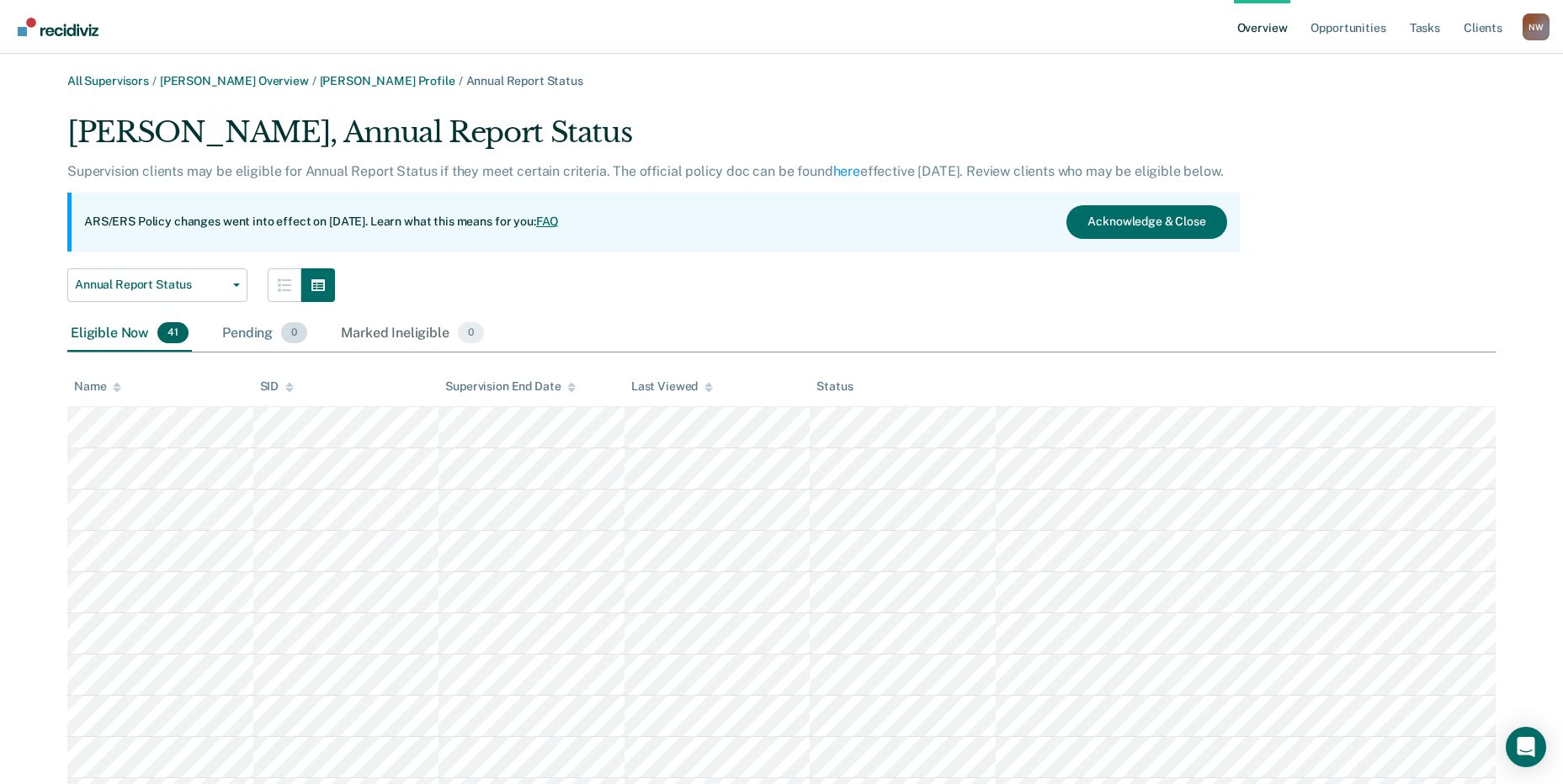
click at [258, 338] on div "Pending 0" at bounding box center [264, 333] width 92 height 37
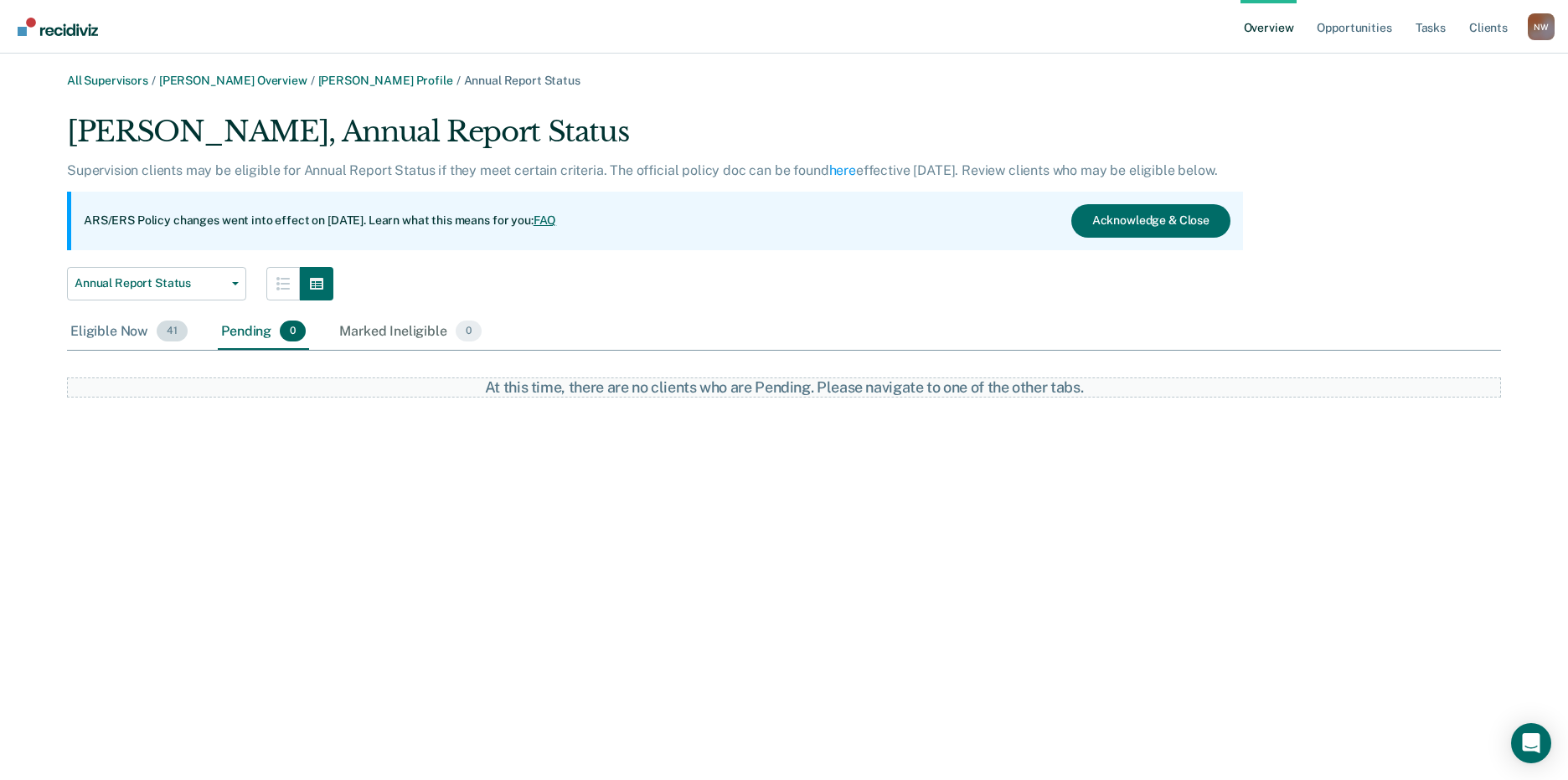
click at [112, 333] on div "Eligible Now 41" at bounding box center [129, 332] width 124 height 37
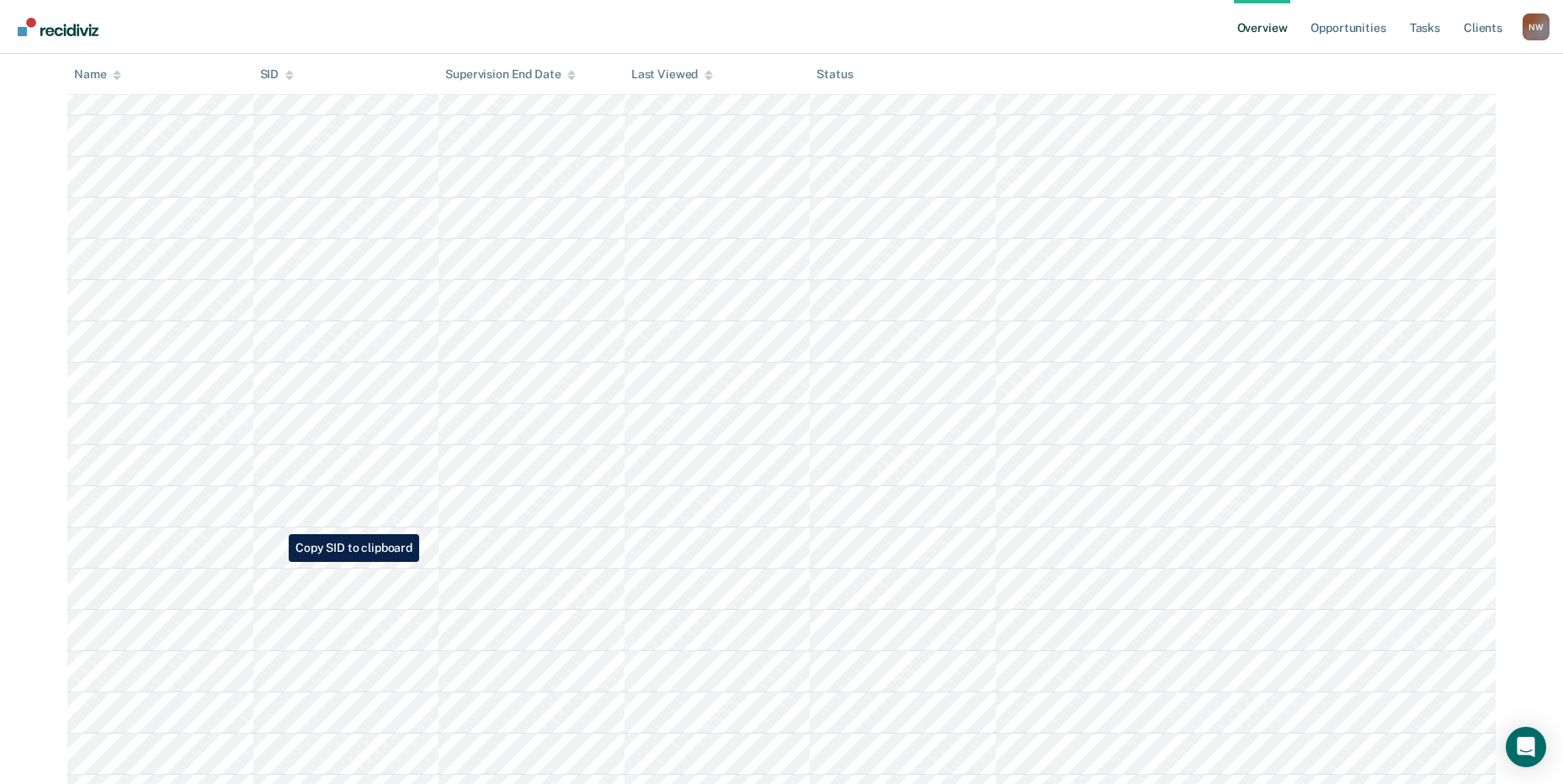
scroll to position [1368, 0]
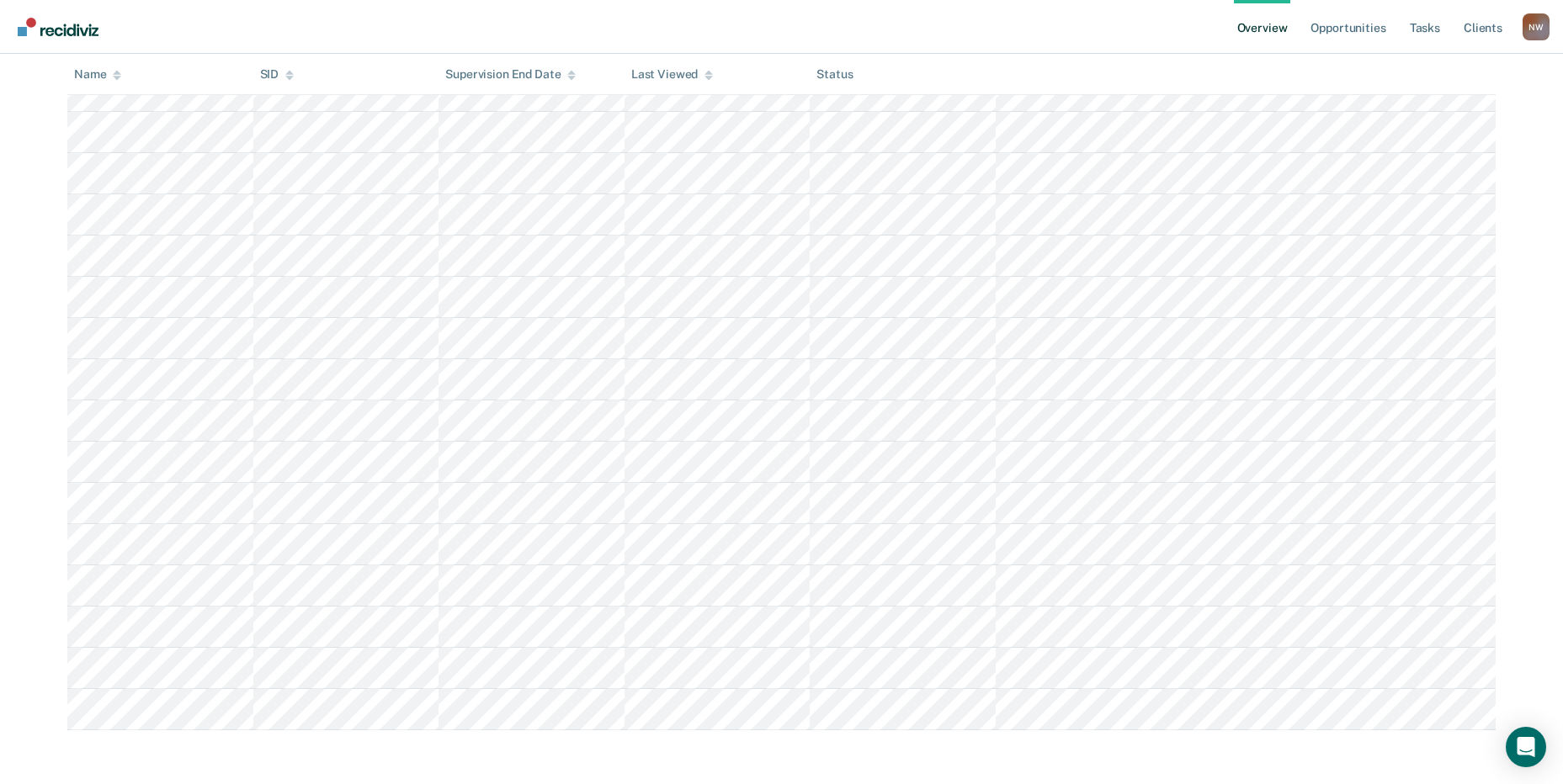
click at [1531, 20] on div "N W" at bounding box center [1535, 27] width 27 height 27
click at [1435, 113] on link "Log Out" at bounding box center [1468, 109] width 136 height 15
